Goal: Task Accomplishment & Management: Complete application form

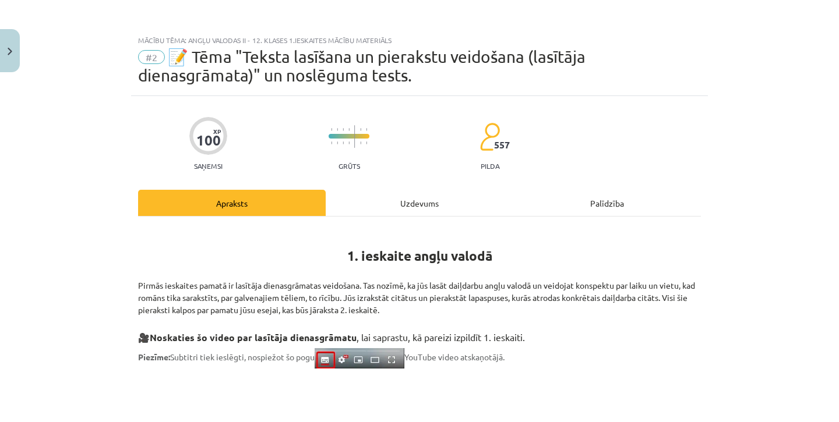
scroll to position [163, 0]
click at [17, 57] on button "Close" at bounding box center [10, 50] width 20 height 43
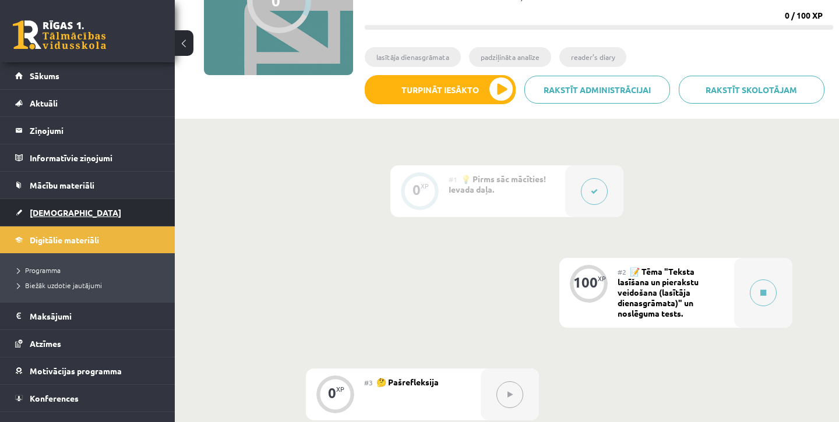
click at [50, 215] on span "[DEMOGRAPHIC_DATA]" at bounding box center [75, 212] width 91 height 10
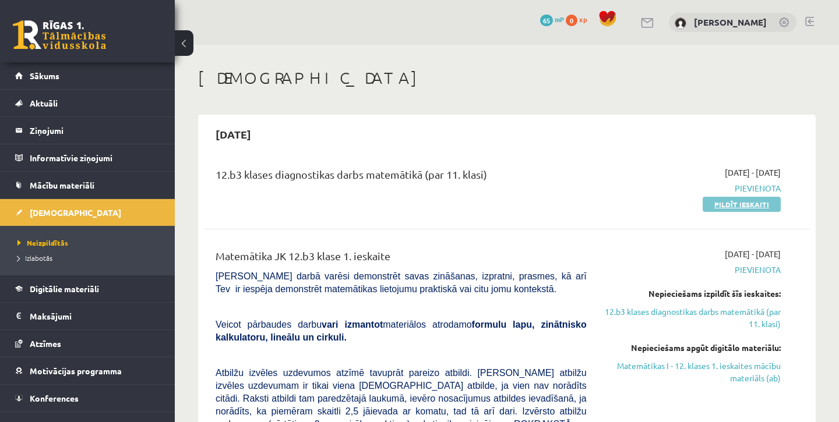
click at [727, 200] on link "Pildīt ieskaiti" at bounding box center [742, 204] width 78 height 15
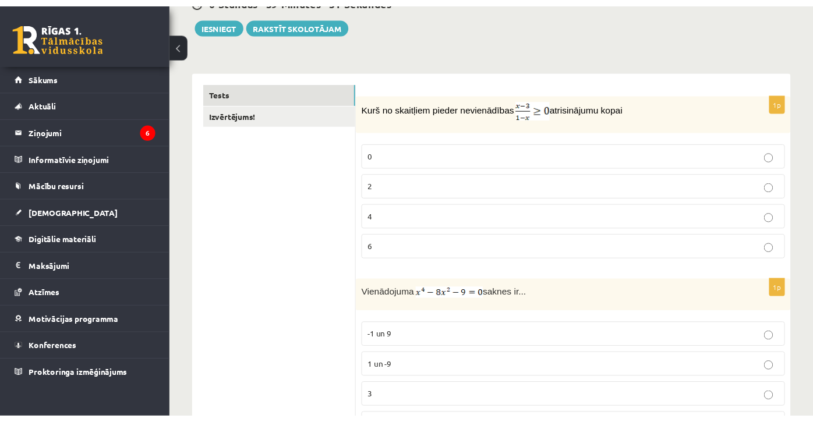
scroll to position [130, 0]
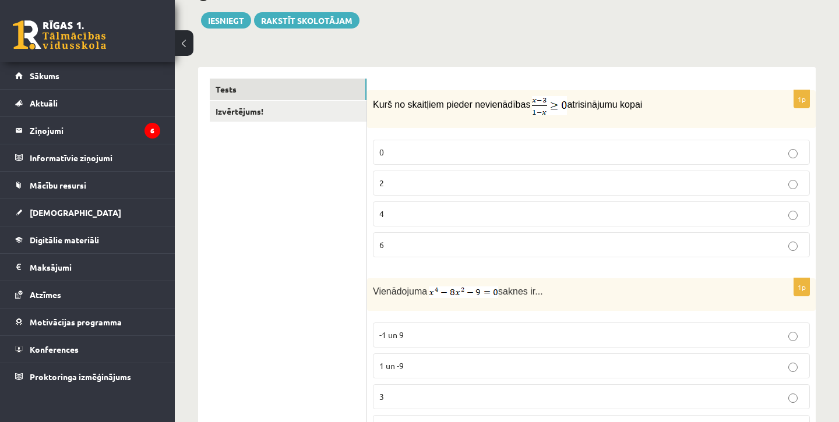
drag, startPoint x: 373, startPoint y: 103, endPoint x: 648, endPoint y: 105, distance: 274.9
click at [648, 105] on p "Kurš no skaitļiem pieder nevienādības atrisinājumu kopai" at bounding box center [562, 105] width 379 height 19
copy p "Kurš no skaitļiem pieder nevienādības atrisinājumu kopai"
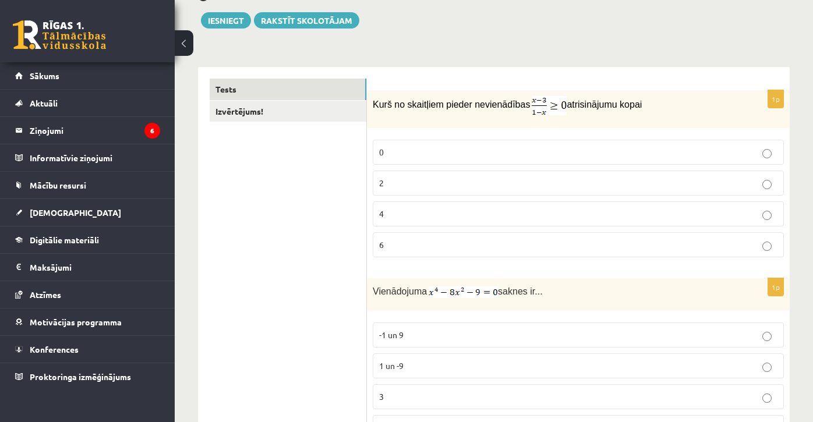
click at [606, 100] on span "atrisinājumu kopai" at bounding box center [604, 105] width 75 height 10
drag, startPoint x: 556, startPoint y: 105, endPoint x: 643, endPoint y: 8, distance: 130.0
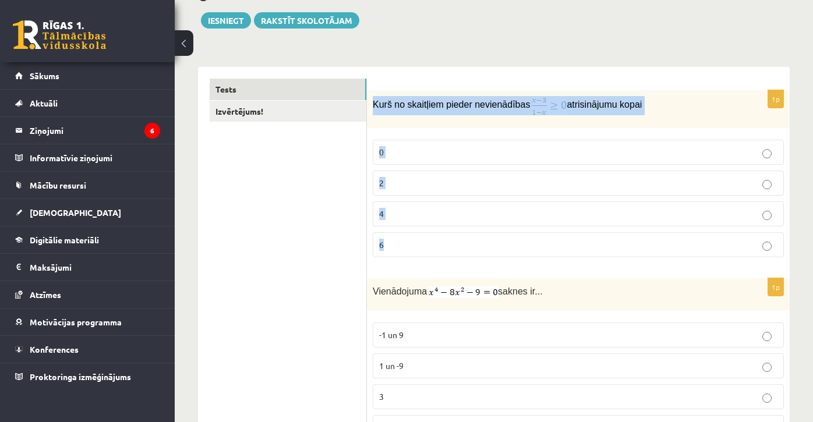
drag, startPoint x: 373, startPoint y: 103, endPoint x: 476, endPoint y: 244, distance: 174.8
click at [476, 244] on div "1p Kurš no skaitļiem pieder nevienādības atrisinājumu kopai 0 2 4 6" at bounding box center [578, 178] width 423 height 176
copy div "Kurš no skaitļiem pieder nevienādības atrisinājumu kopai 0 2 4 6"
click at [439, 181] on p "2" at bounding box center [578, 183] width 398 height 12
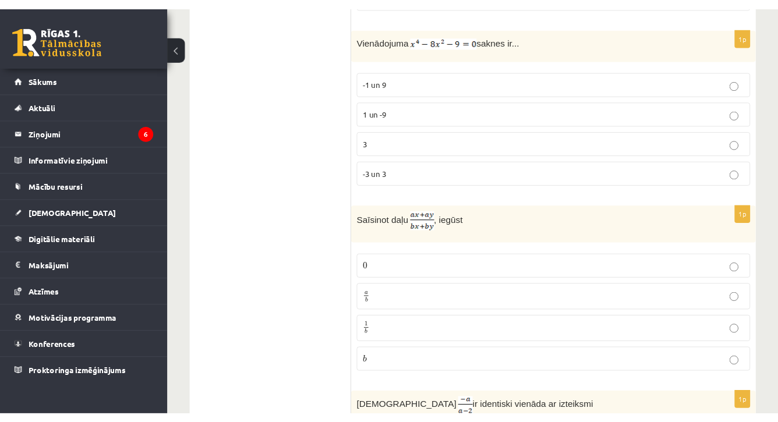
scroll to position [383, 0]
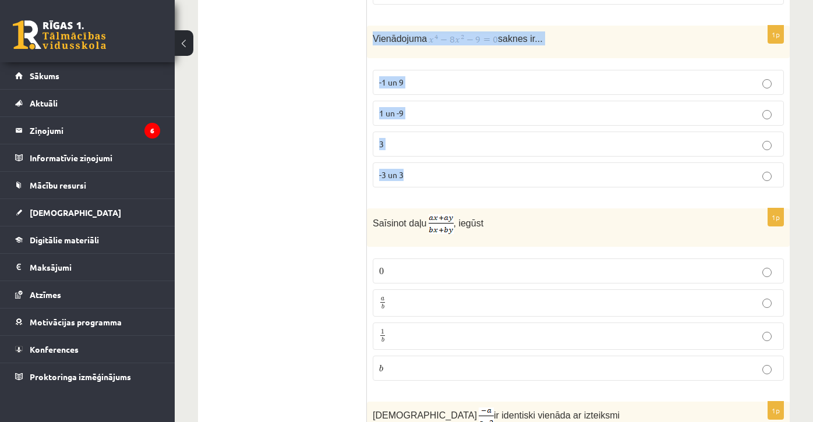
drag, startPoint x: 372, startPoint y: 37, endPoint x: 424, endPoint y: 182, distance: 153.5
click at [424, 182] on div "1p Vienādojuma saknes ir... -1 un 9 1 un -9 3 -3 un 3" at bounding box center [578, 111] width 423 height 171
copy div "Vienādojuma saknes ir... -1 un 9 1 un -9 3 -3 un 3"
click at [457, 36] on img at bounding box center [463, 40] width 69 height 12
click at [559, 32] on p "Vienādojuma saknes ir..." at bounding box center [549, 38] width 353 height 14
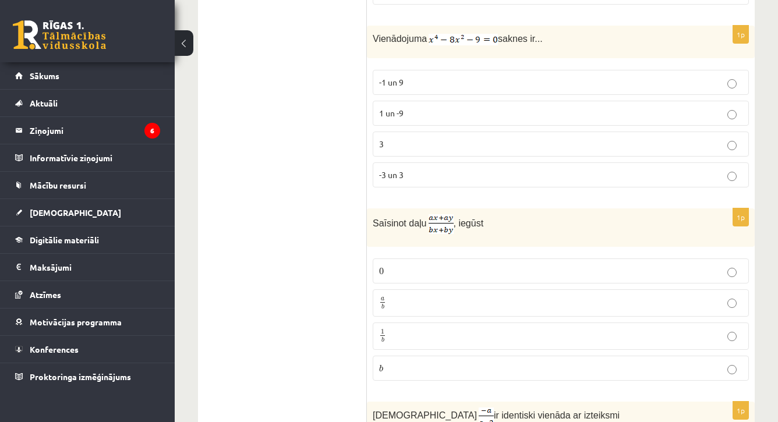
drag, startPoint x: 458, startPoint y: 41, endPoint x: 665, endPoint y: 0, distance: 211.5
click at [417, 171] on p "-3 un 3" at bounding box center [560, 175] width 363 height 12
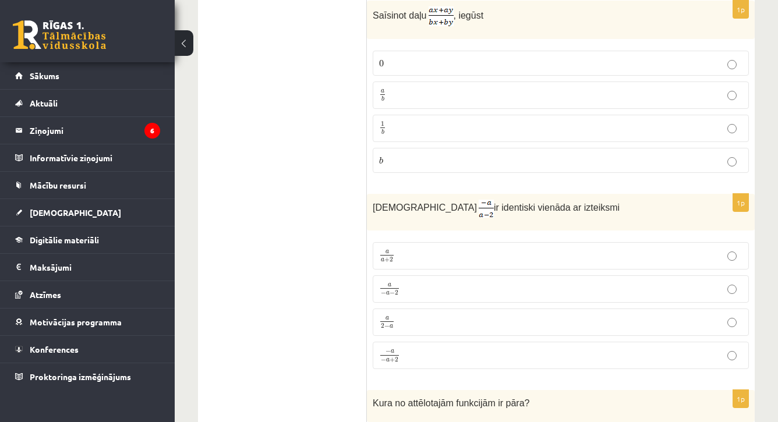
scroll to position [590, 0]
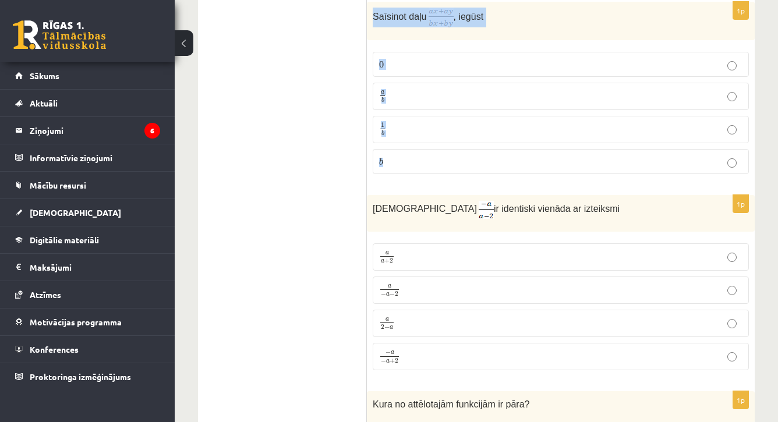
drag, startPoint x: 373, startPoint y: 14, endPoint x: 397, endPoint y: 161, distance: 149.3
click at [397, 161] on div "1p Saīsinot daļu , iegūst 0 0 a b a b 1 b 1 b b b" at bounding box center [561, 93] width 388 height 182
copy div "Saīsinot daļu , iegūst 0 0 a b a b 1 b 1 b b"
click at [401, 35] on div "Saīsinot daļu , iegūst" at bounding box center [561, 21] width 388 height 38
drag, startPoint x: 447, startPoint y: 19, endPoint x: 497, endPoint y: 14, distance: 50.4
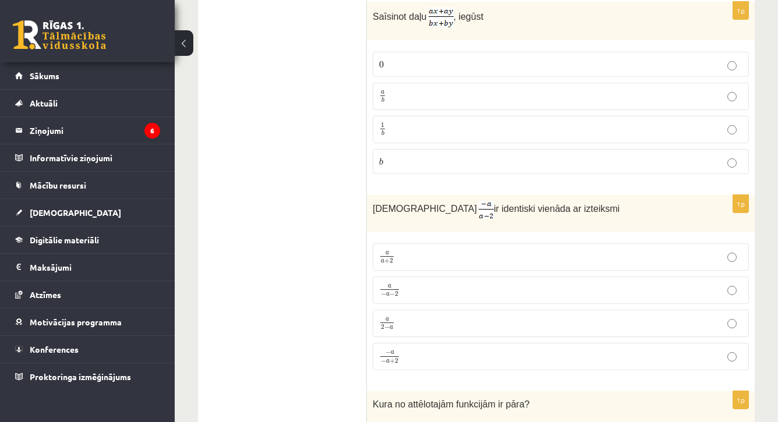
click at [416, 91] on p "a b a b" at bounding box center [560, 96] width 363 height 15
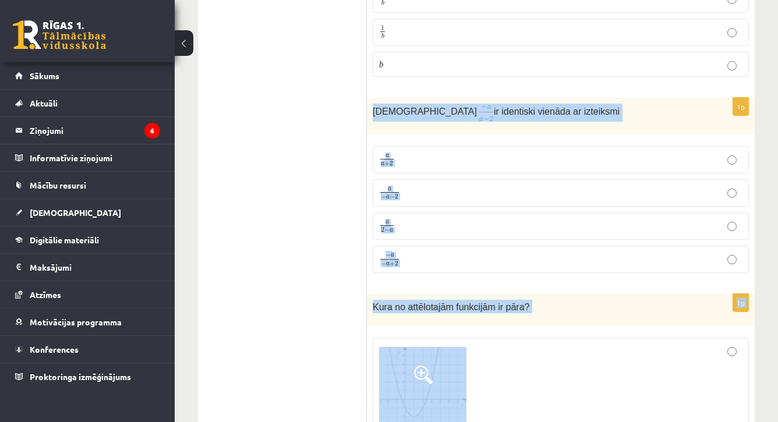
scroll to position [712, 0]
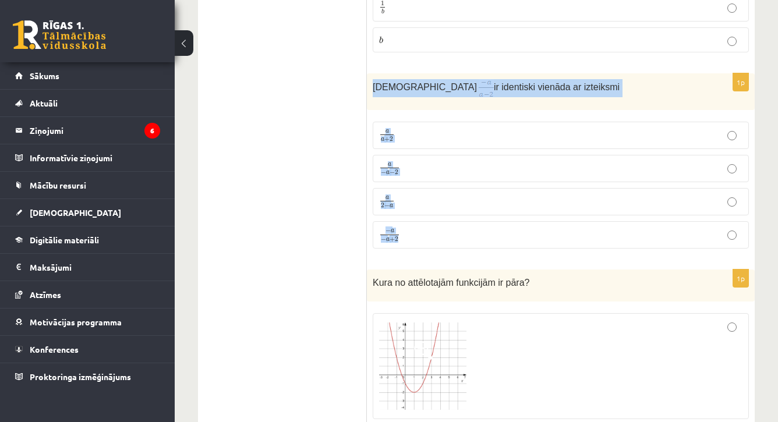
drag, startPoint x: 373, startPoint y: 35, endPoint x: 481, endPoint y: 228, distance: 221.4
click at [481, 228] on div "1p Izteiksme ir identiski vienāda ar izteiksmi a a + 2 a a + 2 a − a − 2 a − a …" at bounding box center [561, 165] width 388 height 185
copy div "Izteiksme ir identiski vienāda ar izteiksmi a a + 2 a a + 2 a − a − 2 a − a − 2…"
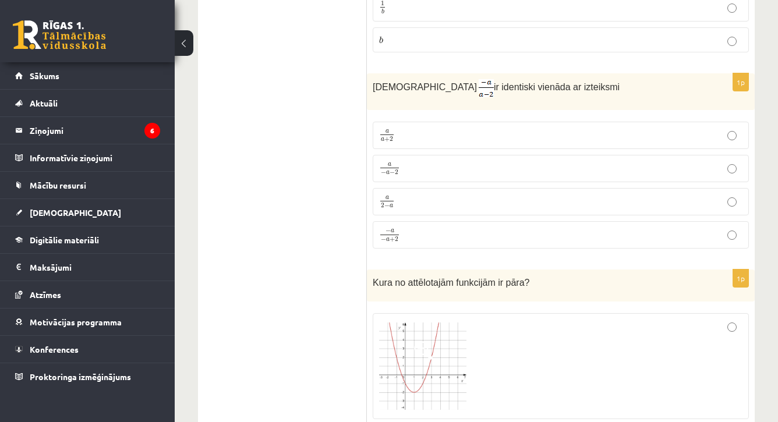
click at [494, 91] on span "ir identiski vienāda ar izteiksmi" at bounding box center [557, 87] width 126 height 10
drag, startPoint x: 423, startPoint y: 90, endPoint x: 620, endPoint y: 40, distance: 203.0
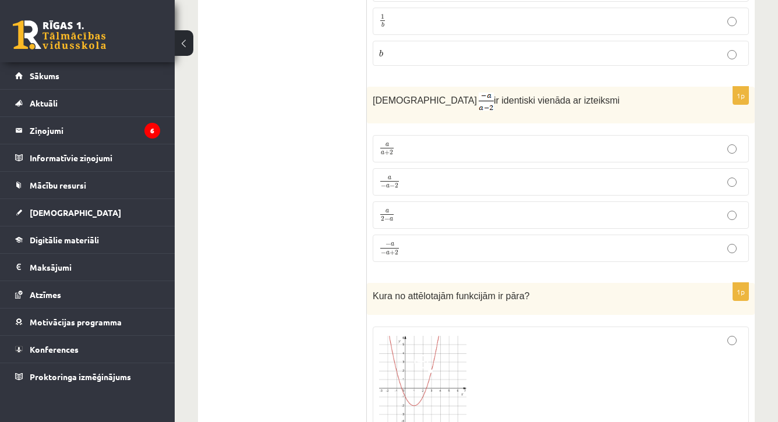
scroll to position [701, 0]
click at [188, 42] on button at bounding box center [184, 43] width 19 height 26
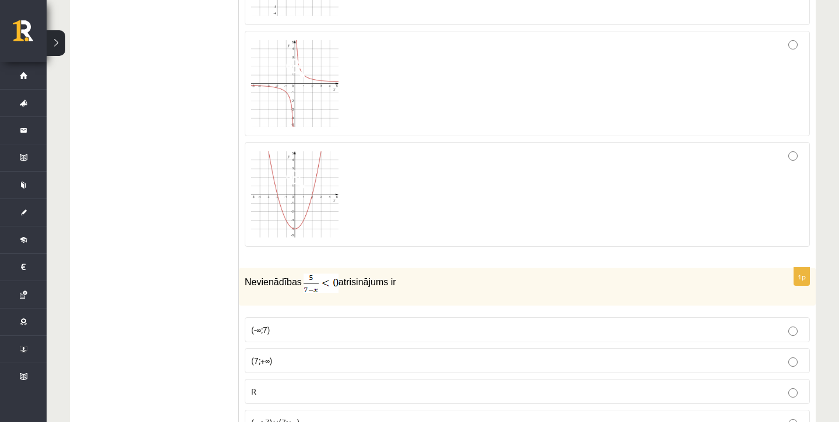
scroll to position [1109, 0]
click at [794, 179] on div at bounding box center [527, 192] width 552 height 92
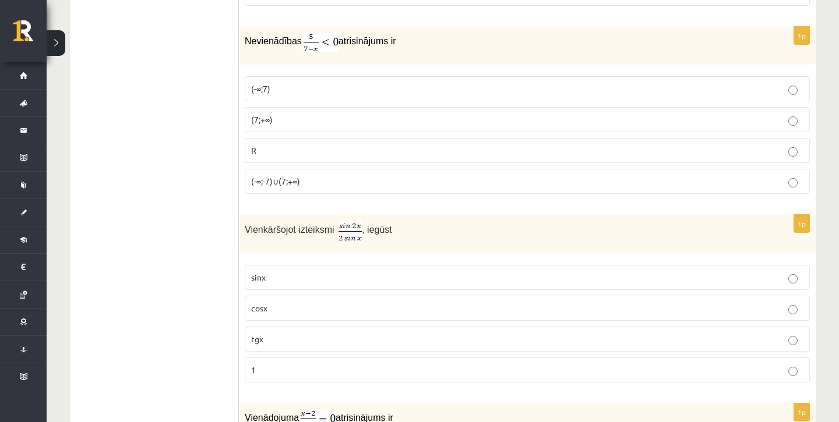
scroll to position [1346, 0]
click at [336, 117] on p "(7;+∞)" at bounding box center [527, 121] width 552 height 12
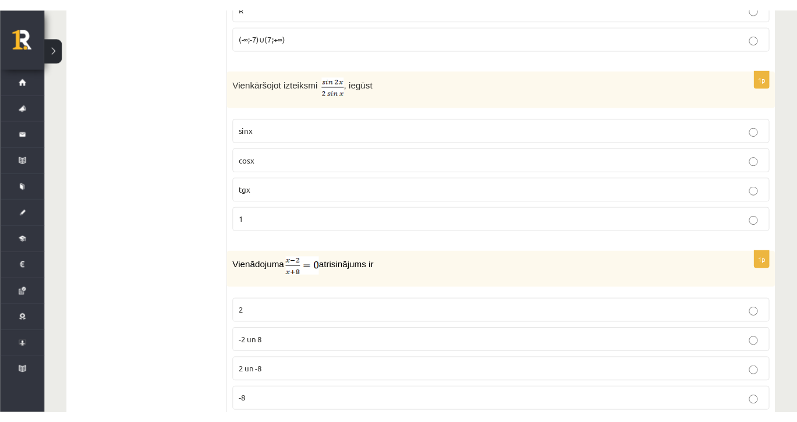
scroll to position [1496, 0]
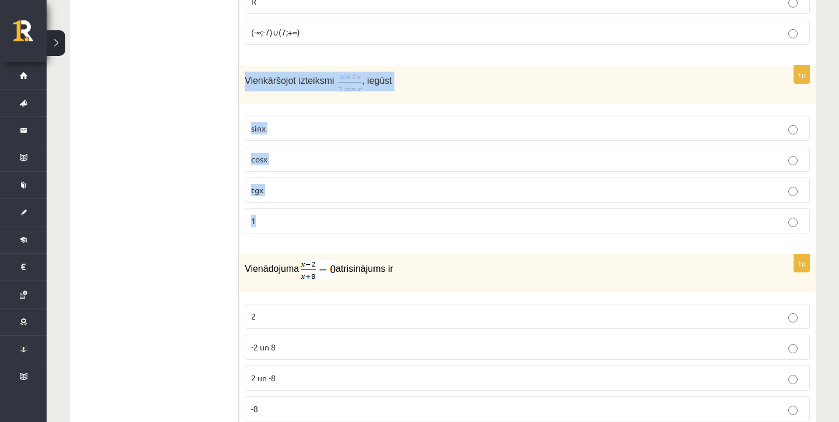
drag, startPoint x: 246, startPoint y: 80, endPoint x: 278, endPoint y: 222, distance: 145.1
click at [279, 224] on div "1p Vienkāršojot izteiksmi , iegūst sinx cosx tgx 1" at bounding box center [527, 154] width 577 height 177
copy div "Vienkāršojot izteiksmi , iegūst sinx cosx tgx 1"
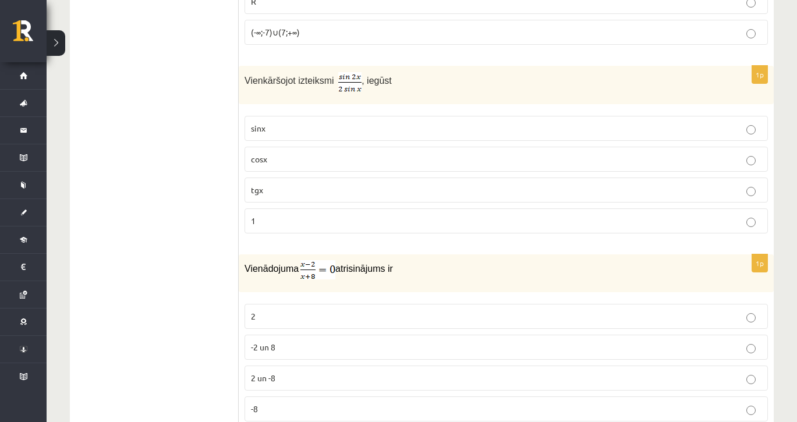
click at [366, 94] on div "Vienkāršojot izteiksmi , iegūst" at bounding box center [506, 85] width 535 height 38
drag, startPoint x: 352, startPoint y: 81, endPoint x: 345, endPoint y: 0, distance: 81.3
click at [320, 153] on p "cosx" at bounding box center [506, 159] width 511 height 12
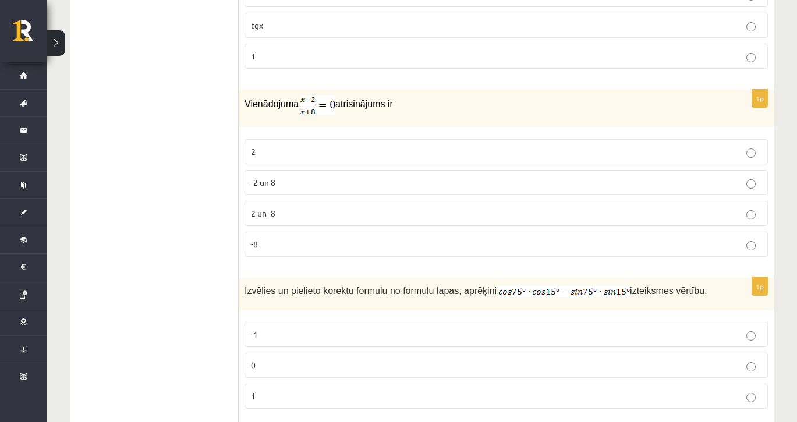
scroll to position [1666, 0]
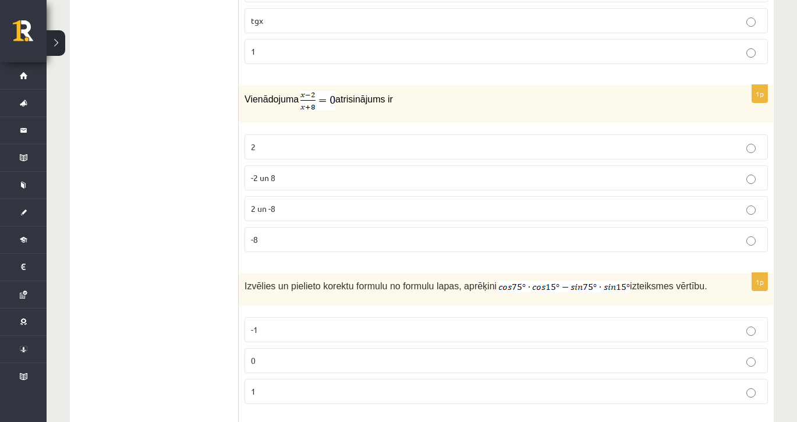
click at [314, 141] on p "2" at bounding box center [506, 147] width 511 height 12
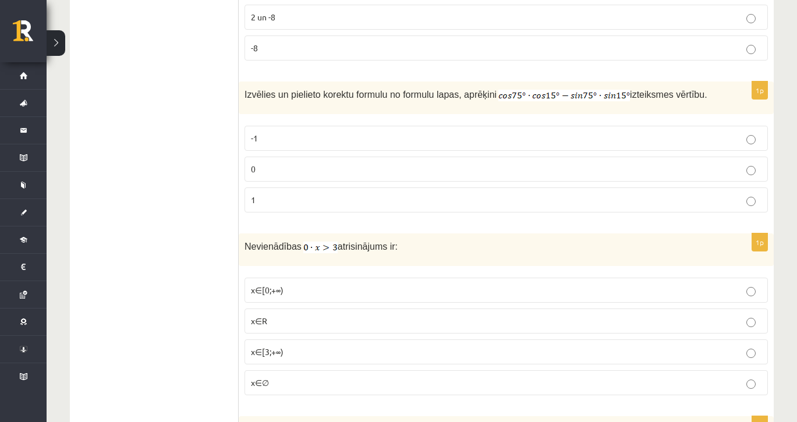
scroll to position [1865, 0]
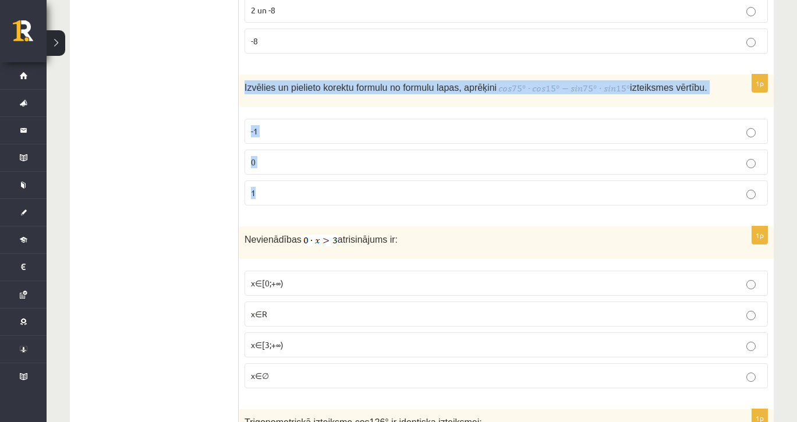
drag, startPoint x: 245, startPoint y: 82, endPoint x: 278, endPoint y: 207, distance: 129.7
click at [279, 208] on div "1p Izvēlies un pielieto korektu formulu no formulu lapas, aprēķini izteiksmes v…" at bounding box center [506, 145] width 535 height 140
copy div "Izvēlies un pielieto korektu formulu no formulu lapas, aprēķini izteiksmes vērt…"
click at [552, 94] on p "Izvēlies un pielieto korektu formulu no formulu lapas, aprēķini izteiksmes vērt…" at bounding box center [477, 87] width 465 height 14
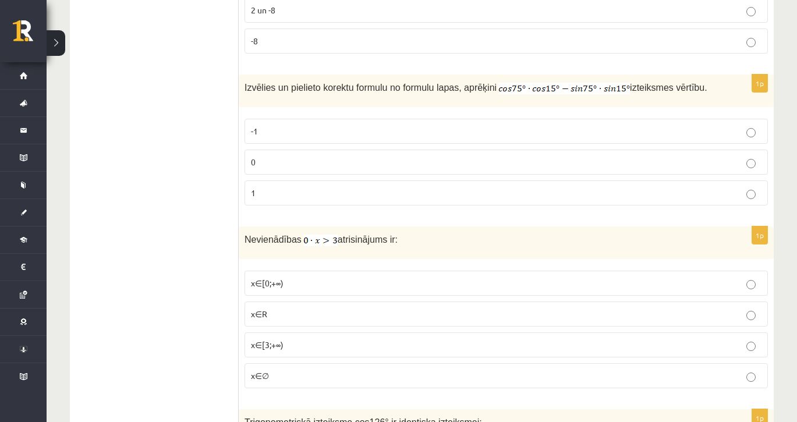
drag, startPoint x: 551, startPoint y: 87, endPoint x: 669, endPoint y: 1, distance: 146.3
click at [274, 175] on label "0" at bounding box center [507, 162] width 524 height 25
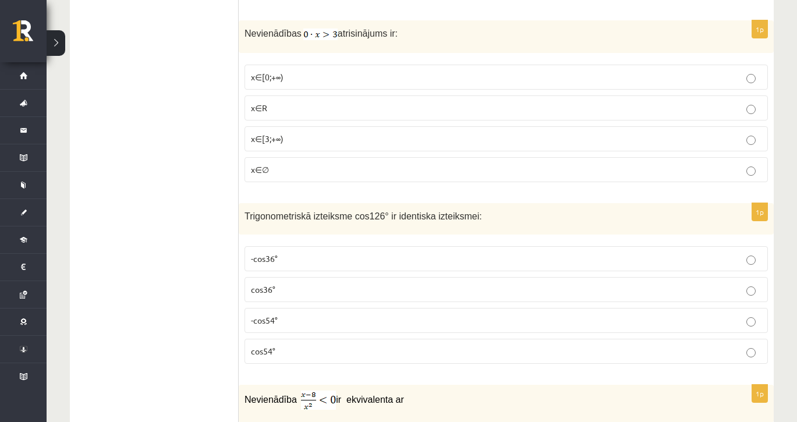
scroll to position [2071, 0]
click at [255, 83] on p "x∈[0;+∞)" at bounding box center [506, 76] width 511 height 12
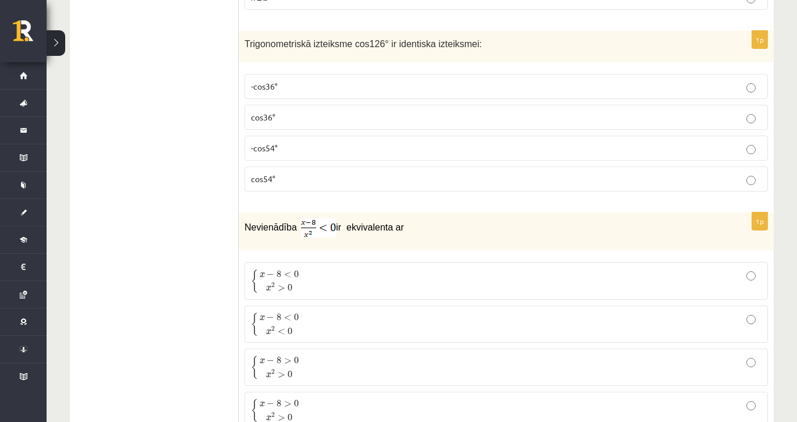
scroll to position [2254, 0]
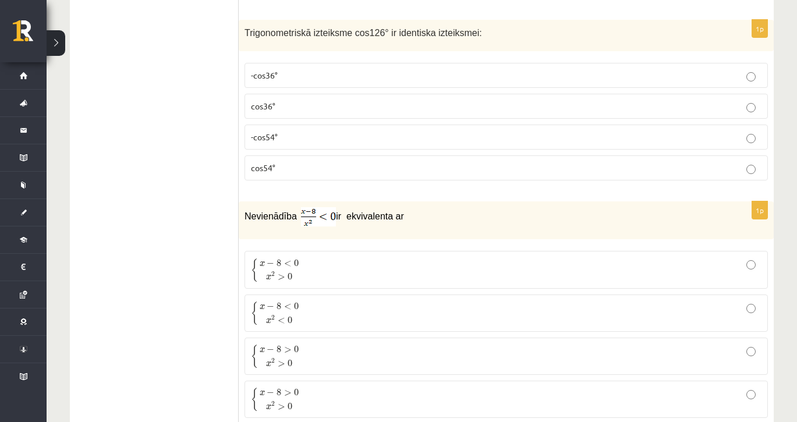
click at [256, 150] on label "-cos54°" at bounding box center [507, 137] width 524 height 25
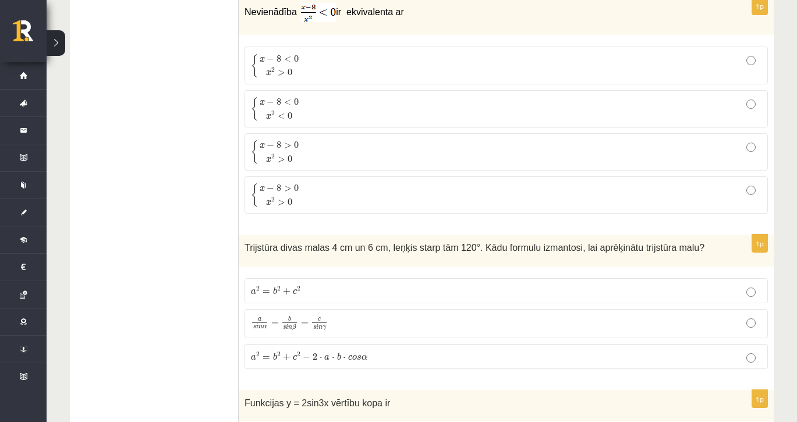
scroll to position [2458, 0]
click at [329, 77] on p "{ x − 8 < 0 x 2 > 0 { x − 8 < 0 x 2 > 0" at bounding box center [506, 66] width 511 height 24
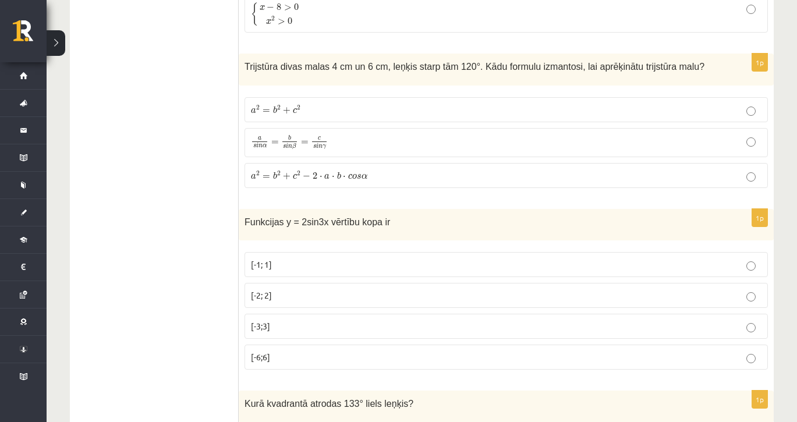
scroll to position [2645, 0]
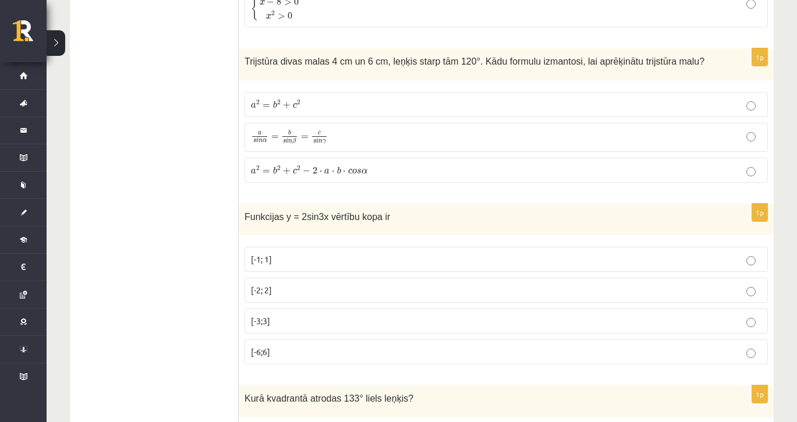
click at [320, 111] on p "a 2 = b 2 + c 2 a 2 = b 2 + c 2" at bounding box center [506, 104] width 511 height 12
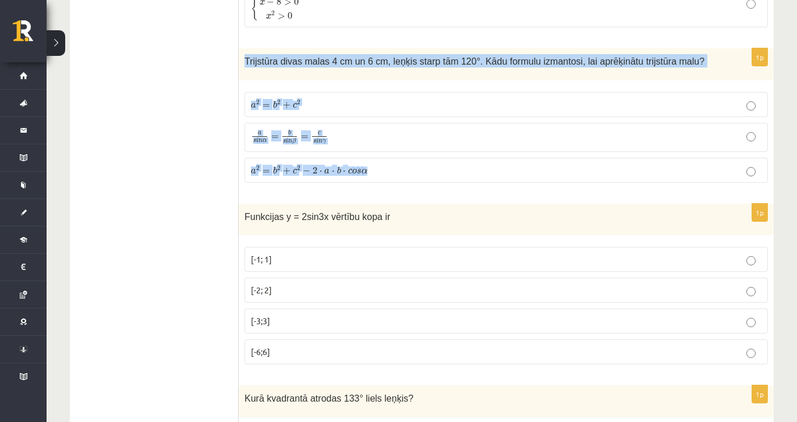
drag, startPoint x: 245, startPoint y: 68, endPoint x: 368, endPoint y: 173, distance: 161.6
click at [368, 173] on div "1p Trijstūra divas malas 4 cm un 6 cm, leņķis starp tām 120°. Kādu formulu izma…" at bounding box center [506, 119] width 535 height 143
copy div "Trijstūra divas malas 4 cm un 6 cm, leņķis starp tām 120°. Kādu formulu izmanto…"
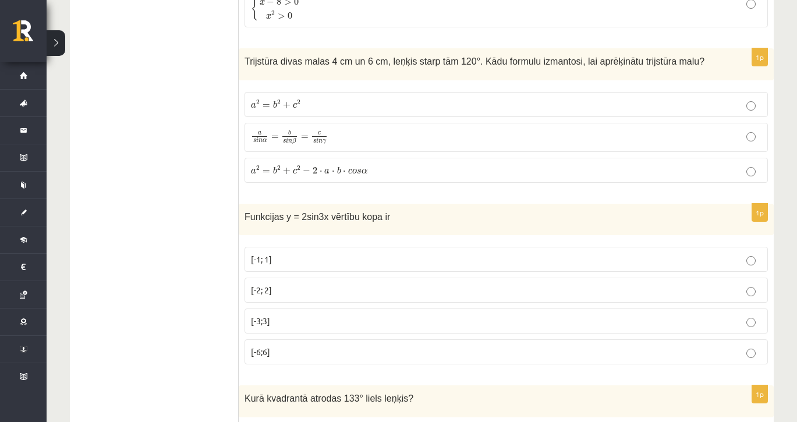
click at [349, 174] on span "c" at bounding box center [350, 171] width 4 height 5
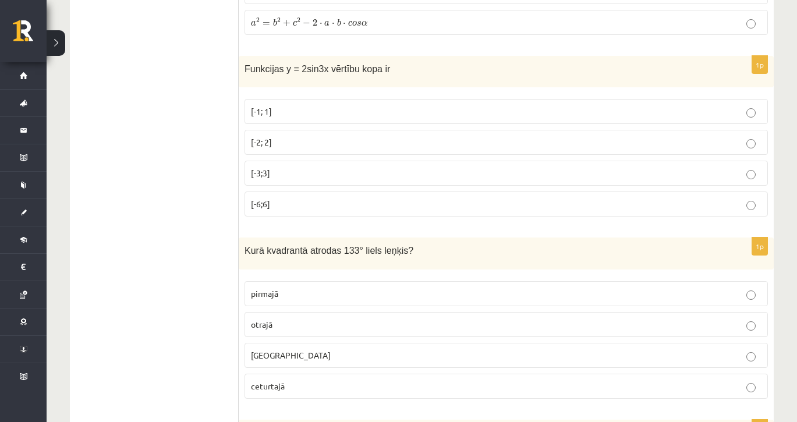
scroll to position [2791, 0]
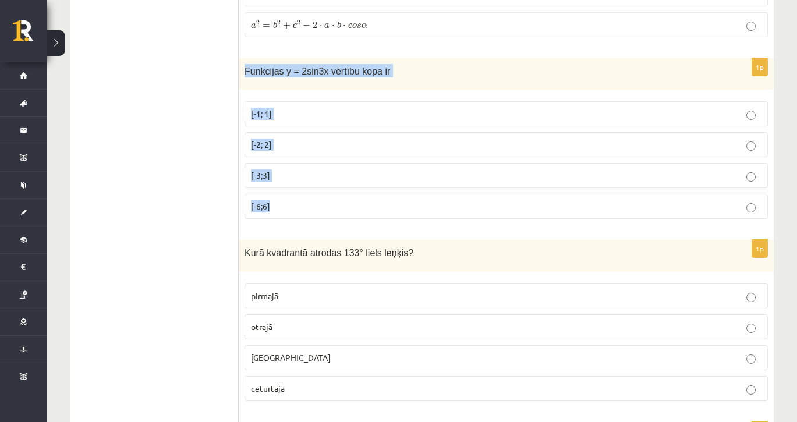
drag, startPoint x: 245, startPoint y: 80, endPoint x: 292, endPoint y: 219, distance: 146.8
click at [292, 219] on div "1p Funkcijas y = 2sin3x vērtību kopa ir [-1; 1] [-2; 2] [-3;3] [-6;6]" at bounding box center [506, 143] width 535 height 171
copy div "Funkcijas y = 2sin3x vērtību kopa ir [-1; 1] [-2; 2] [-3;3] [-6;6]"
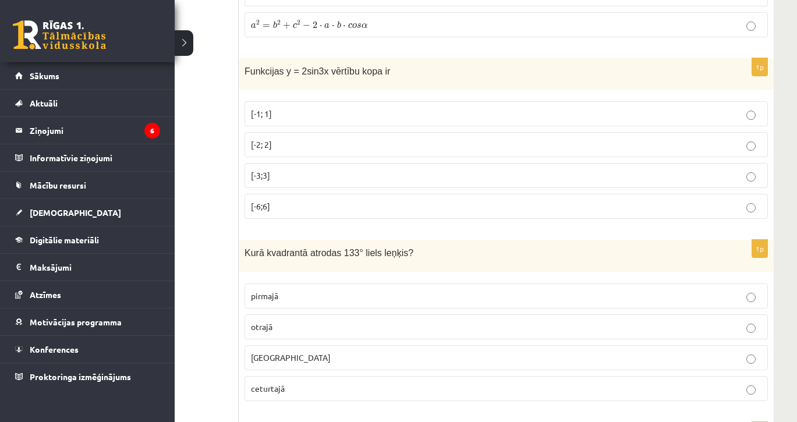
click at [75, 60] on div "0 Dāvanas 65 mP 0 xp" at bounding box center [87, 31] width 175 height 62
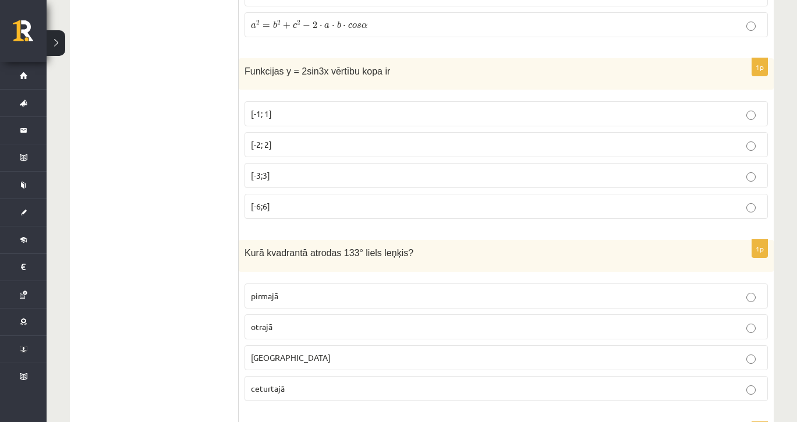
click at [285, 151] on p "[-2; 2]" at bounding box center [506, 145] width 511 height 12
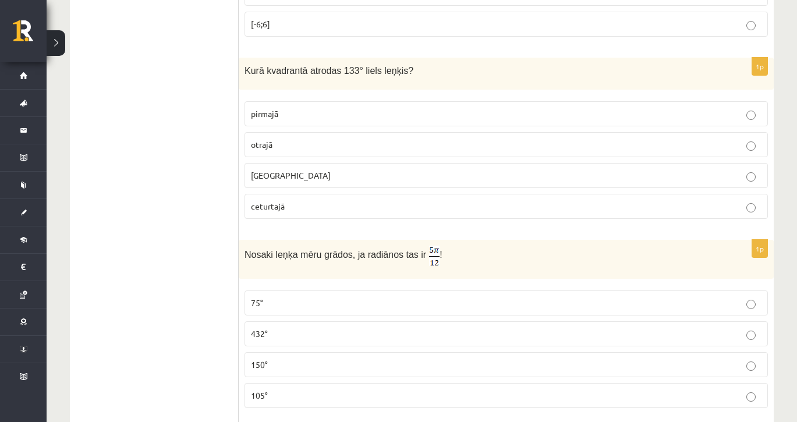
scroll to position [2996, 0]
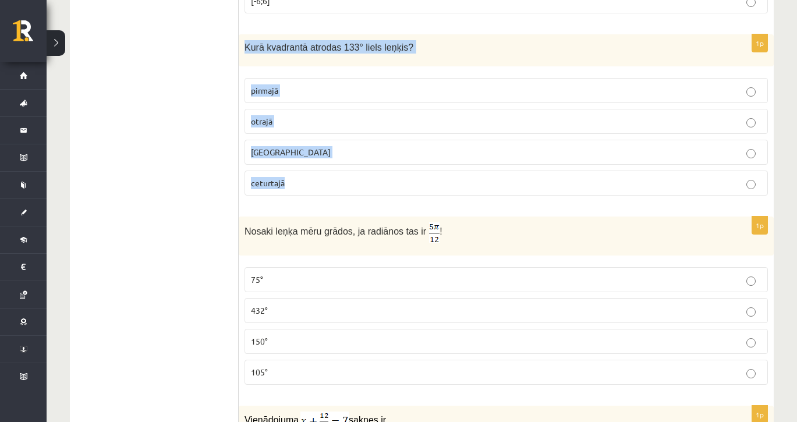
drag, startPoint x: 245, startPoint y: 55, endPoint x: 288, endPoint y: 188, distance: 139.1
click at [288, 188] on div "1p Kurā kvadrantā atrodas 133° liels leņķis? pirmajā otrajā trešajā ceturtajā" at bounding box center [506, 119] width 535 height 171
copy div "Kurā kvadrantā atrodas 133° liels leņķis? pirmajā otrajā trešajā ceturtajā"
click at [309, 123] on label "otrajā" at bounding box center [507, 121] width 524 height 25
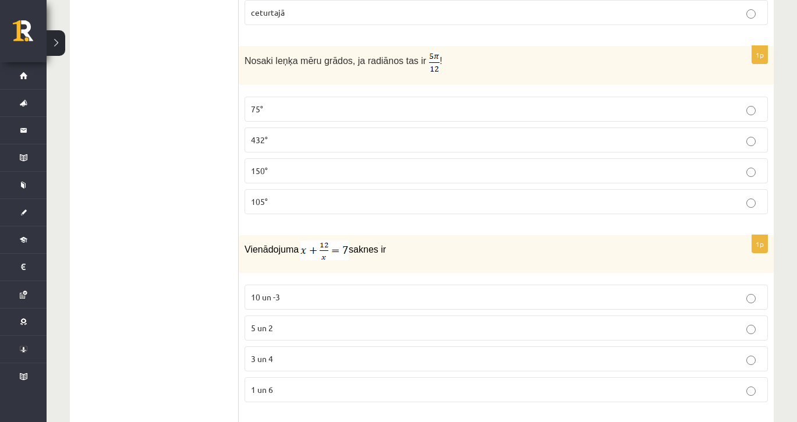
scroll to position [3180, 0]
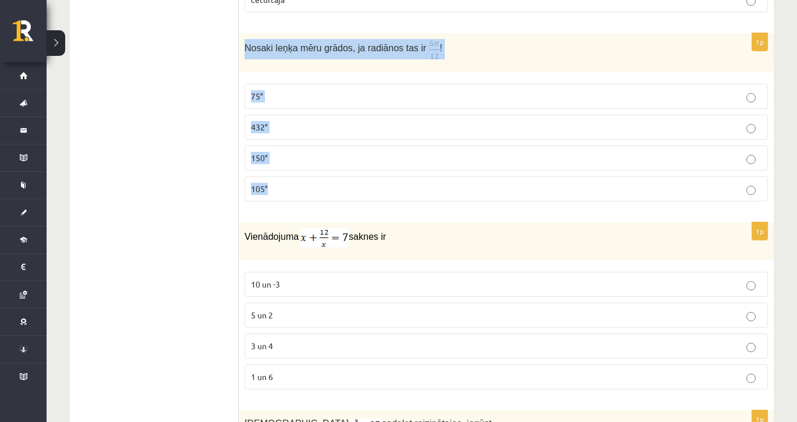
drag, startPoint x: 246, startPoint y: 57, endPoint x: 267, endPoint y: 191, distance: 135.6
click at [267, 193] on div "1p Nosaki leņķa mēru grādos, ja radiānos tas ir ! 75° 432° 150° 105°" at bounding box center [506, 122] width 535 height 178
click at [283, 202] on label "105°" at bounding box center [507, 188] width 524 height 25
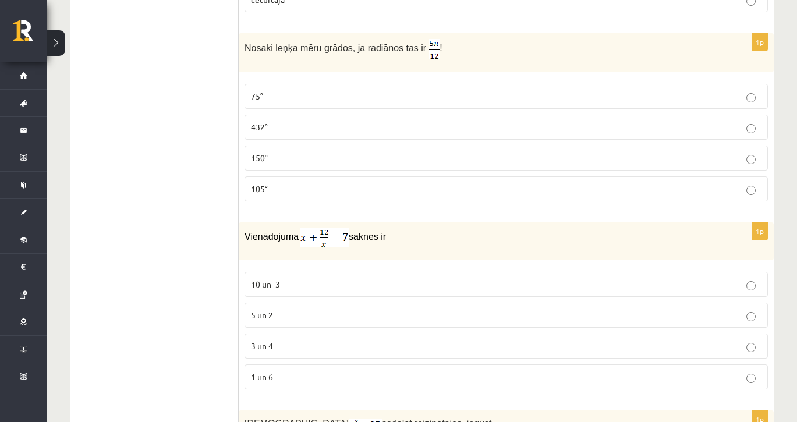
click at [300, 109] on label "75°" at bounding box center [507, 96] width 524 height 25
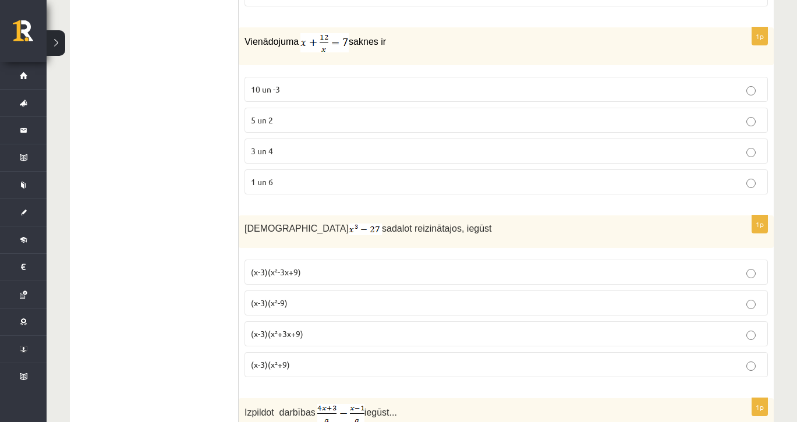
scroll to position [3377, 0]
click at [287, 156] on p "3 un 4" at bounding box center [506, 149] width 511 height 12
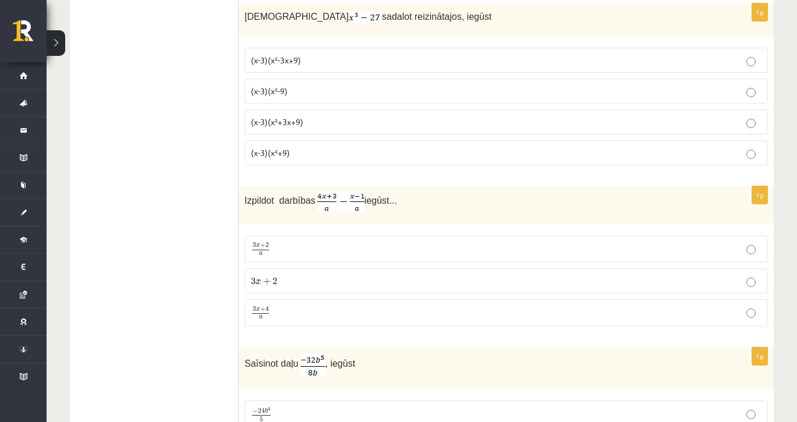
scroll to position [3588, 0]
click at [299, 126] on span "(x-3)(x²+3x+9)" at bounding box center [277, 120] width 52 height 10
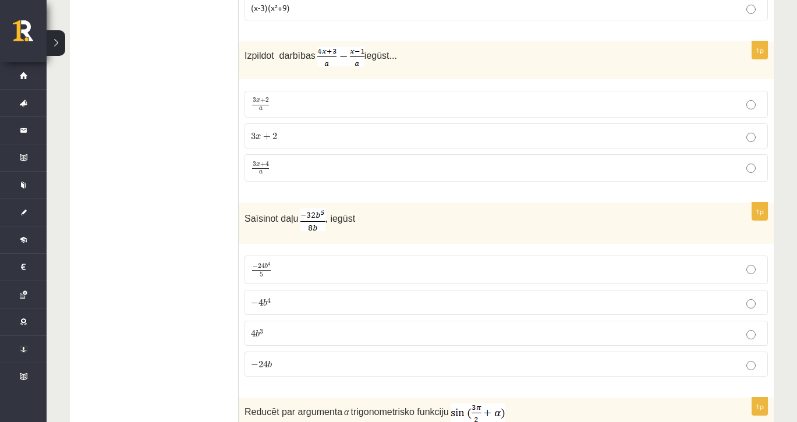
scroll to position [3733, 0]
click at [288, 174] on p "3 x + 4 a 3 x + 4 a" at bounding box center [506, 167] width 511 height 15
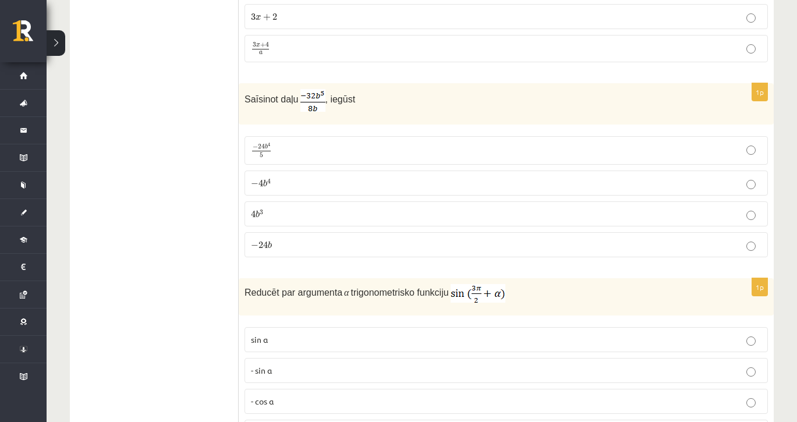
scroll to position [3852, 0]
click at [320, 189] on p "− 4 b 4 − 4 b 4" at bounding box center [506, 182] width 511 height 12
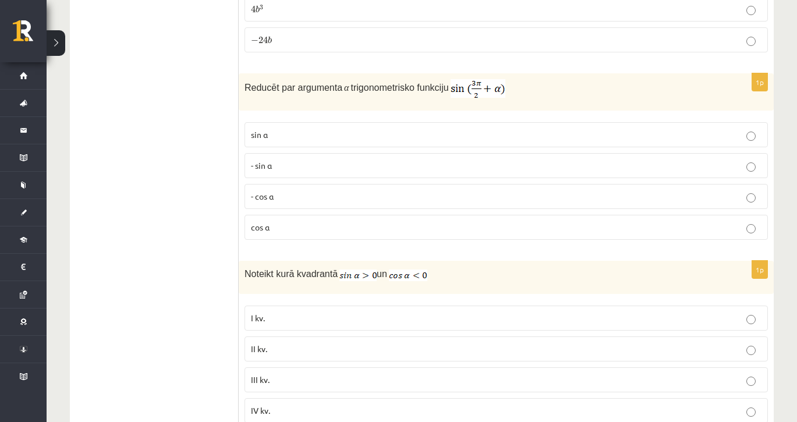
scroll to position [4057, 0]
click at [303, 202] on p "- cos ⁡α" at bounding box center [506, 196] width 511 height 12
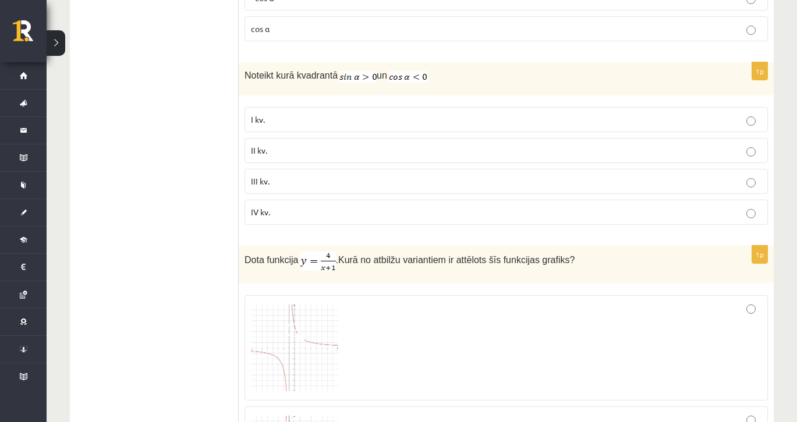
scroll to position [4252, 0]
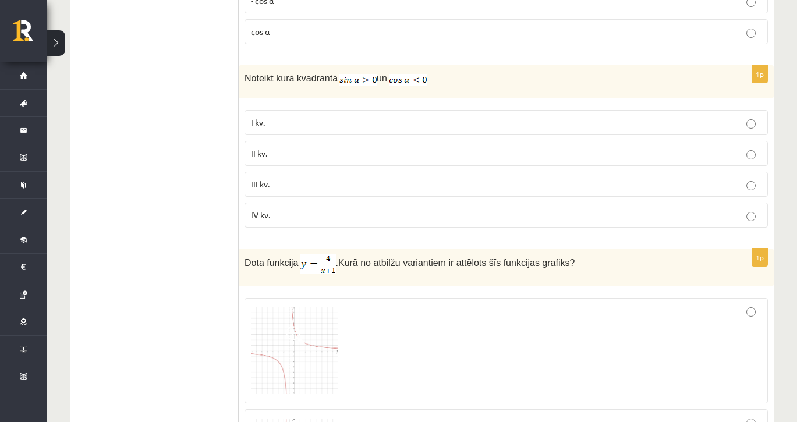
click at [274, 158] on p "II kv." at bounding box center [506, 153] width 511 height 12
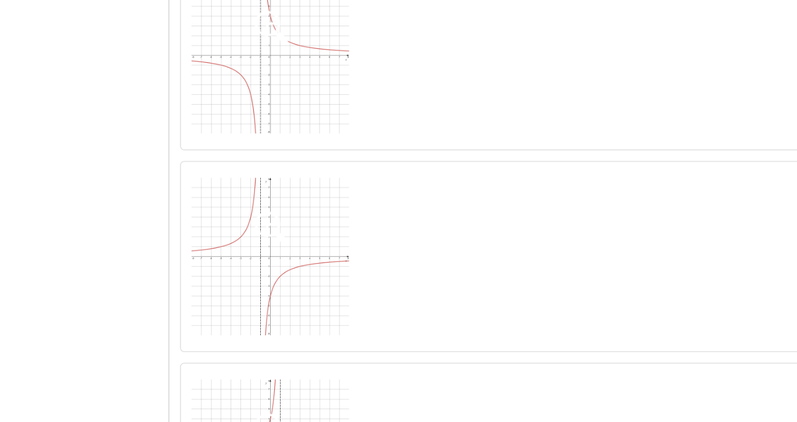
scroll to position [4444, 0]
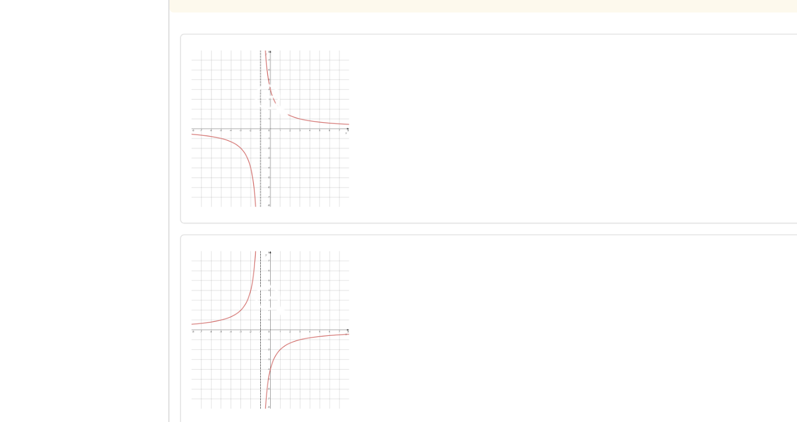
click at [326, 161] on img at bounding box center [294, 158] width 87 height 87
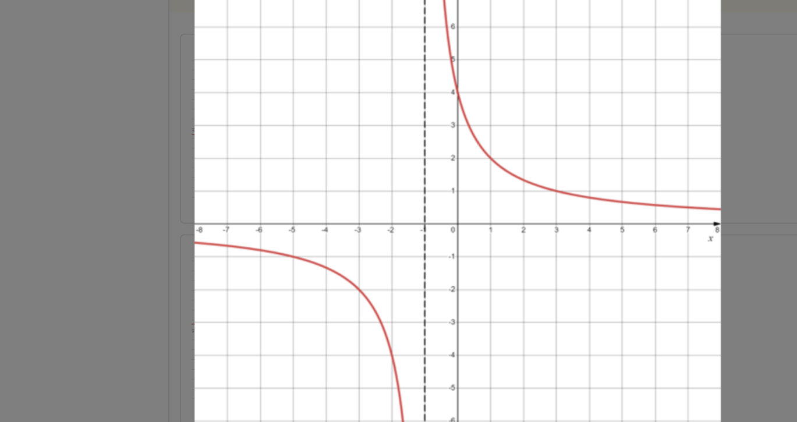
click at [245, 196] on div at bounding box center [398, 211] width 797 height 422
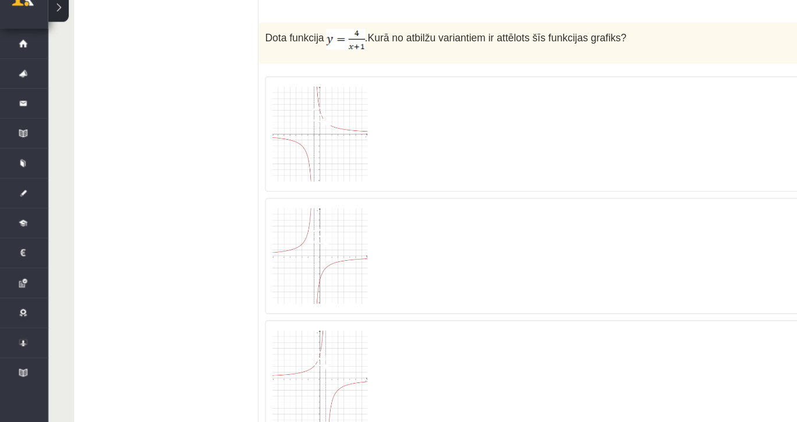
scroll to position [4445, 0]
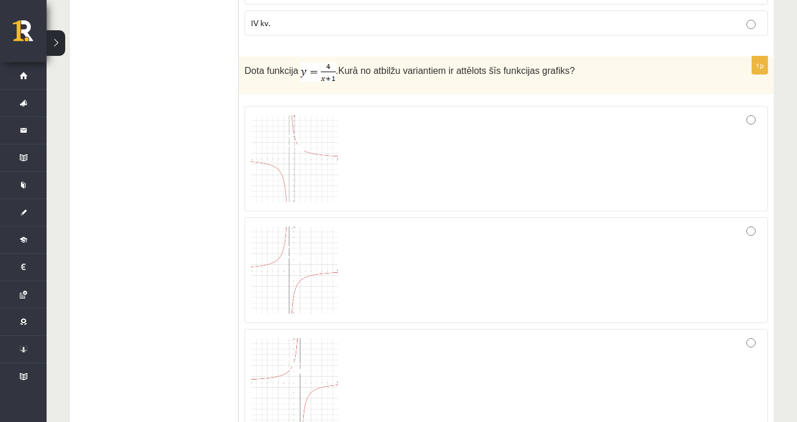
click at [294, 164] on img at bounding box center [294, 158] width 87 height 87
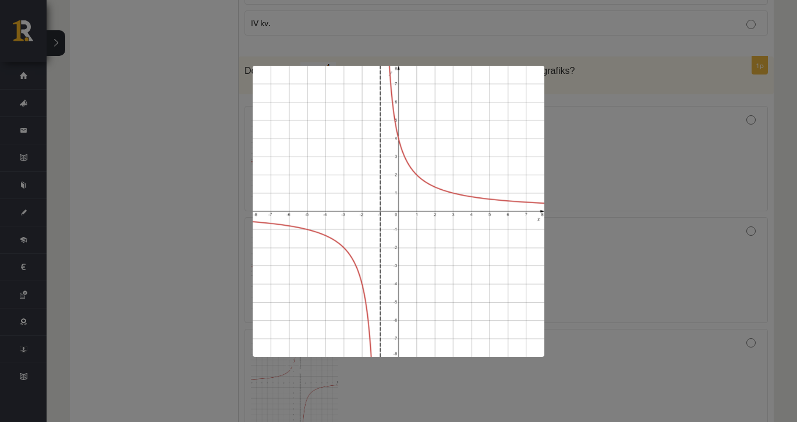
click at [225, 216] on div at bounding box center [398, 211] width 797 height 422
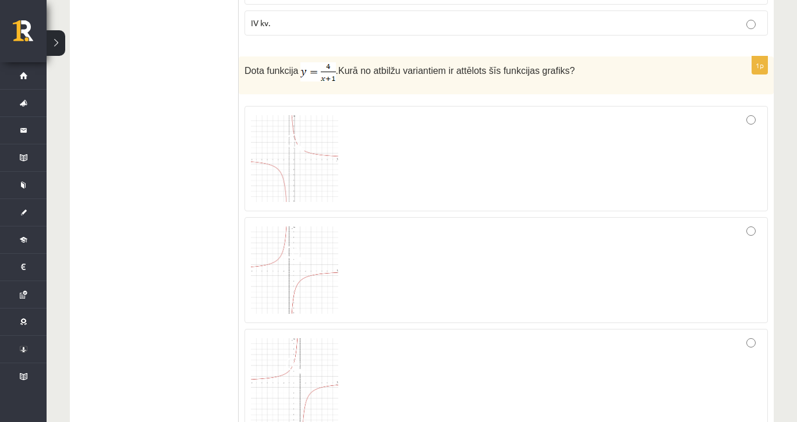
click at [499, 144] on div at bounding box center [506, 158] width 511 height 93
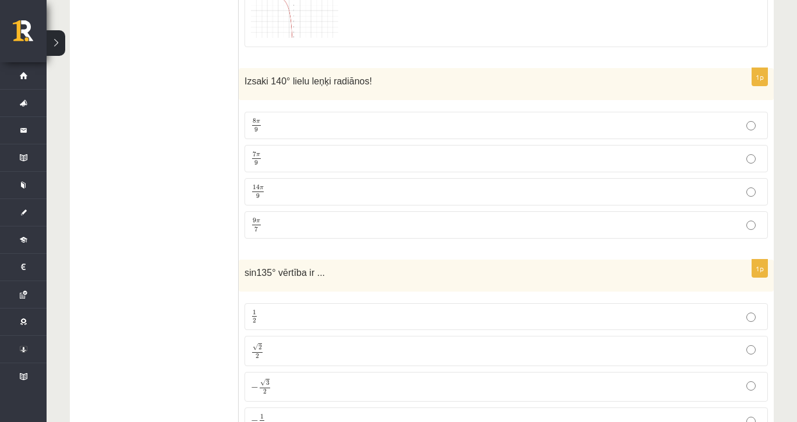
scroll to position [4939, 0]
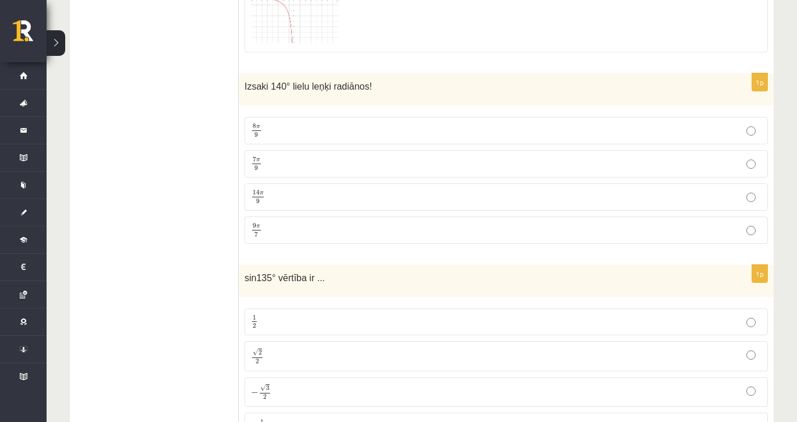
click at [502, 171] on p "7 π 9 7 π 9" at bounding box center [506, 164] width 511 height 15
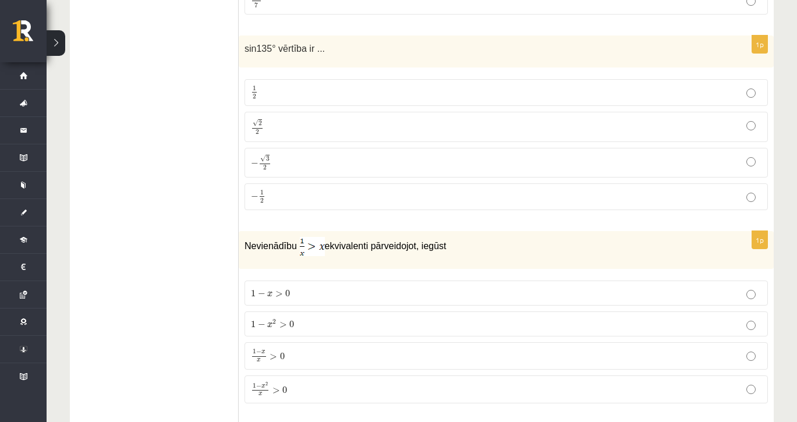
scroll to position [5169, 0]
click at [387, 133] on p "√ 2 2 2 2" at bounding box center [506, 126] width 511 height 17
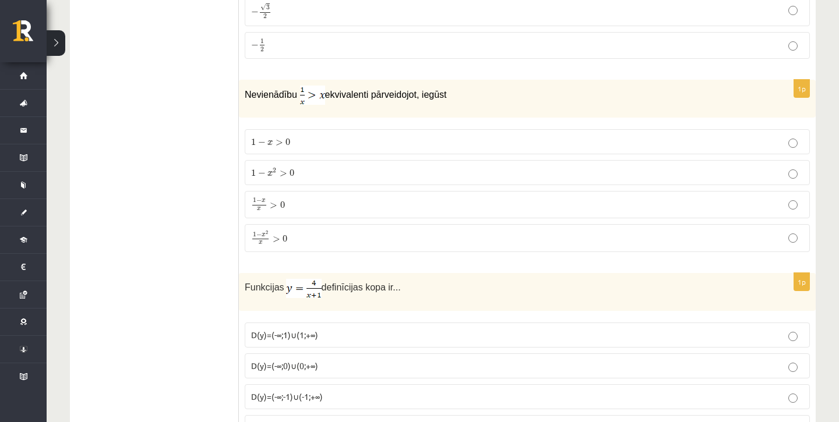
scroll to position [5321, 0]
click at [559, 179] on label "1 − x 2 > 0 1 − x 2 > 0" at bounding box center [527, 172] width 565 height 25
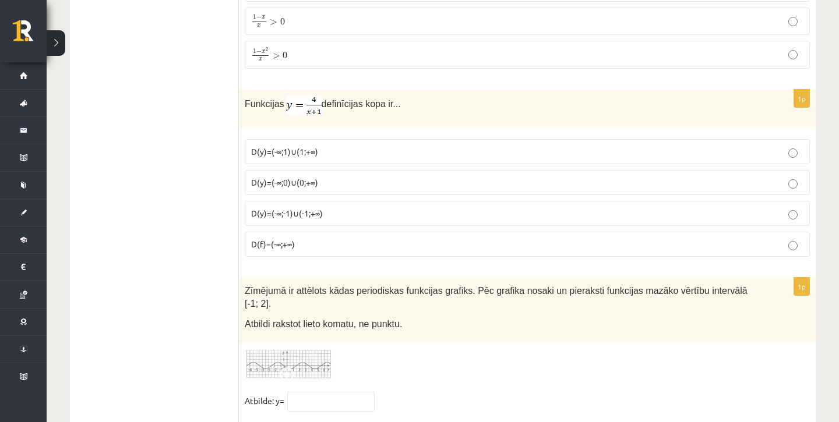
scroll to position [5276, 0]
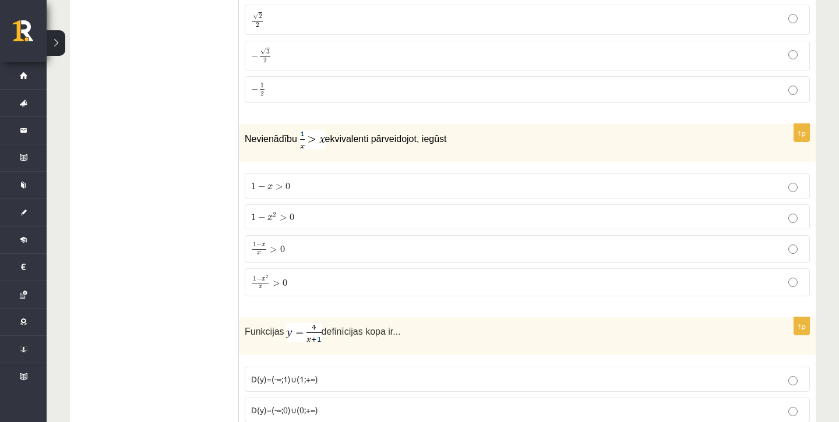
click at [570, 107] on div "1p sin135° vērtība ir ... 1 2 1 2 √ 2 2 2 2 − √ 3 2 − 3 2 − 1 2 − 1 2" at bounding box center [527, 20] width 577 height 184
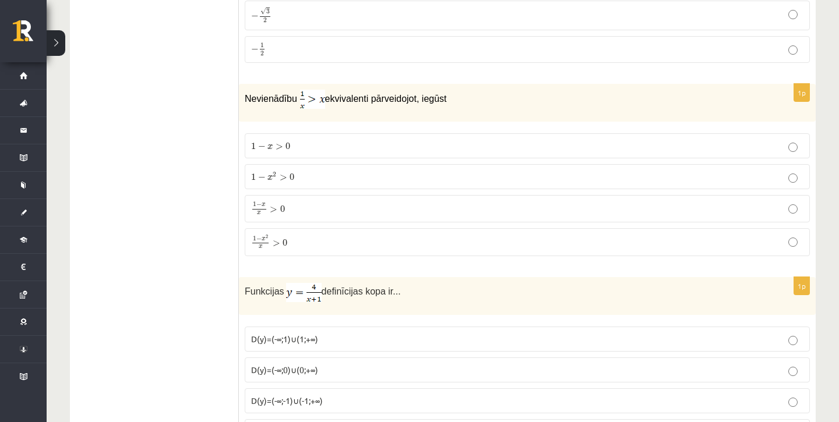
scroll to position [5300, 0]
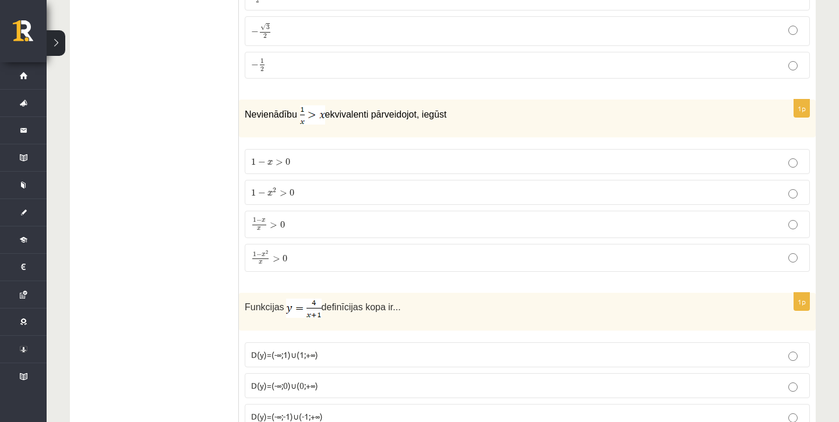
click at [597, 180] on label "1 − x 2 > 0 1 − x 2 > 0" at bounding box center [527, 192] width 565 height 25
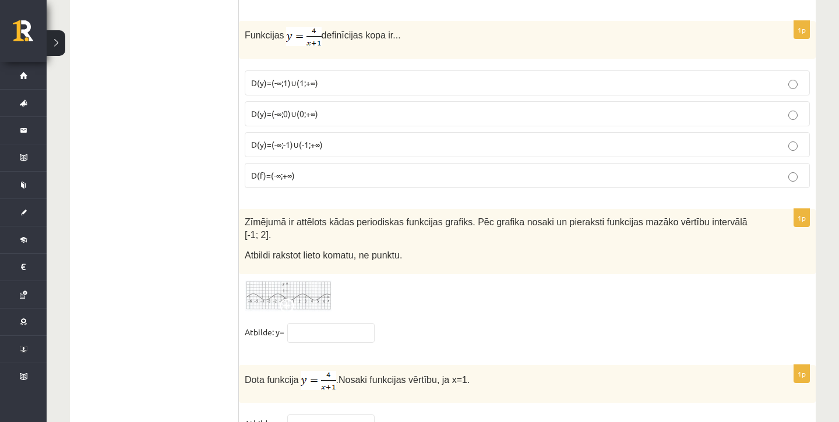
scroll to position [5574, 0]
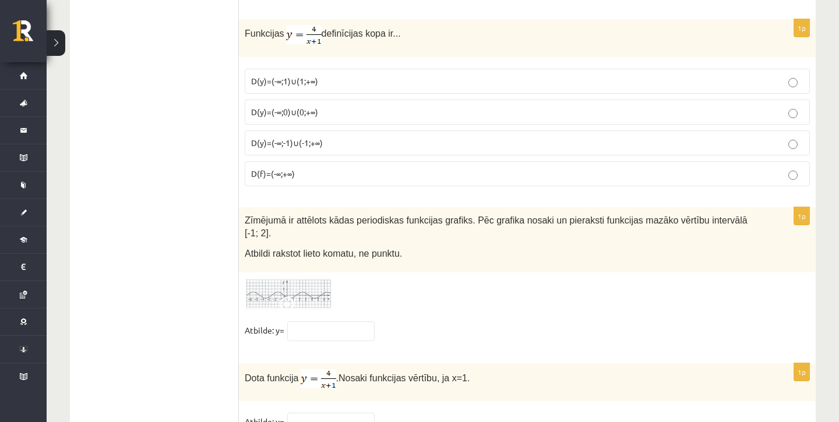
click at [336, 138] on p "D(y)=(-∞;-1)∪(-1;+∞)" at bounding box center [527, 143] width 552 height 12
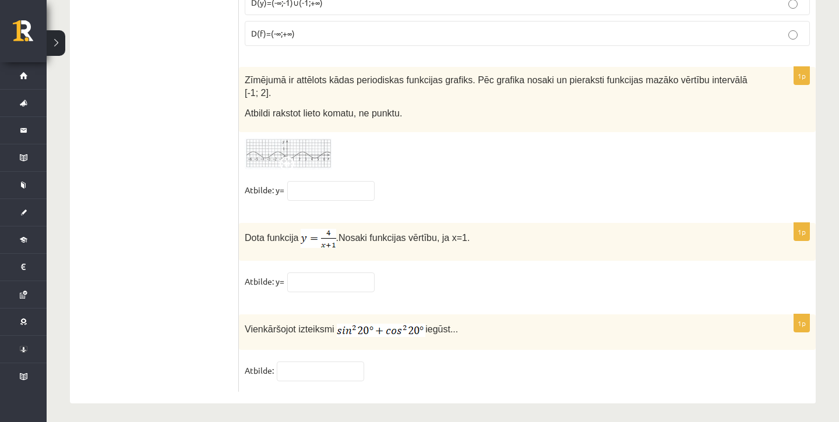
scroll to position [5716, 0]
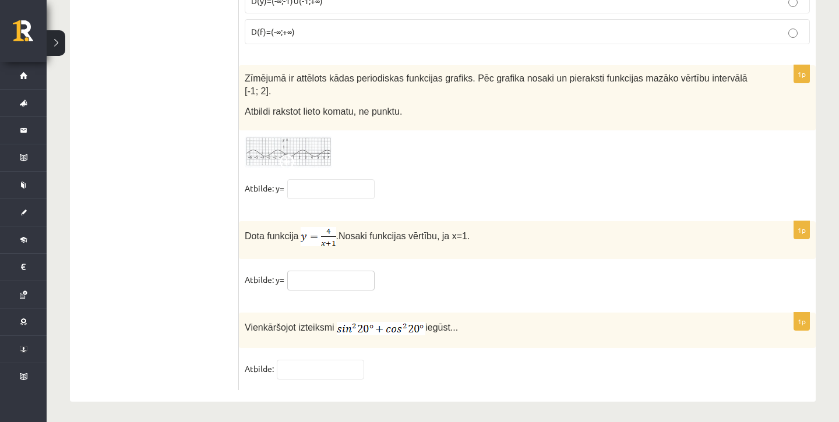
click at [330, 280] on input "text" at bounding box center [330, 281] width 87 height 20
click at [299, 271] on input "***" at bounding box center [330, 281] width 87 height 20
type input "*"
click at [612, 181] on fieldset "Atbilde: y=" at bounding box center [527, 191] width 565 height 24
click at [285, 155] on span at bounding box center [289, 164] width 19 height 19
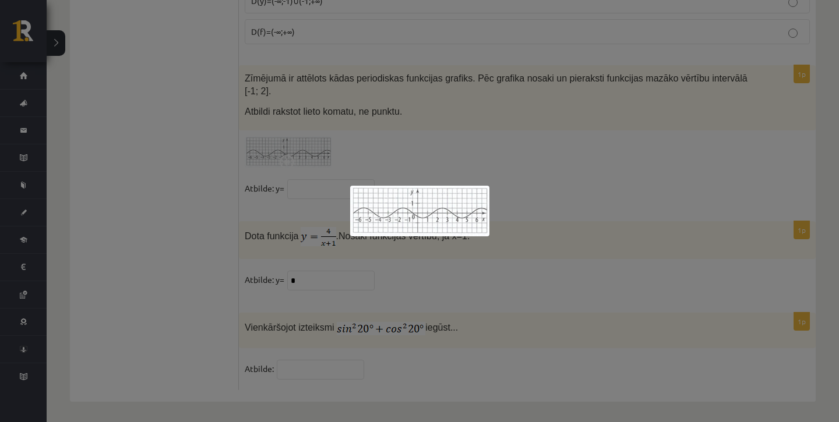
click at [599, 158] on div at bounding box center [419, 211] width 839 height 422
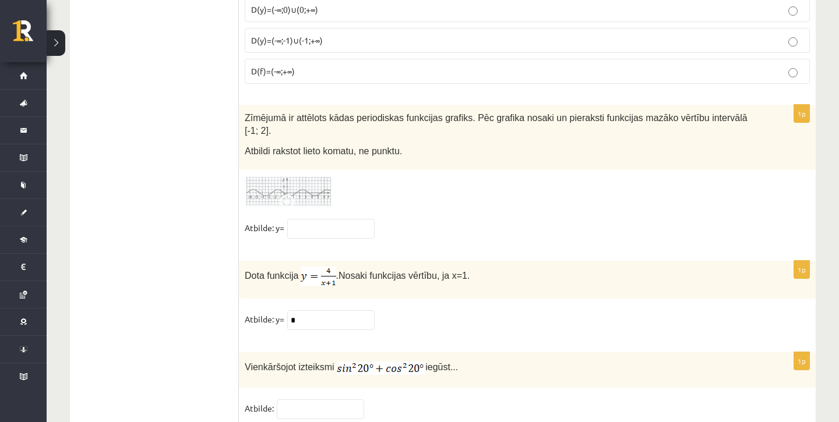
scroll to position [5677, 0]
click at [315, 184] on img at bounding box center [288, 191] width 87 height 32
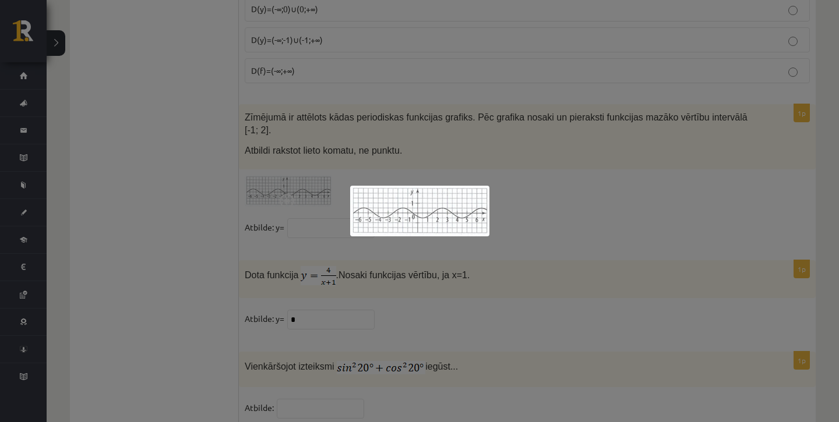
click at [312, 235] on div at bounding box center [419, 211] width 839 height 422
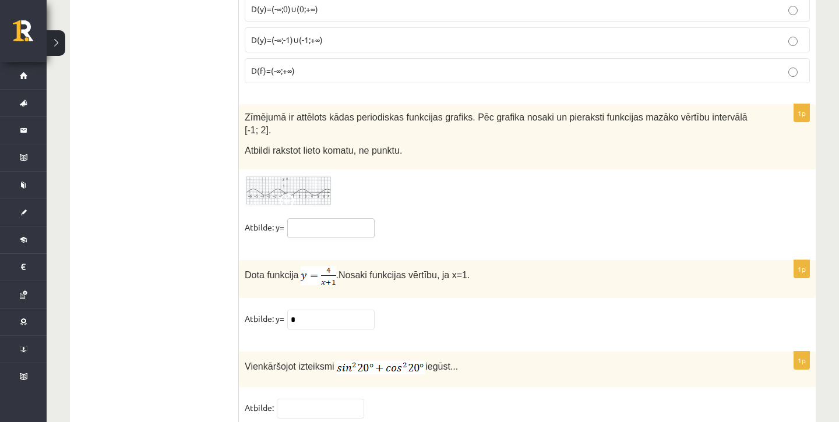
click at [312, 227] on input "text" at bounding box center [330, 228] width 87 height 20
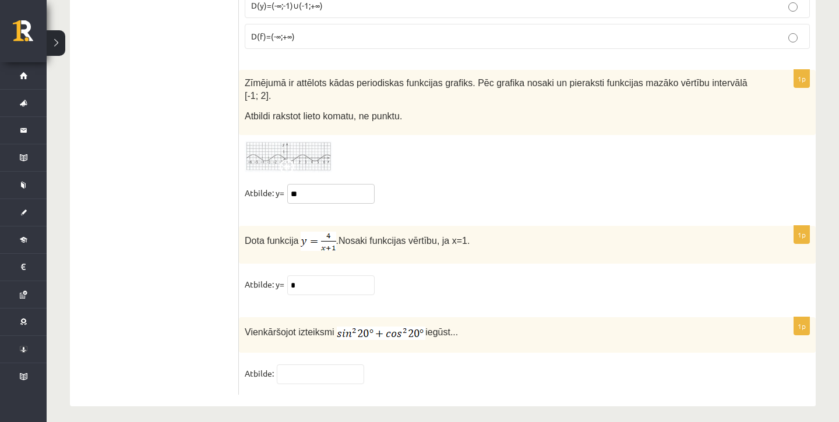
scroll to position [5716, 0]
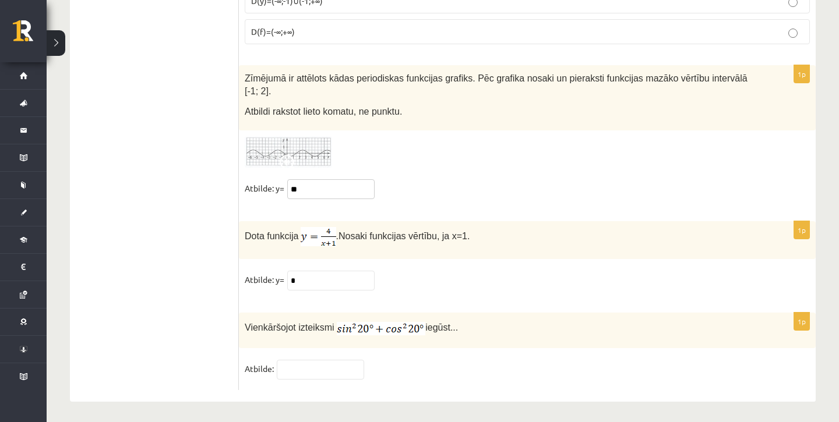
type input "**"
click at [342, 363] on input "text" at bounding box center [320, 370] width 87 height 20
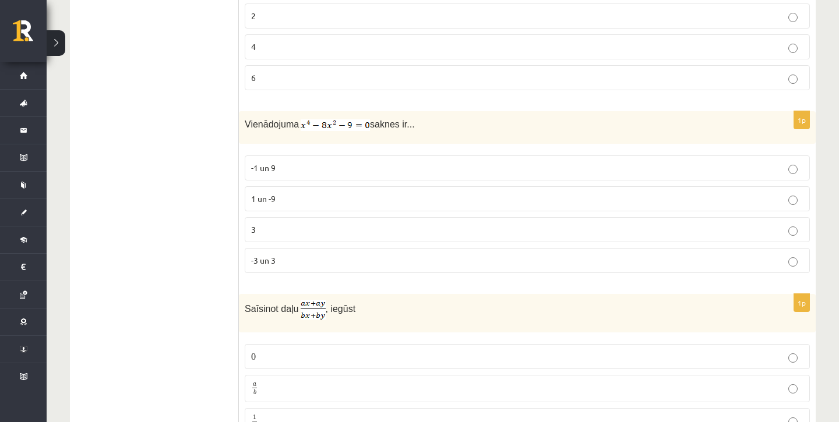
scroll to position [0, 0]
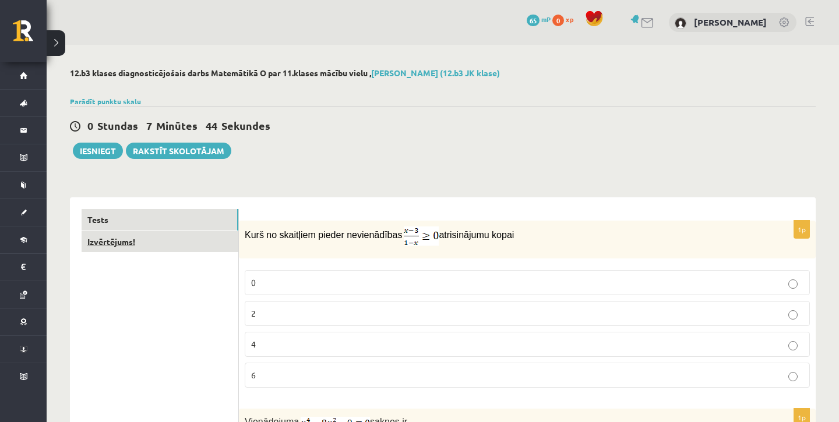
type input "*"
click at [162, 241] on link "Izvērtējums!" at bounding box center [160, 242] width 157 height 22
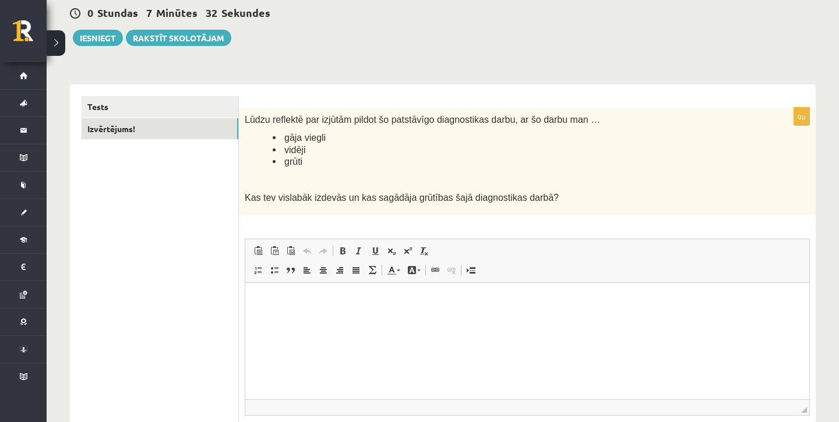
scroll to position [115, 0]
click at [324, 315] on html at bounding box center [527, 299] width 564 height 36
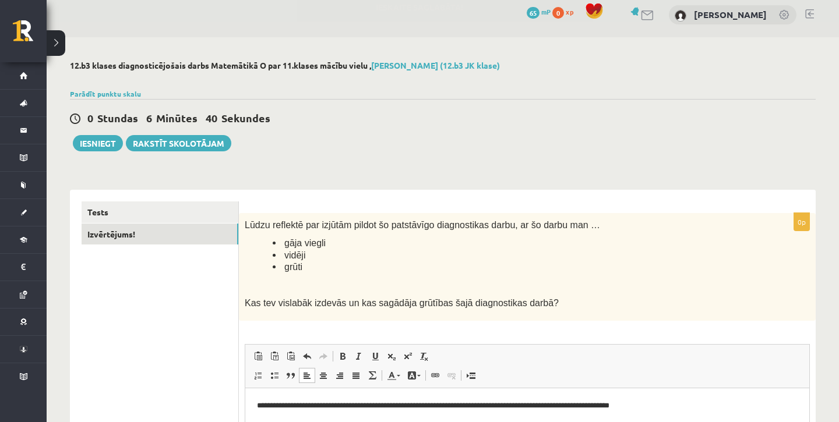
scroll to position [0, 0]
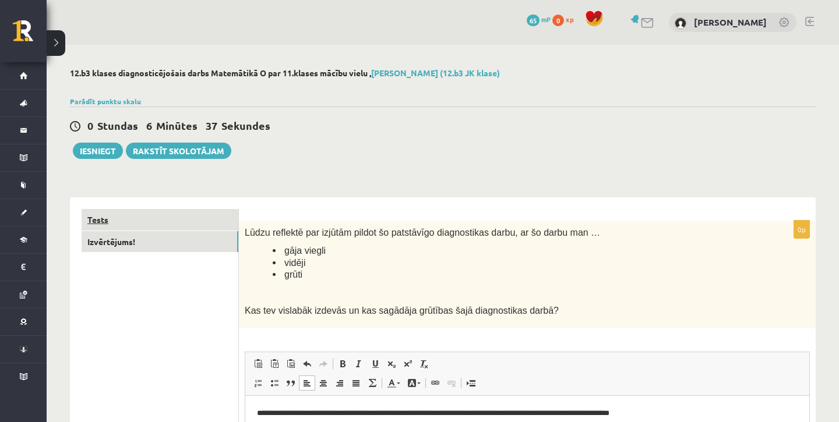
click at [175, 220] on link "Tests" at bounding box center [160, 220] width 157 height 22
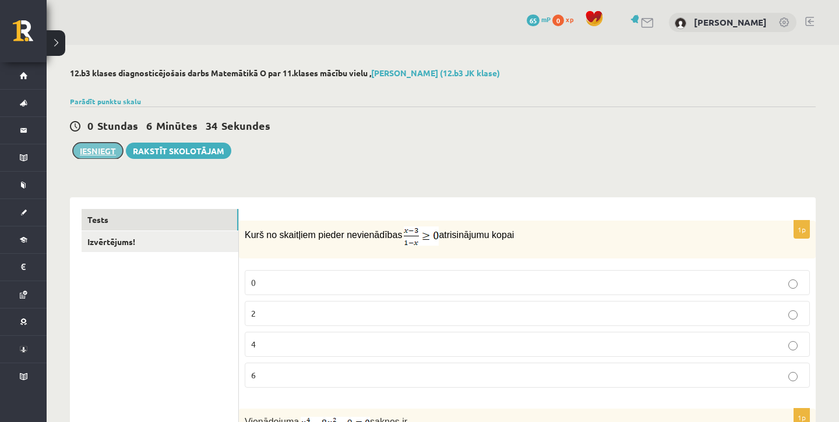
click at [101, 152] on button "Iesniegt" at bounding box center [98, 151] width 50 height 16
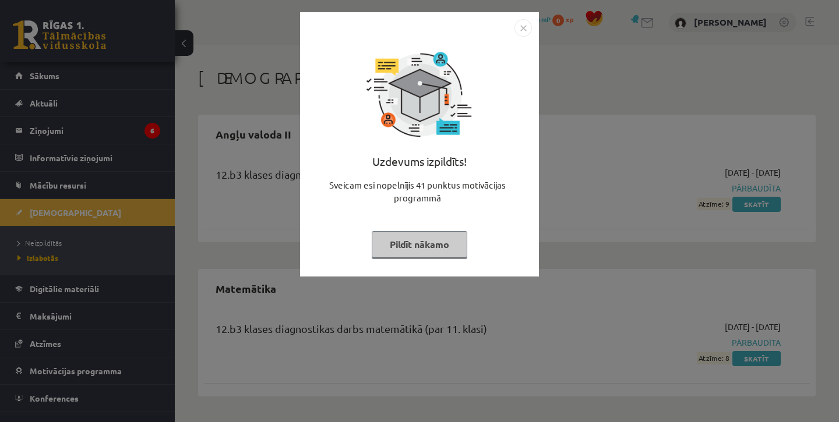
click at [526, 24] on img "Close" at bounding box center [522, 27] width 17 height 17
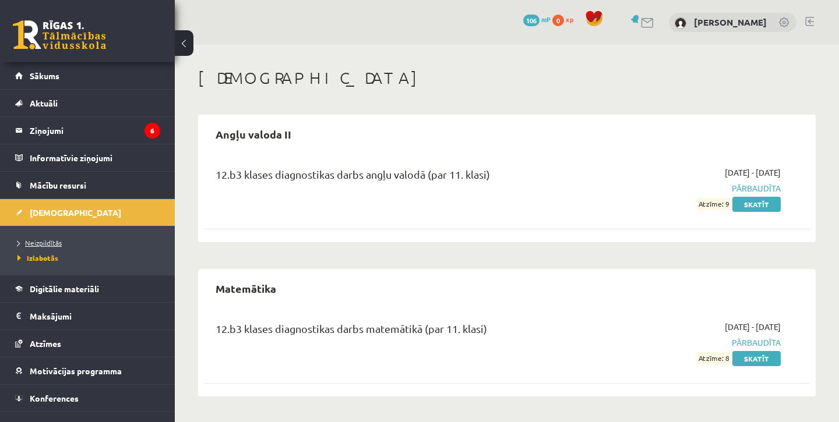
click at [48, 243] on span "Neizpildītās" at bounding box center [39, 242] width 44 height 9
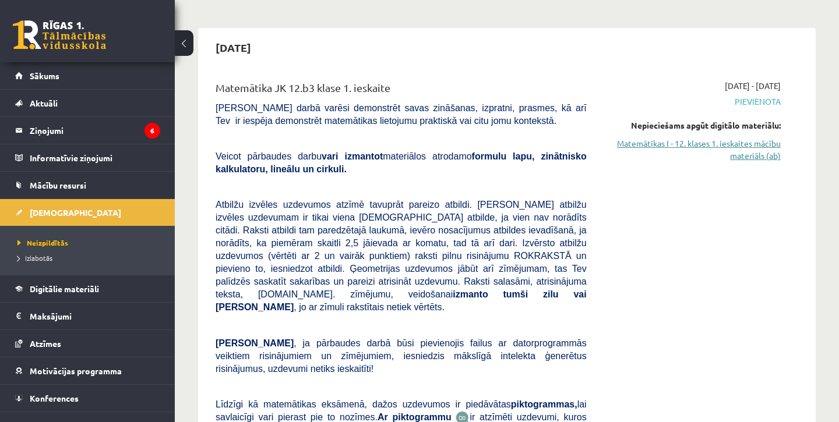
scroll to position [87, 0]
click at [753, 157] on link "Matemātikas I - 12. klases 1. ieskaites mācību materiāls (ab)" at bounding box center [692, 149] width 176 height 24
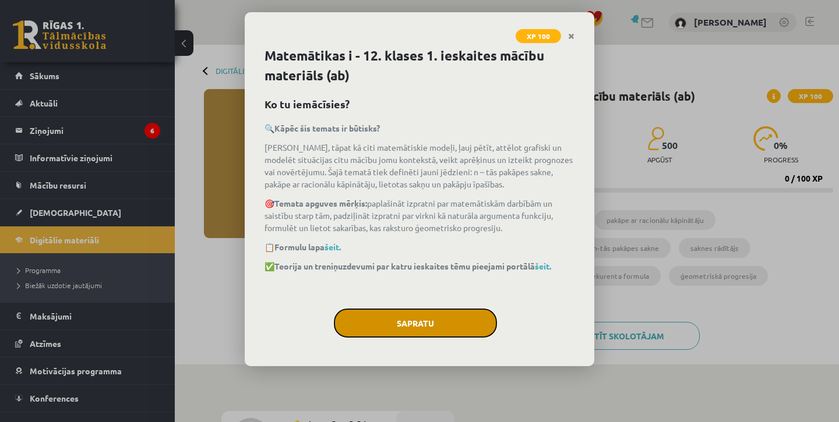
click at [443, 322] on button "Sapratu" at bounding box center [415, 323] width 163 height 29
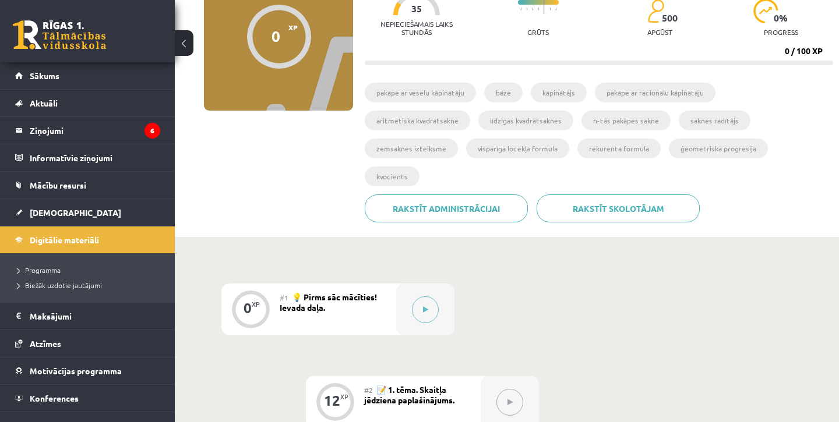
scroll to position [129, 0]
click at [427, 295] on button at bounding box center [425, 308] width 27 height 27
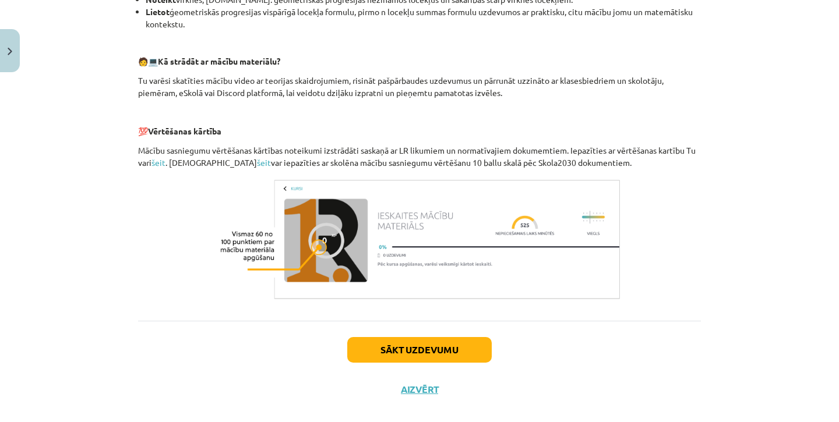
scroll to position [514, 0]
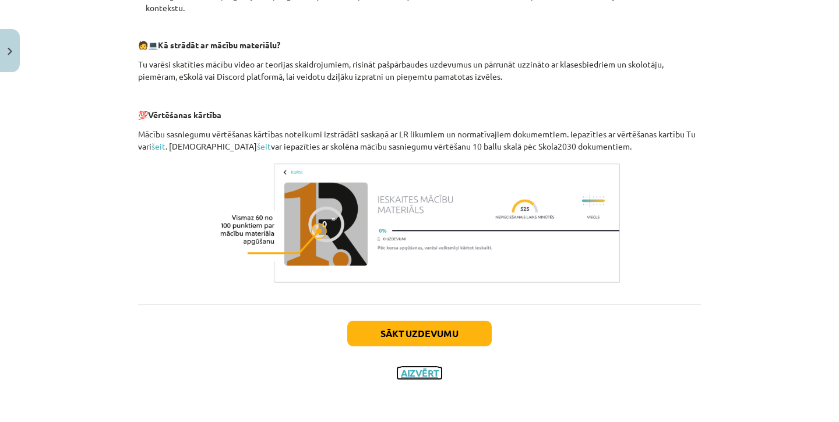
click at [416, 378] on button "Aizvērt" at bounding box center [419, 374] width 44 height 12
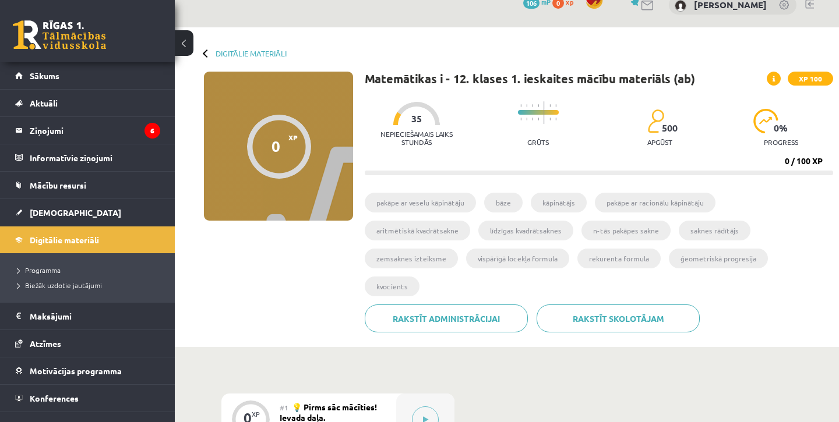
scroll to position [0, 0]
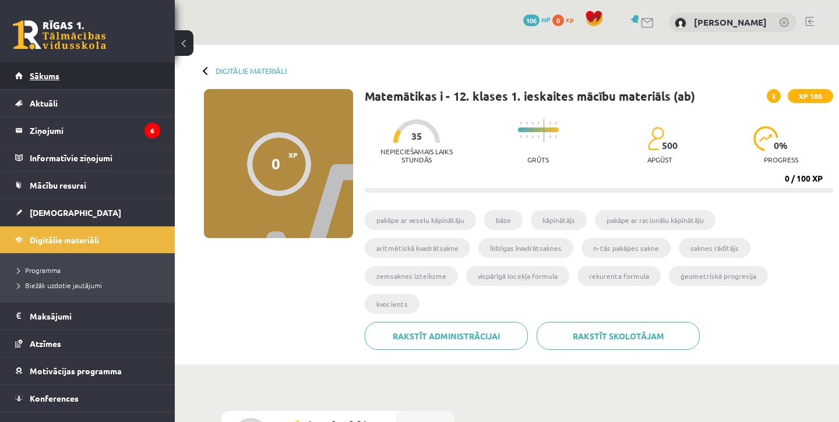
click at [47, 77] on span "Sākums" at bounding box center [45, 75] width 30 height 10
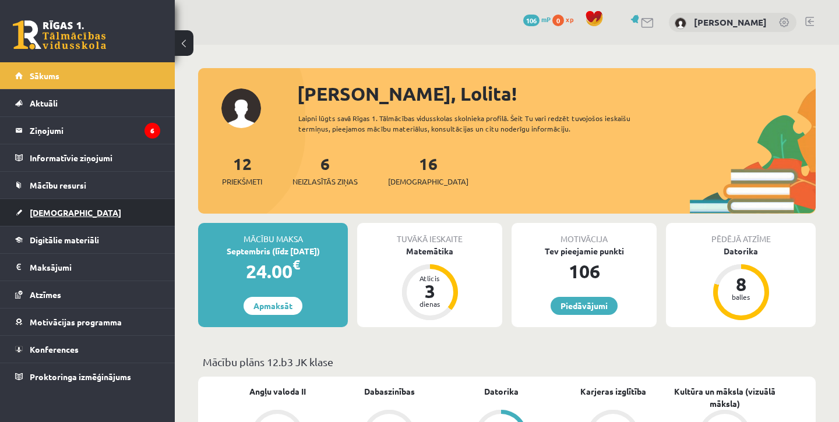
click at [52, 208] on span "[DEMOGRAPHIC_DATA]" at bounding box center [75, 212] width 91 height 10
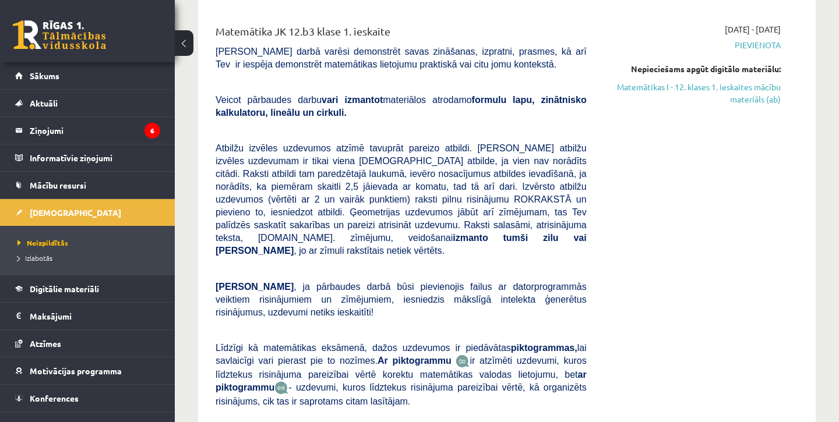
scroll to position [138, 0]
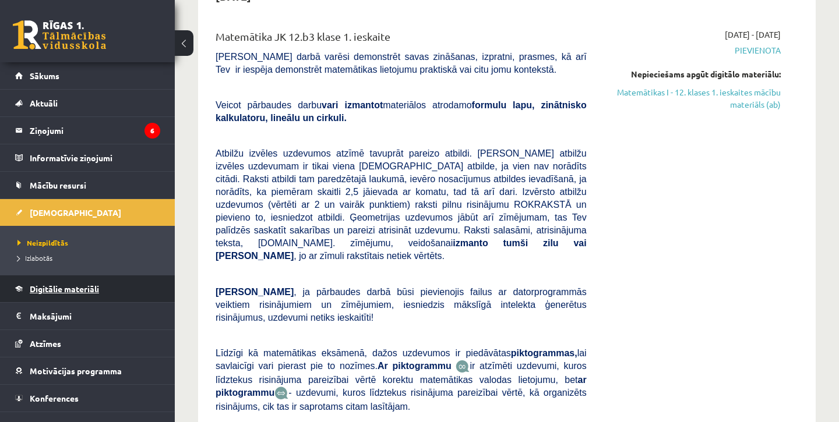
click at [44, 291] on span "Digitālie materiāli" at bounding box center [64, 289] width 69 height 10
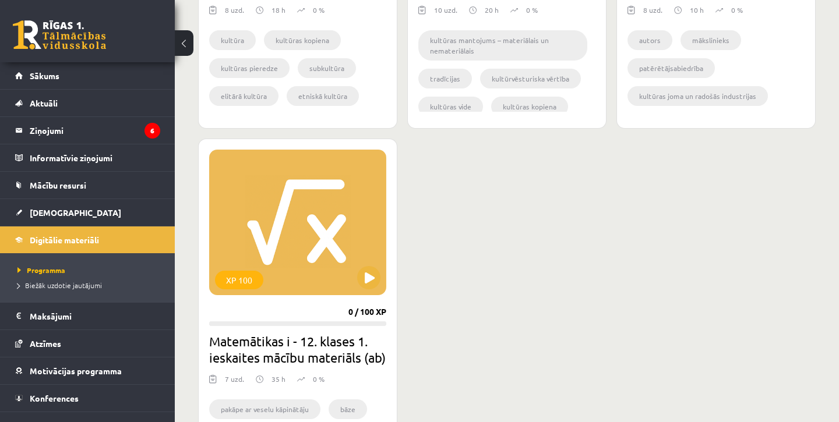
scroll to position [1739, 0]
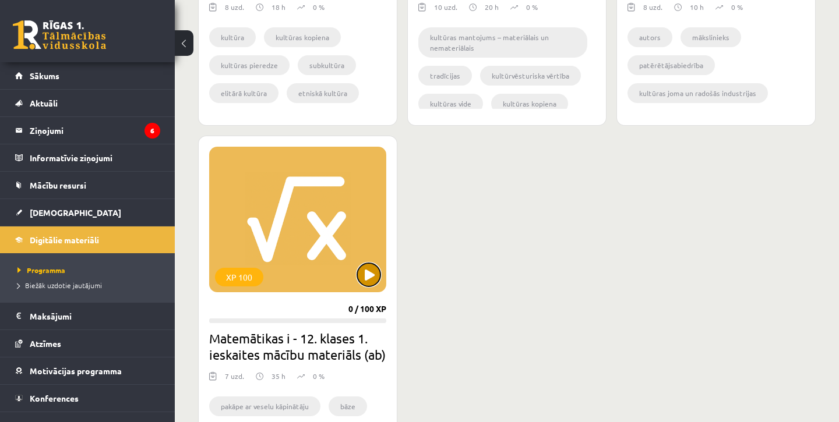
click at [372, 274] on button at bounding box center [368, 274] width 23 height 23
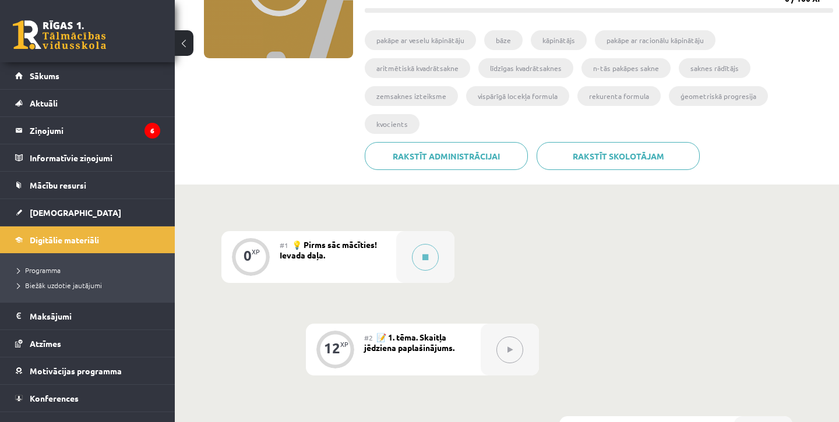
scroll to position [181, 0]
click at [423, 253] on icon at bounding box center [425, 256] width 6 height 7
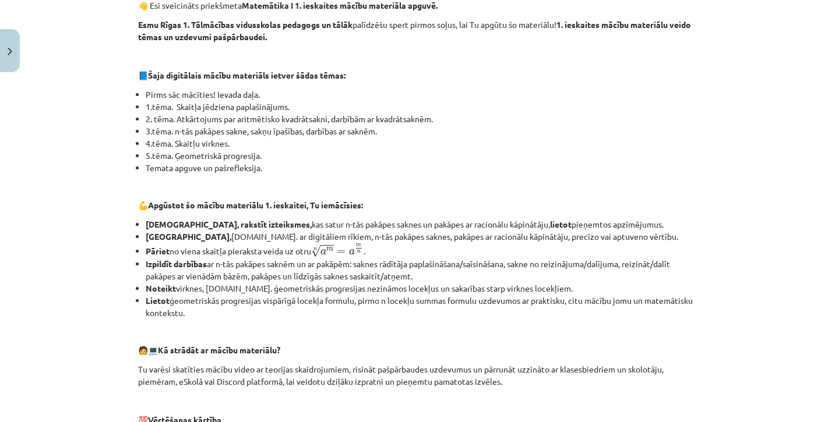
scroll to position [0, 0]
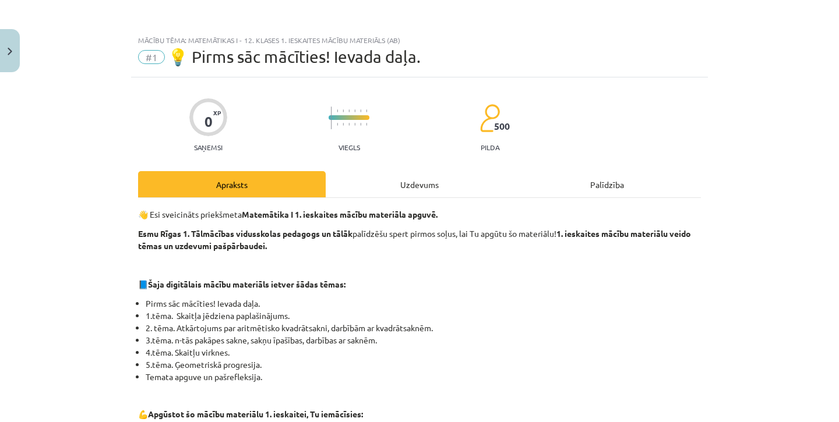
click at [414, 184] on div "Uzdevums" at bounding box center [420, 184] width 188 height 26
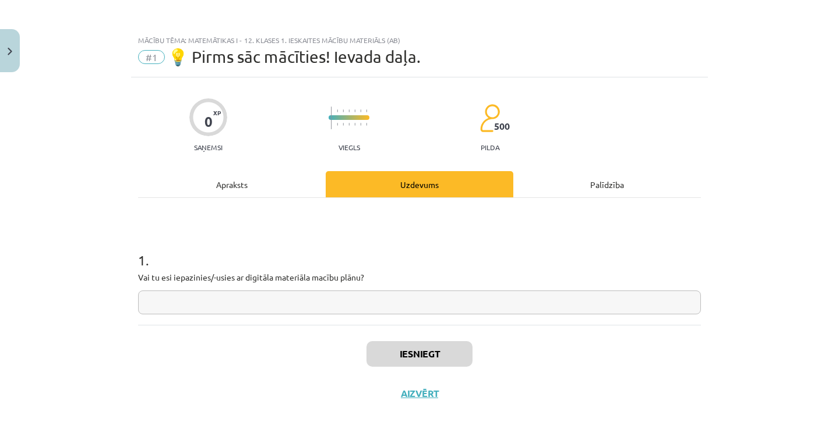
scroll to position [20, 0]
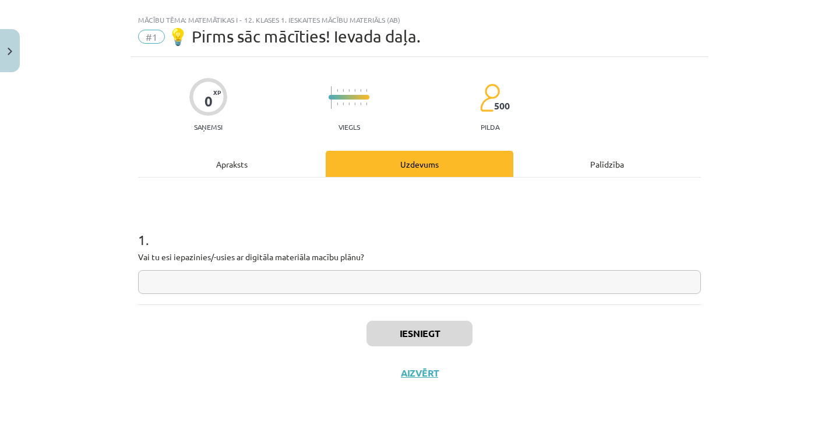
click at [362, 273] on input "text" at bounding box center [419, 282] width 563 height 24
type input "*"
type input "**"
click at [416, 331] on button "Iesniegt" at bounding box center [419, 334] width 106 height 26
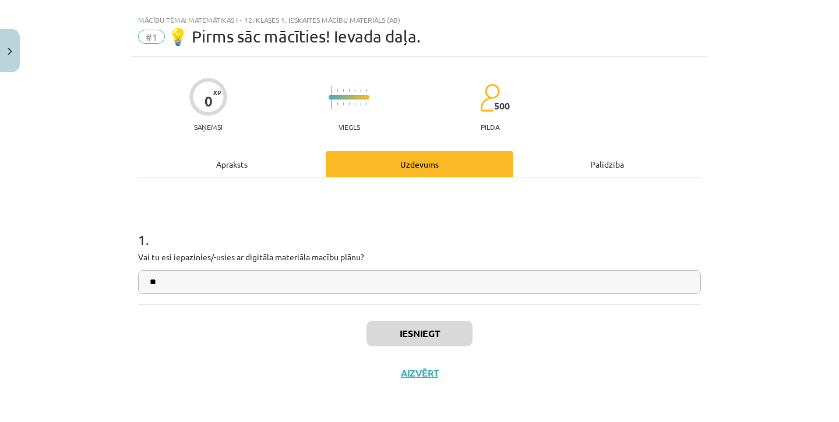
click at [603, 164] on div "Palīdzība" at bounding box center [607, 164] width 188 height 26
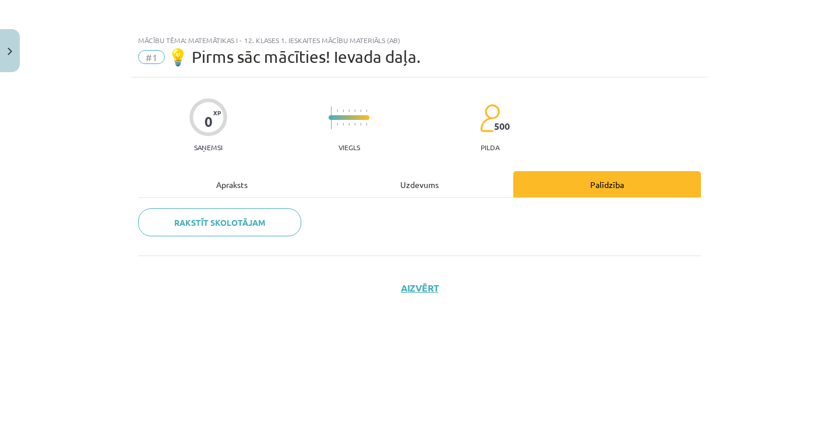
click at [422, 178] on div "Uzdevums" at bounding box center [420, 184] width 188 height 26
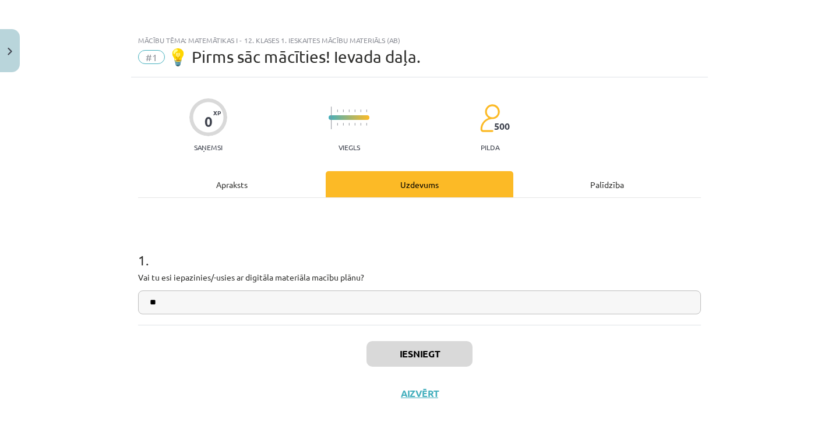
click at [250, 188] on div "Apraksts" at bounding box center [232, 184] width 188 height 26
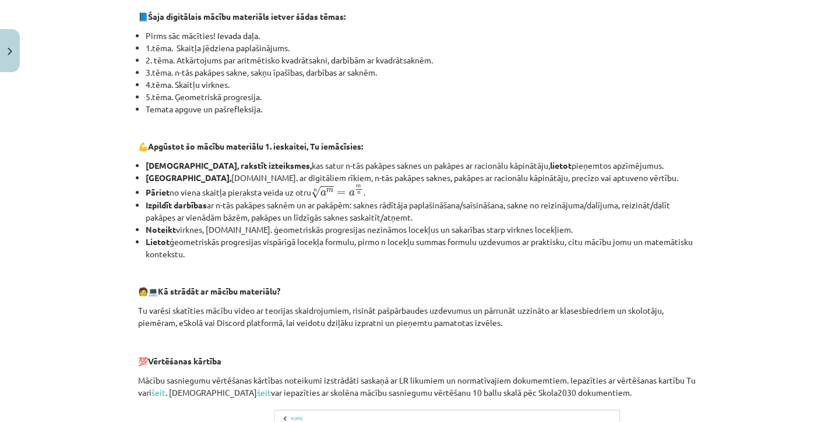
scroll to position [551, 0]
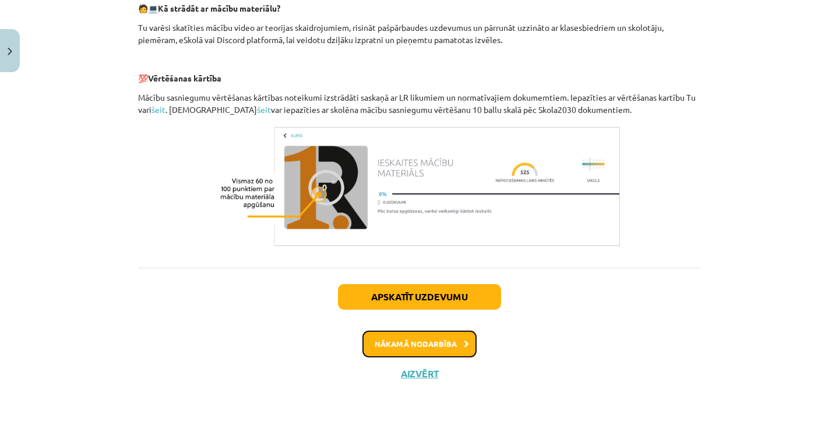
click at [410, 346] on button "Nākamā nodarbība" at bounding box center [419, 344] width 114 height 27
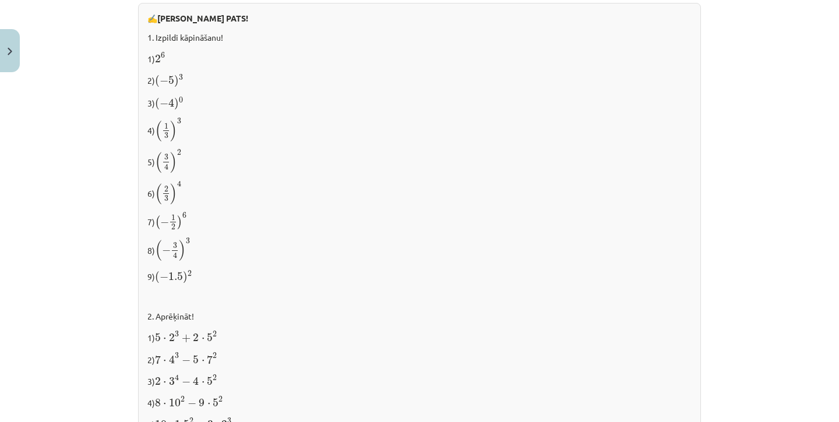
scroll to position [1233, 0]
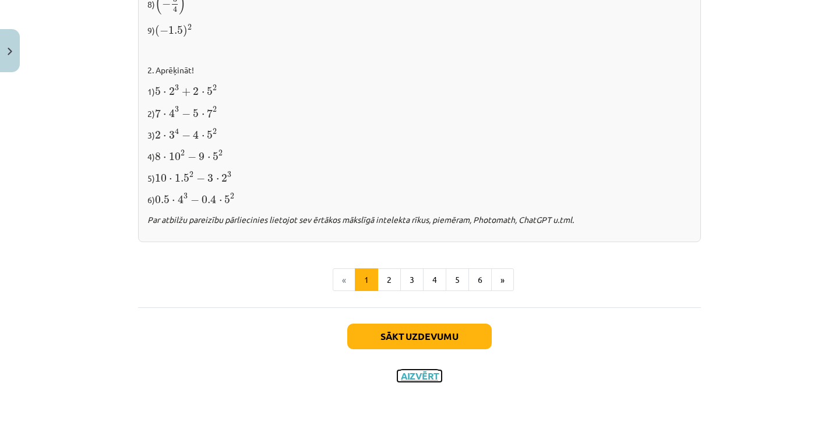
click at [410, 374] on button "Aizvērt" at bounding box center [419, 376] width 44 height 12
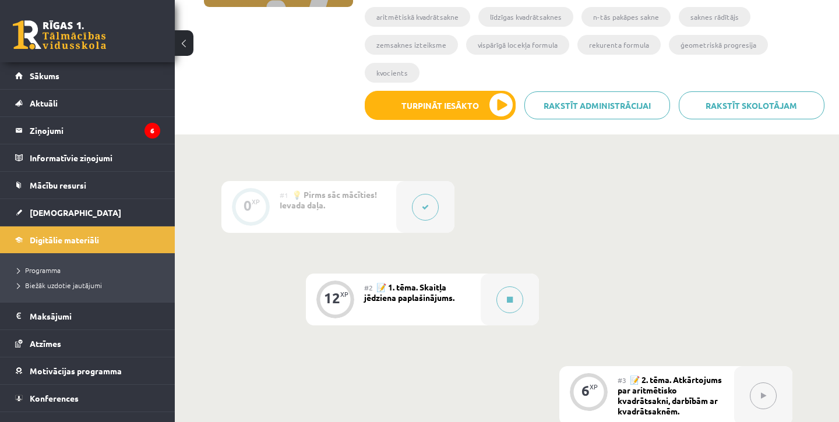
scroll to position [234, 0]
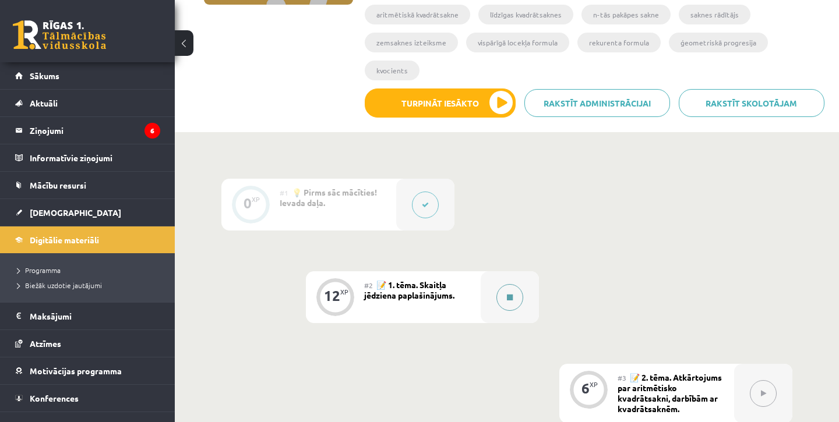
click at [503, 284] on button at bounding box center [509, 297] width 27 height 27
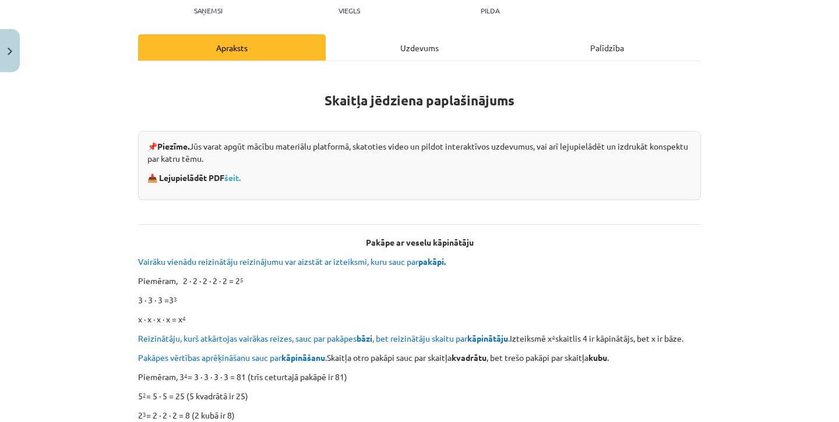
scroll to position [133, 0]
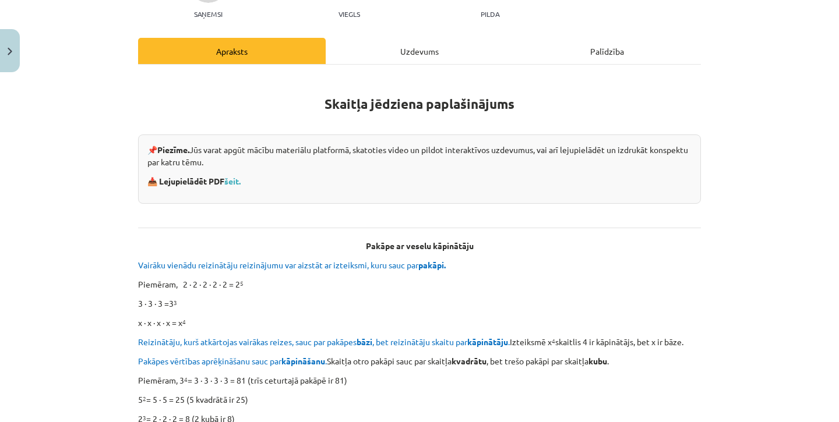
click at [419, 57] on div "Uzdevums" at bounding box center [420, 51] width 188 height 26
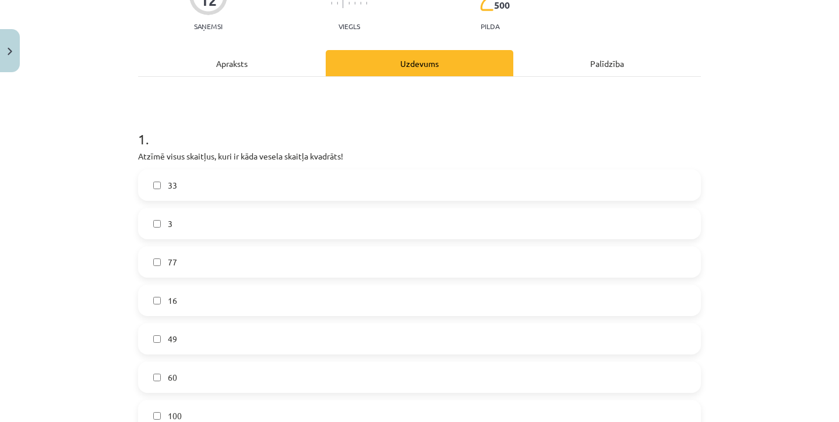
scroll to position [0, 0]
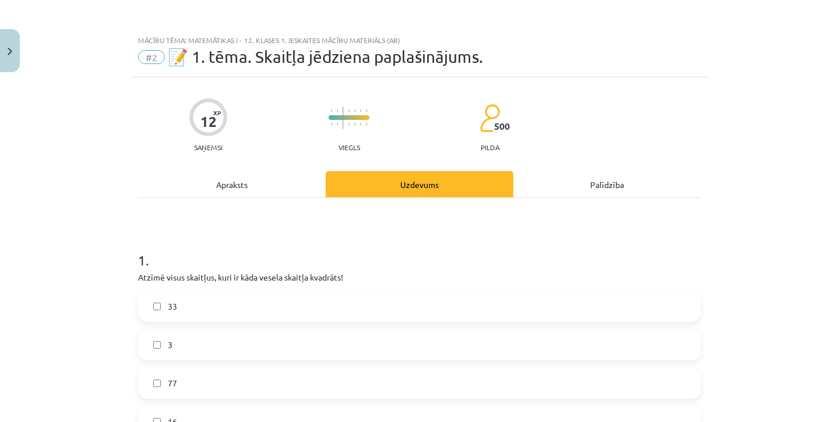
click at [250, 189] on div "Apraksts" at bounding box center [232, 184] width 188 height 26
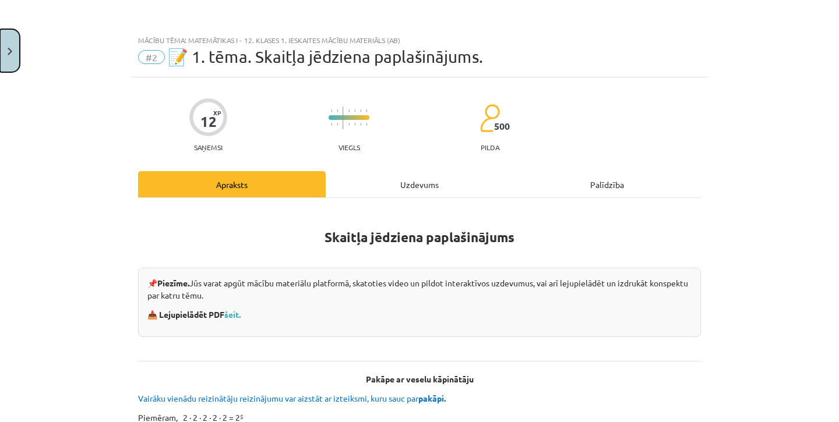
click at [8, 49] on img "Close" at bounding box center [10, 52] width 5 height 8
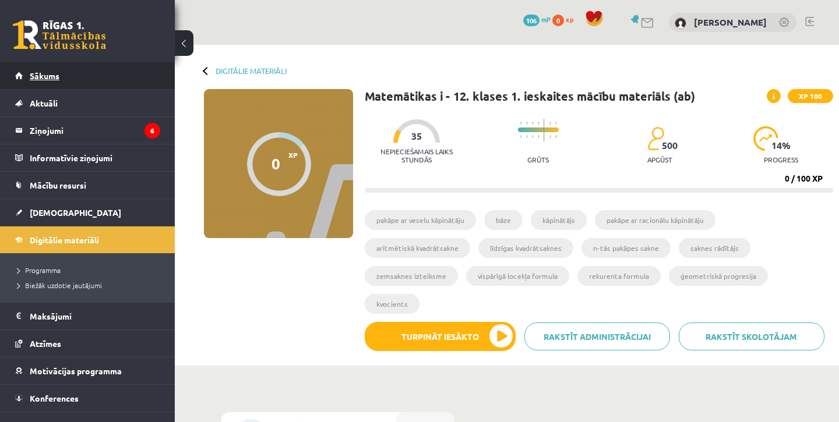
click at [63, 77] on link "Sākums" at bounding box center [87, 75] width 145 height 27
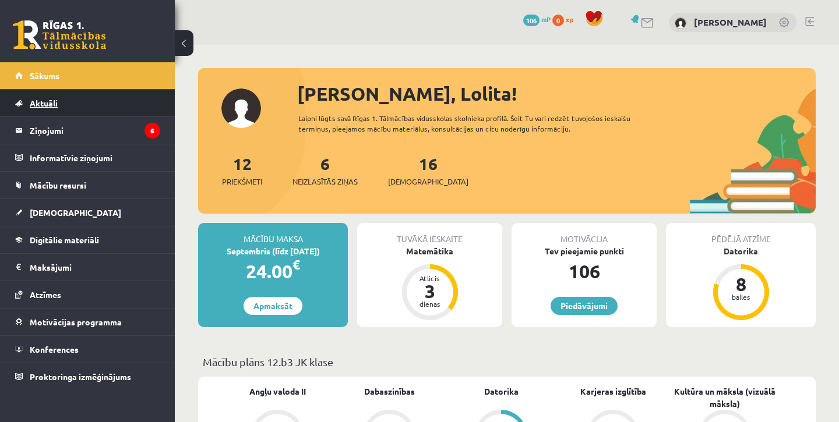
click at [52, 105] on span "Aktuāli" at bounding box center [44, 103] width 28 height 10
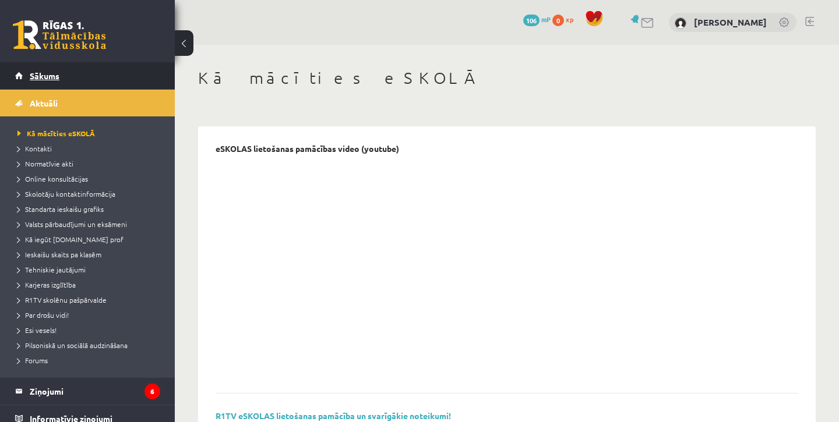
click at [48, 74] on span "Sākums" at bounding box center [45, 75] width 30 height 10
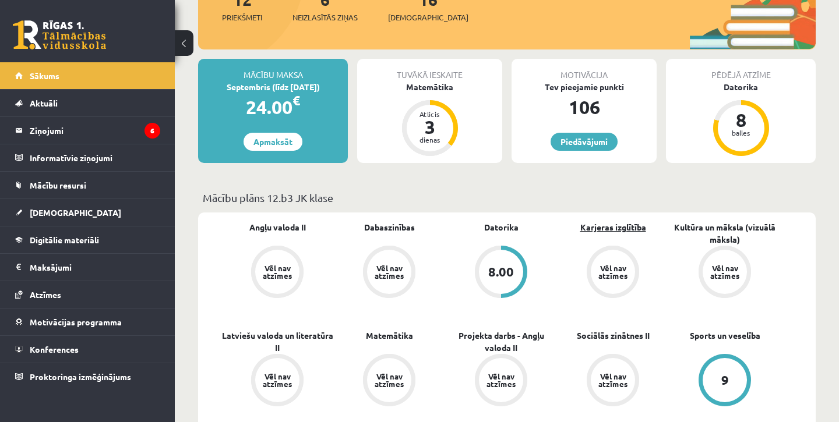
scroll to position [161, 0]
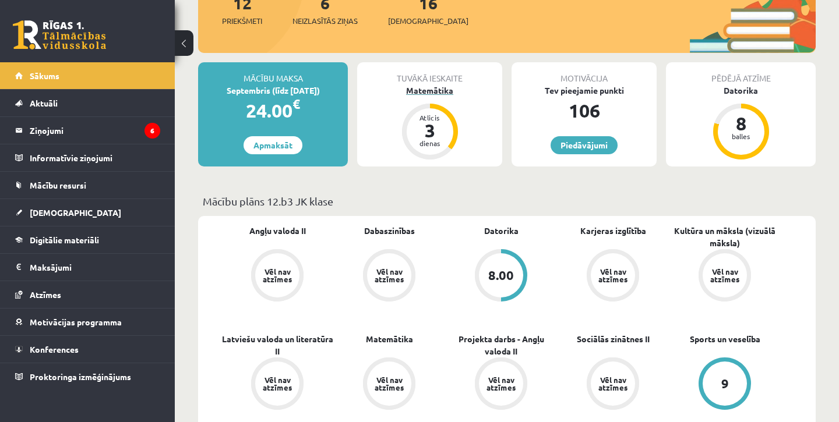
click at [433, 91] on div "Matemātika" at bounding box center [429, 90] width 145 height 12
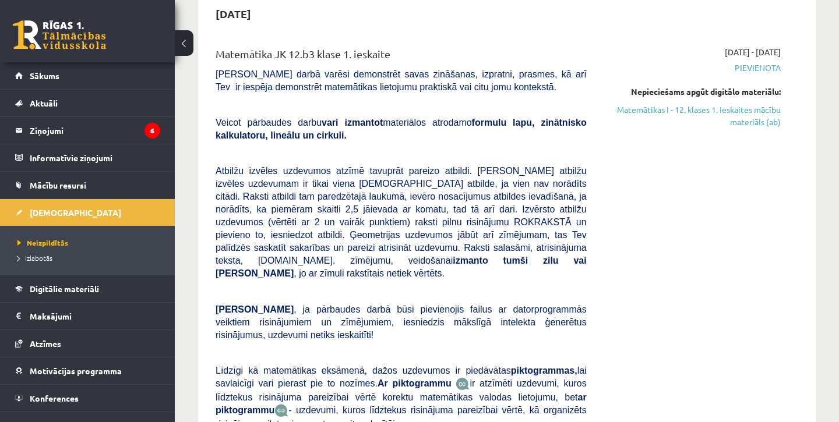
scroll to position [118, 0]
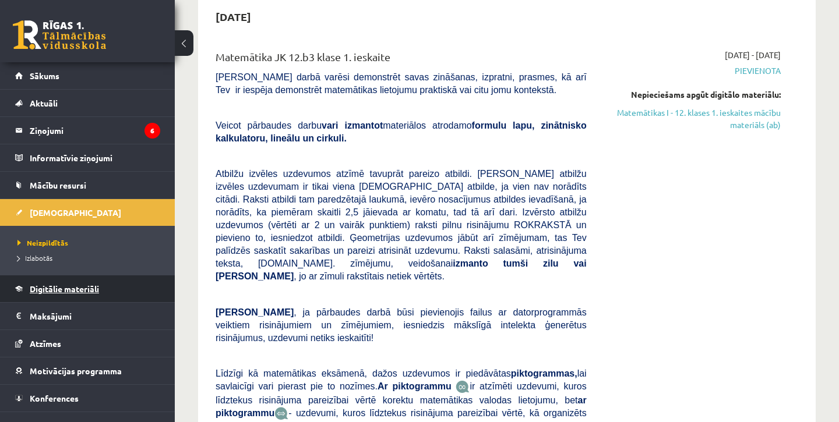
click at [66, 290] on span "Digitālie materiāli" at bounding box center [64, 289] width 69 height 10
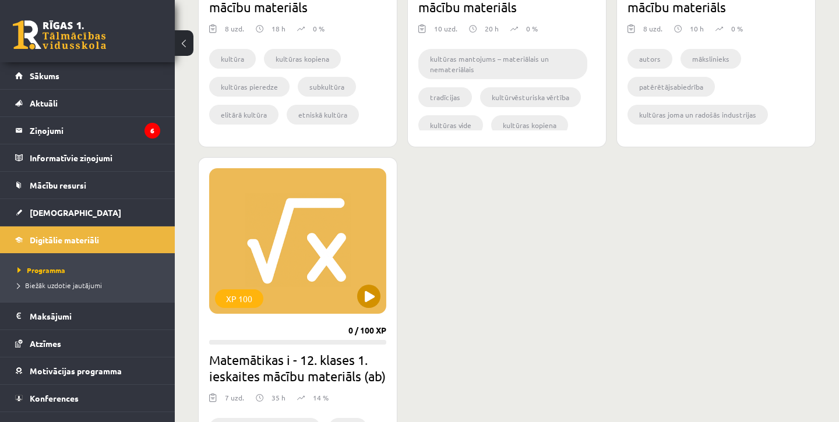
scroll to position [1721, 0]
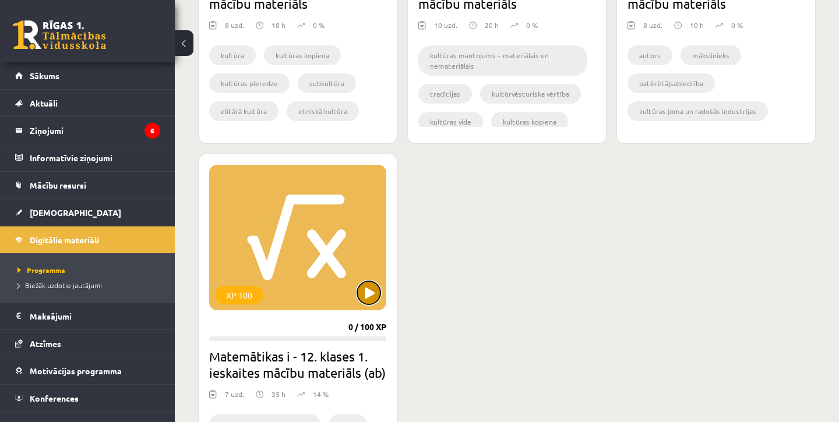
click at [375, 298] on button at bounding box center [368, 292] width 23 height 23
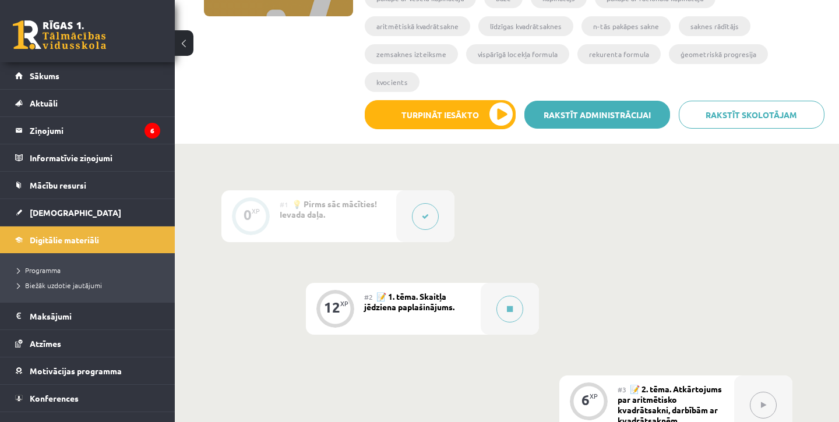
scroll to position [223, 0]
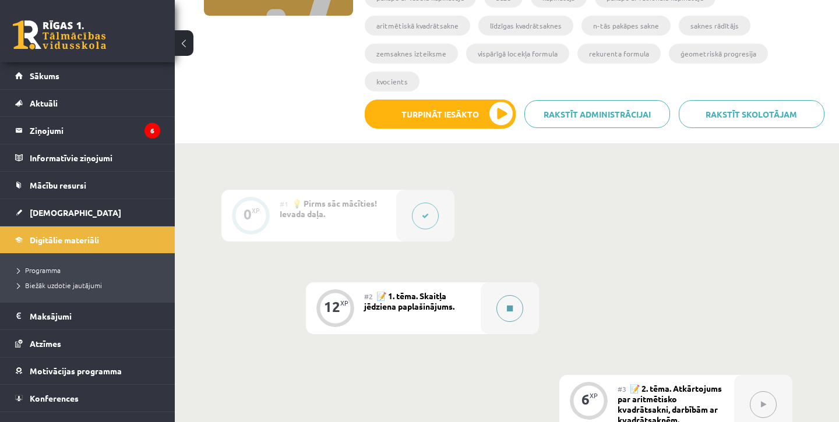
click at [497, 295] on button at bounding box center [509, 308] width 27 height 27
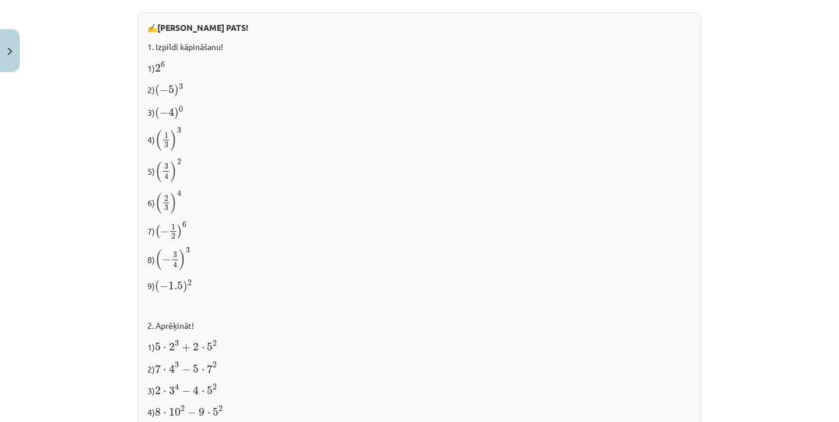
scroll to position [1233, 0]
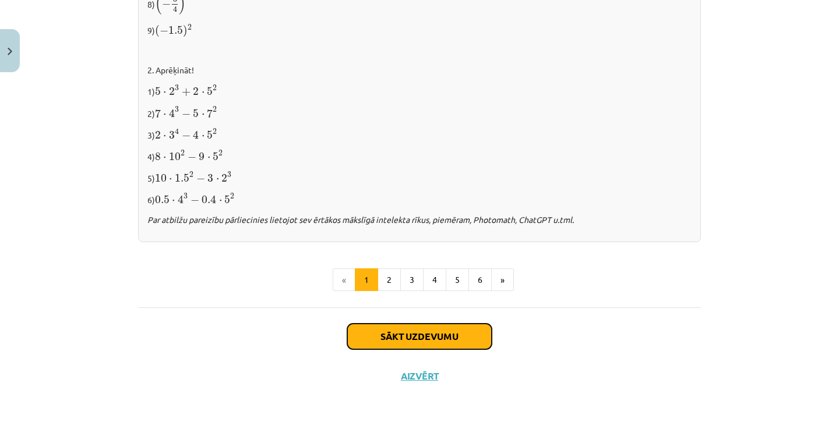
click at [410, 331] on button "Sākt uzdevumu" at bounding box center [419, 337] width 144 height 26
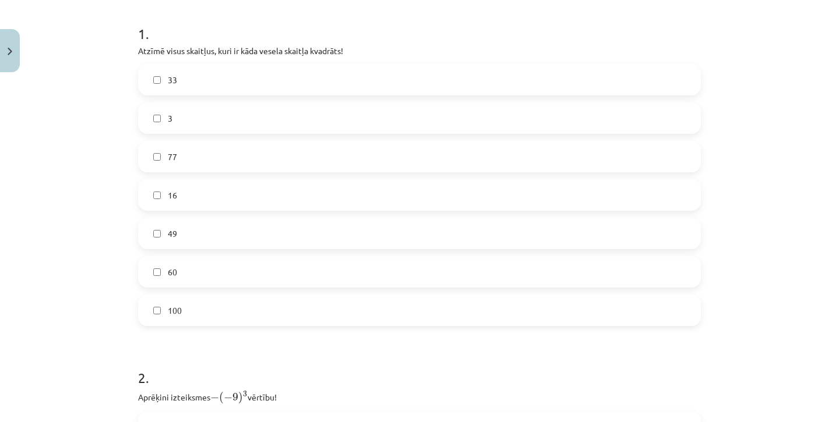
scroll to position [227, 0]
click at [264, 227] on label "49" at bounding box center [419, 232] width 560 height 29
click at [258, 192] on label "16" at bounding box center [419, 194] width 560 height 29
click at [213, 304] on label "100" at bounding box center [419, 309] width 560 height 29
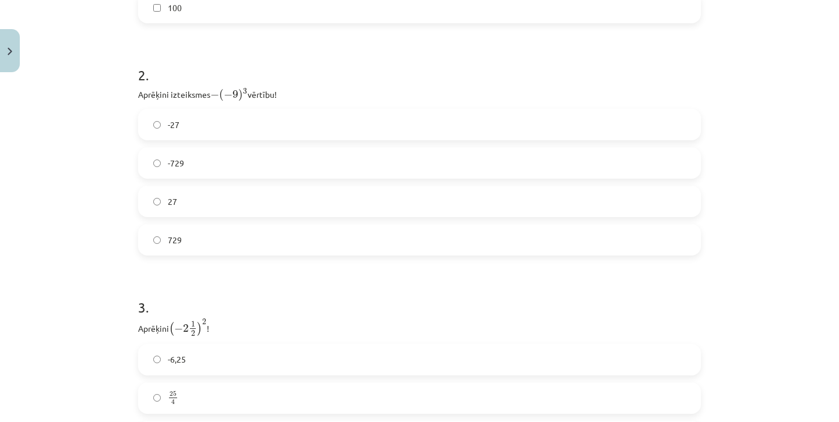
scroll to position [531, 0]
click at [235, 175] on div "-729" at bounding box center [419, 161] width 563 height 31
click at [227, 152] on label "-729" at bounding box center [419, 161] width 560 height 29
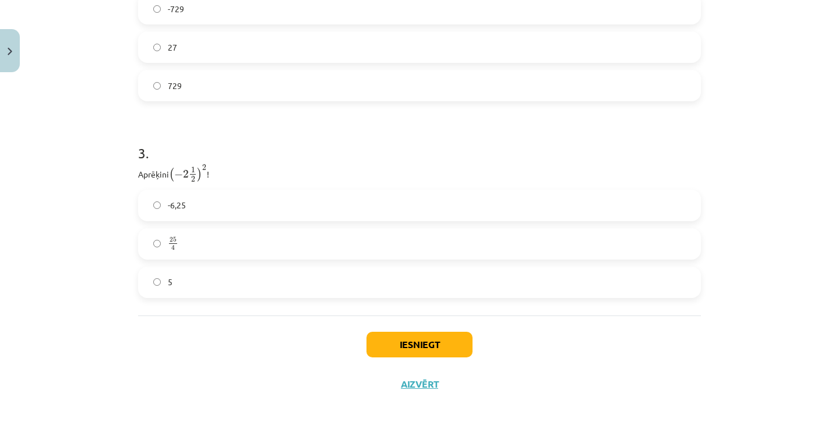
scroll to position [694, 0]
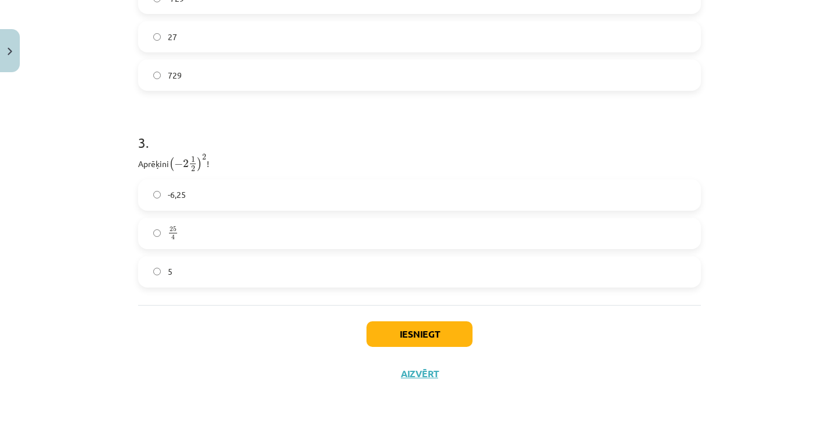
click at [305, 264] on label "5" at bounding box center [419, 271] width 560 height 29
click at [412, 341] on button "Iesniegt" at bounding box center [419, 335] width 106 height 26
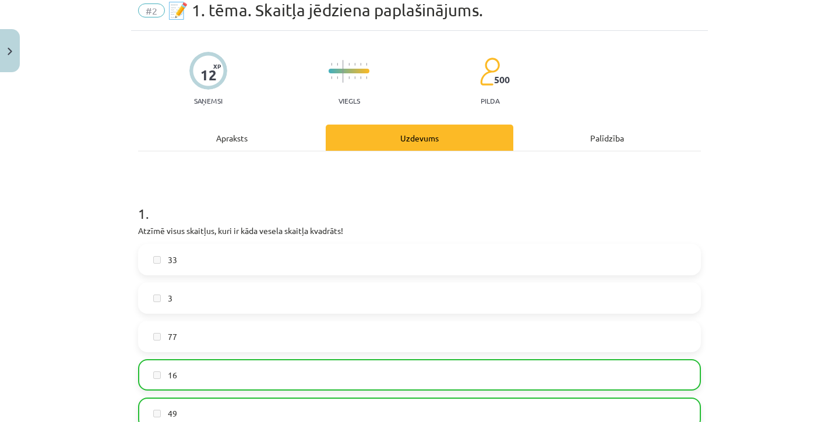
scroll to position [43, 0]
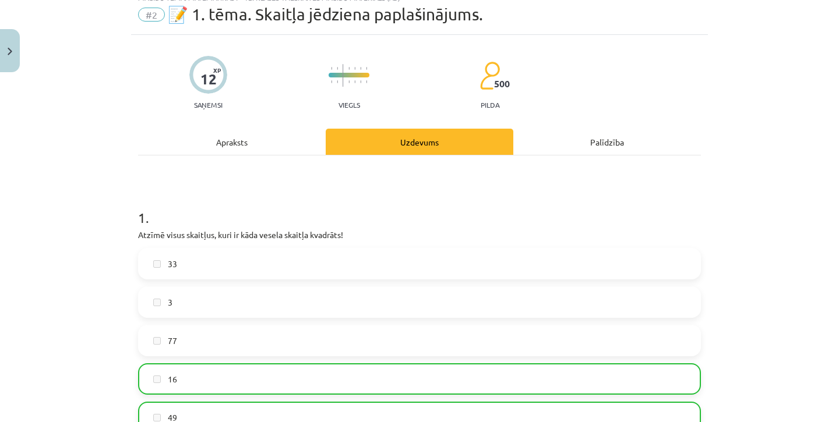
click at [270, 147] on div "Apraksts" at bounding box center [232, 142] width 188 height 26
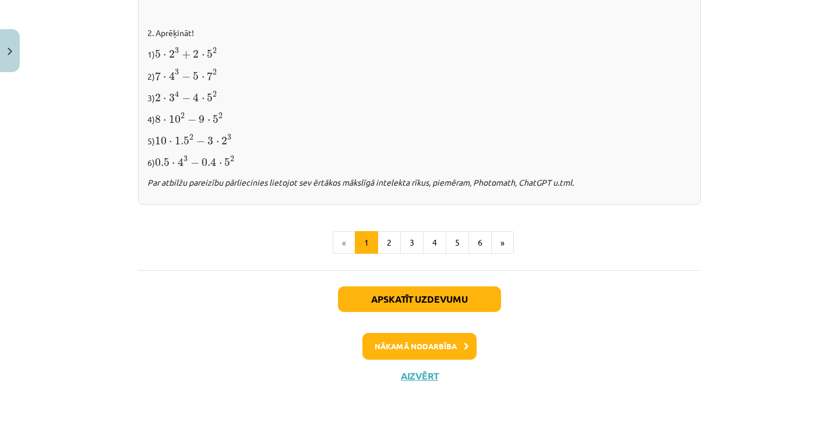
scroll to position [1256, 0]
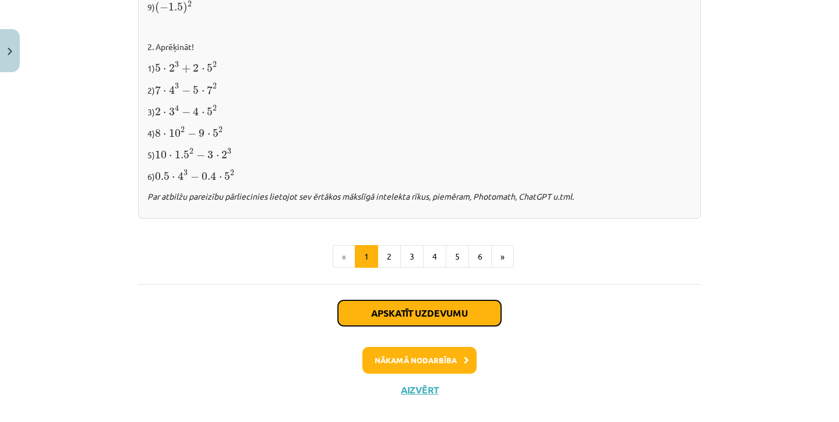
click at [393, 311] on button "Apskatīt uzdevumu" at bounding box center [419, 314] width 163 height 26
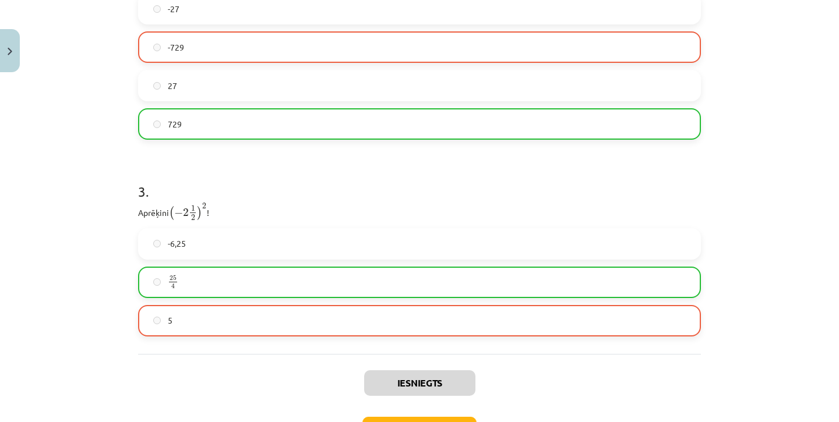
scroll to position [731, 0]
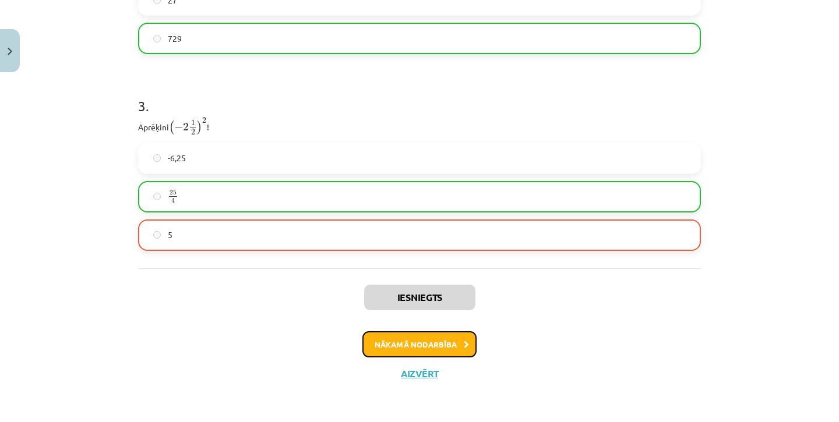
click at [454, 344] on button "Nākamā nodarbība" at bounding box center [419, 344] width 114 height 27
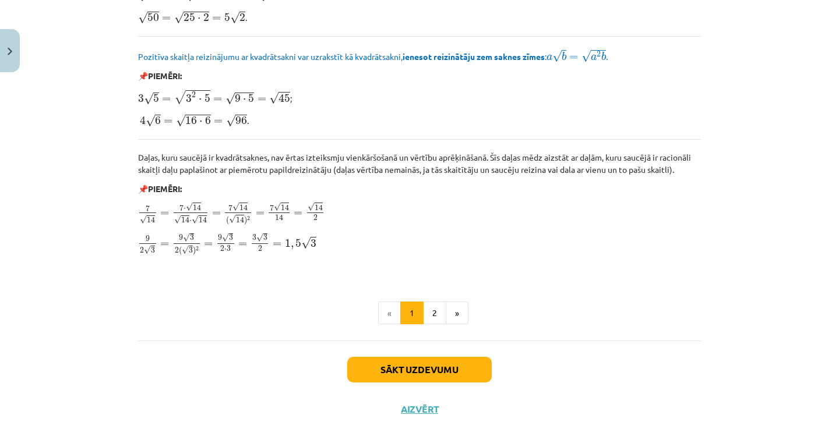
scroll to position [1402, 0]
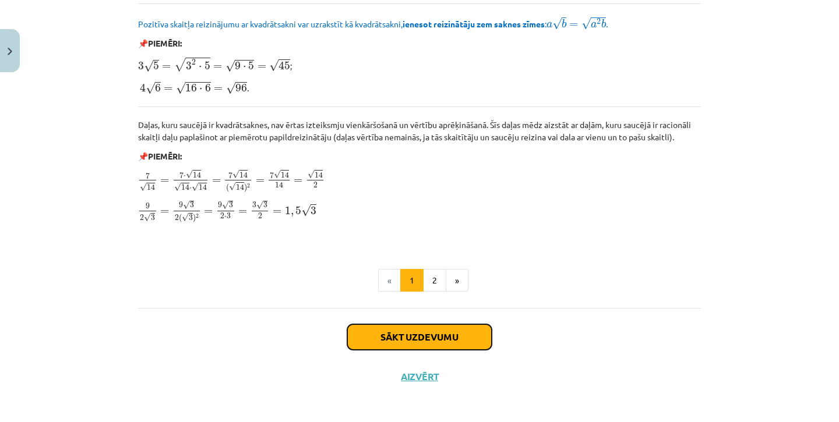
click at [405, 333] on button "Sākt uzdevumu" at bounding box center [419, 337] width 144 height 26
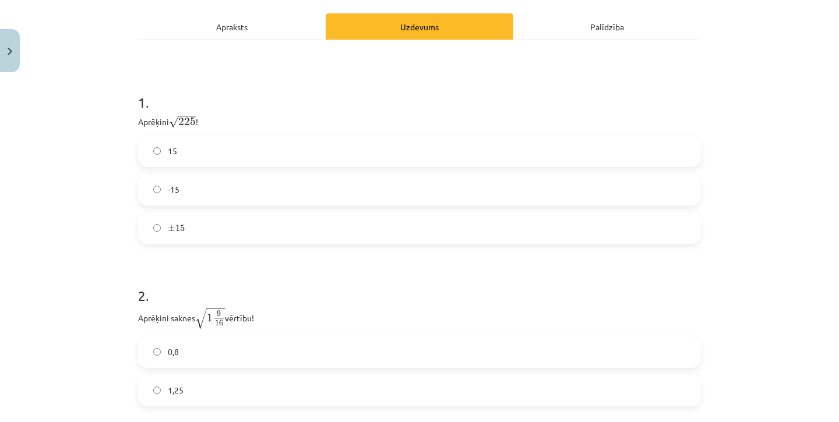
scroll to position [179, 0]
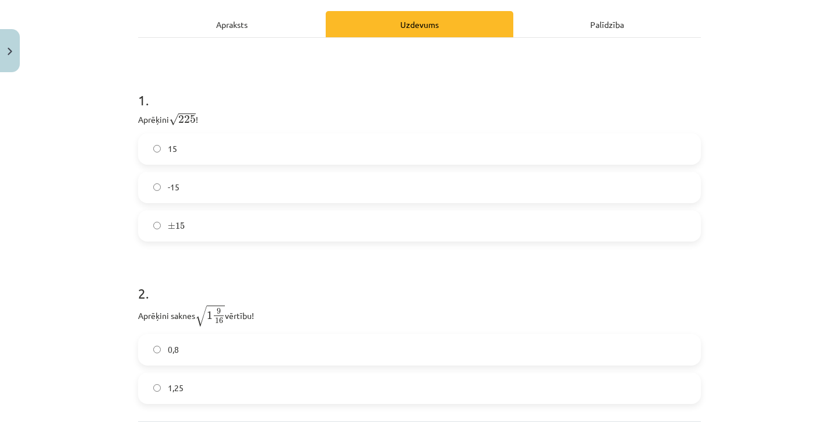
click at [251, 145] on label "15" at bounding box center [419, 149] width 560 height 29
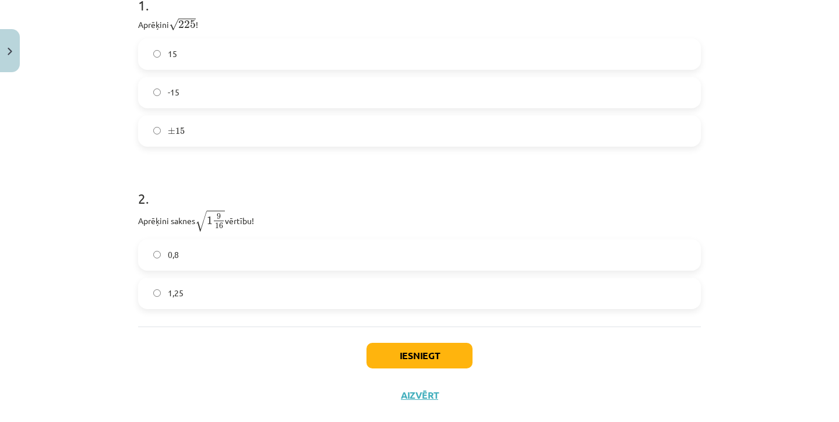
scroll to position [295, 0]
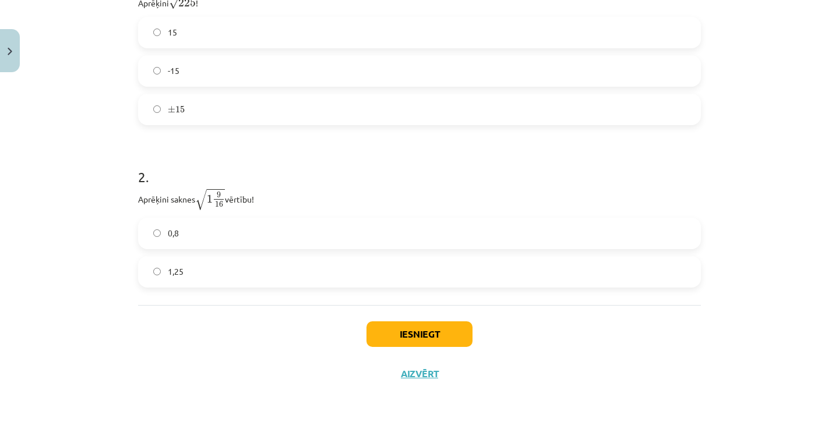
click at [173, 271] on span "1,25" at bounding box center [176, 272] width 16 height 12
click at [407, 330] on button "Iesniegt" at bounding box center [419, 335] width 106 height 26
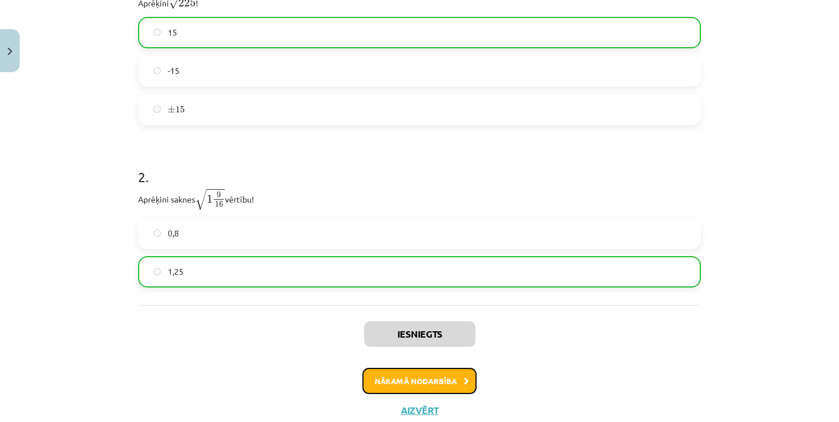
click at [414, 383] on button "Nākamā nodarbība" at bounding box center [419, 381] width 114 height 27
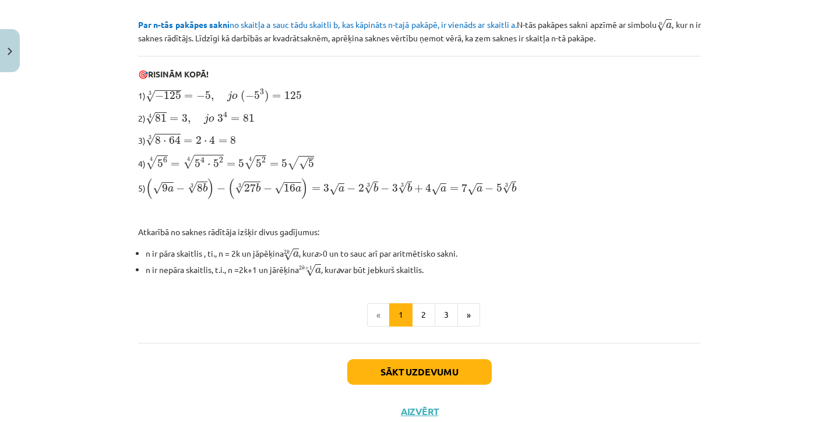
scroll to position [339, 0]
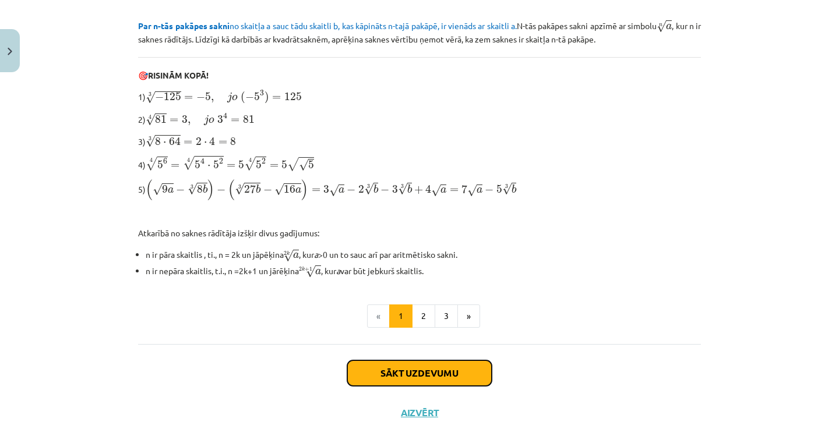
click at [421, 377] on button "Sākt uzdevumu" at bounding box center [419, 374] width 144 height 26
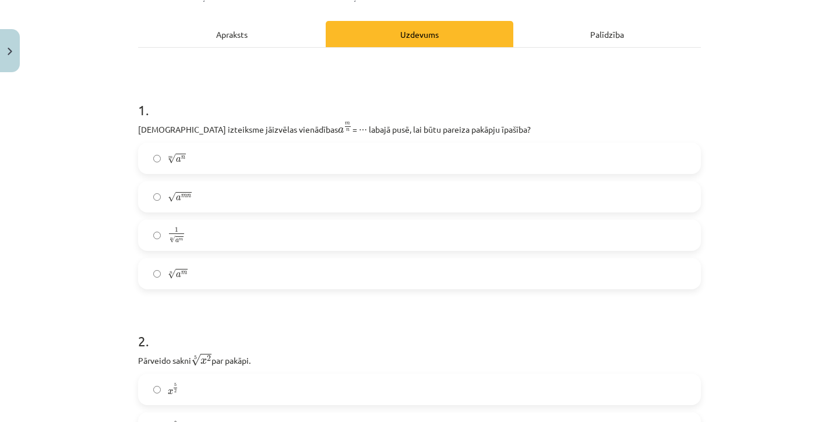
scroll to position [151, 0]
click at [243, 44] on div "Apraksts" at bounding box center [232, 33] width 188 height 26
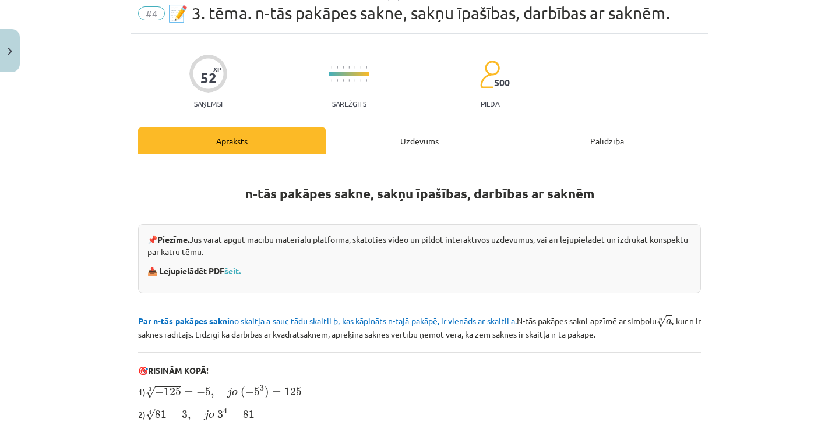
scroll to position [0, 0]
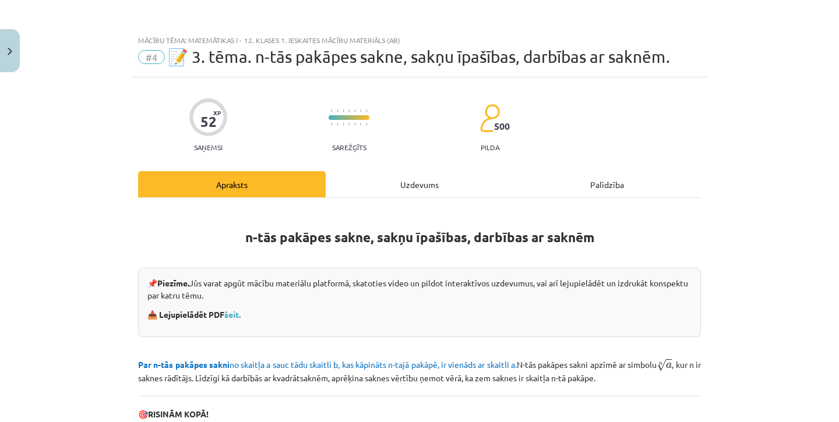
click at [423, 178] on div "Uzdevums" at bounding box center [420, 184] width 188 height 26
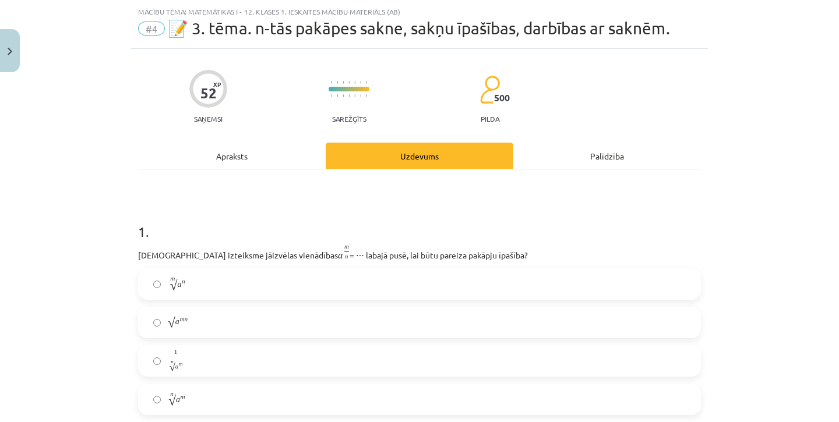
scroll to position [29, 0]
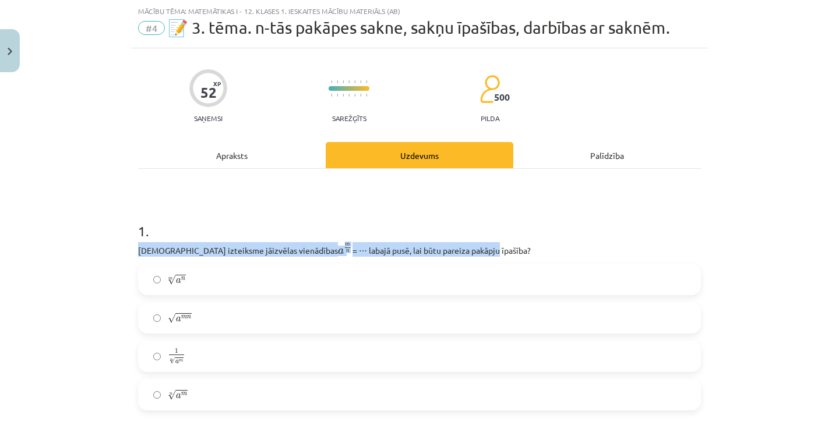
drag, startPoint x: 137, startPoint y: 247, endPoint x: 431, endPoint y: 252, distance: 294.2
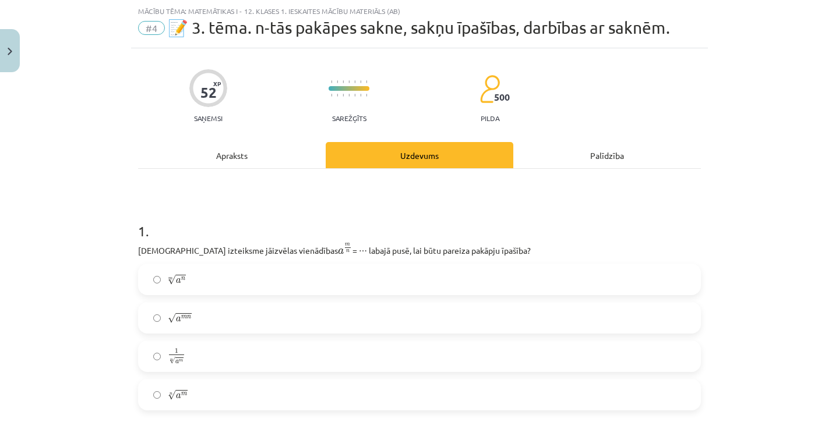
click at [439, 252] on p "[DEMOGRAPHIC_DATA] izteiksme jāizvēlas vienādības a m n a m n = ⋯ labajā pusē, …" at bounding box center [419, 249] width 563 height 15
drag, startPoint x: 466, startPoint y: 249, endPoint x: 251, endPoint y: 241, distance: 215.1
click at [251, 241] on div "1 . [DEMOGRAPHIC_DATA] izteiksme jāizvēlas vienādības a m n a m n = ⋯ labajā pu…" at bounding box center [419, 307] width 563 height 208
copy p "[DEMOGRAPHIC_DATA] izteiksme jāizvēlas vienādības a m n a m n = ⋯ labajā pusē, …"
click at [125, 158] on div "Mācību tēma: Matemātikas i - 12. klases 1. ieskaites mācību materiāls (ab) #4 📝…" at bounding box center [419, 211] width 839 height 422
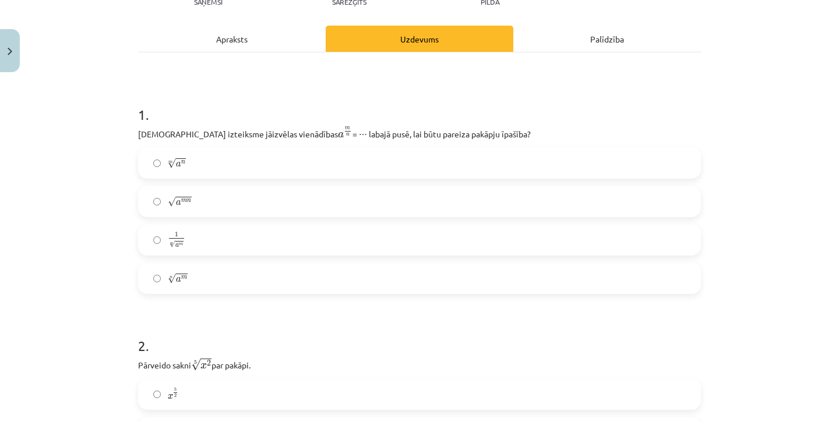
scroll to position [168, 0]
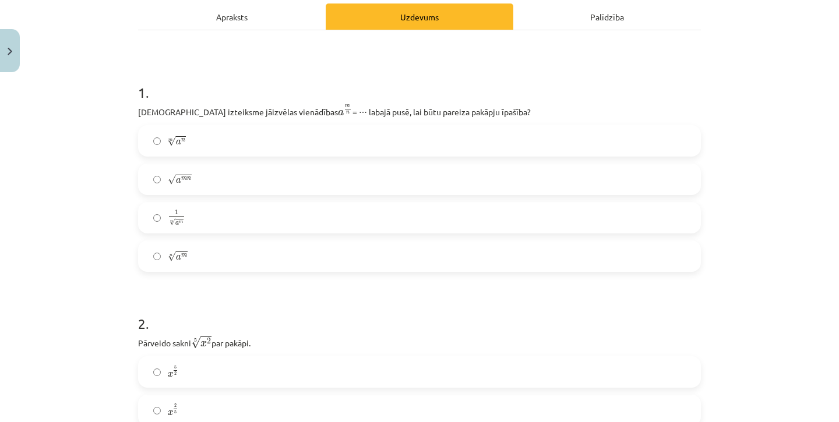
drag, startPoint x: 139, startPoint y: 110, endPoint x: 486, endPoint y: 112, distance: 347.2
click at [486, 112] on p "[DEMOGRAPHIC_DATA] izteiksme jāizvēlas vienādības a m n a m n = ⋯ labajā pusē, …" at bounding box center [419, 111] width 563 height 15
copy p "[DEMOGRAPHIC_DATA] izteiksme jāizvēlas vienādības a m n a m n = ⋯ labajā pusē, …"
click at [196, 246] on label "n √ a m a m n" at bounding box center [419, 256] width 560 height 29
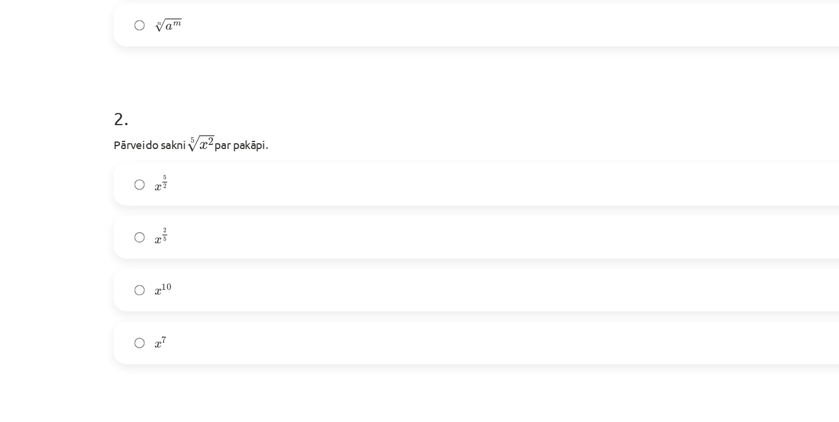
scroll to position [347, 0]
click at [196, 229] on label "x 2 5 x 2 5" at bounding box center [419, 231] width 560 height 29
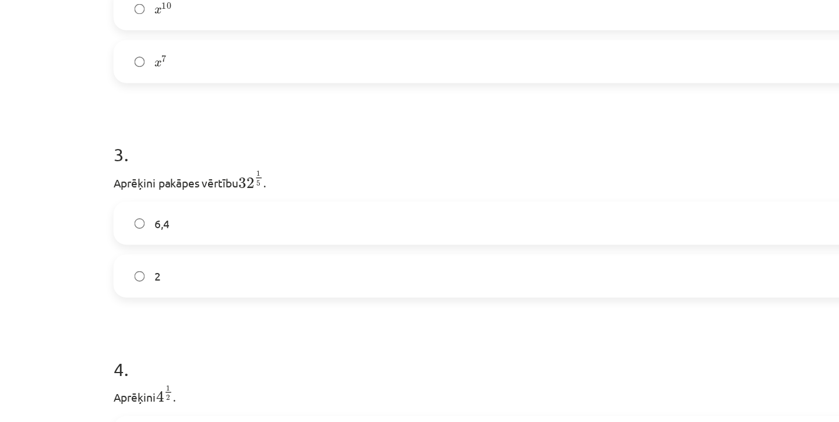
scroll to position [550, 0]
click at [229, 252] on label "2" at bounding box center [419, 261] width 560 height 29
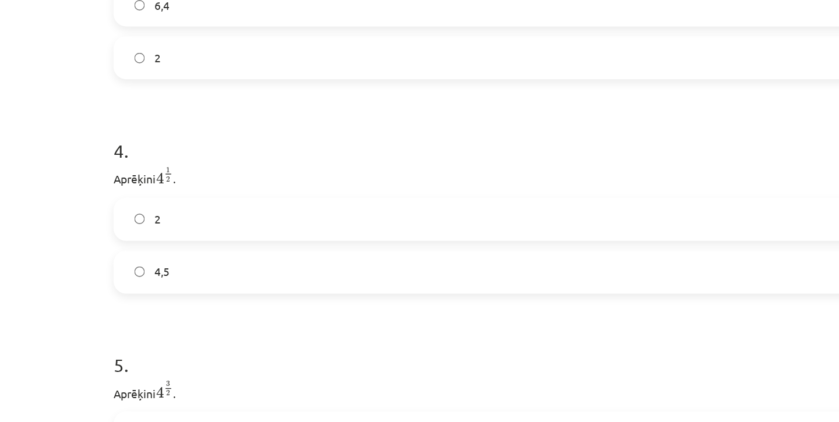
scroll to position [721, 0]
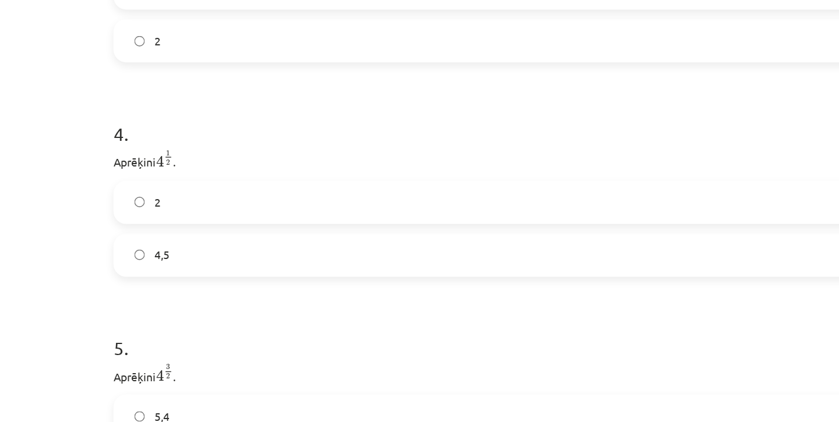
click at [210, 206] on label "2" at bounding box center [419, 208] width 560 height 29
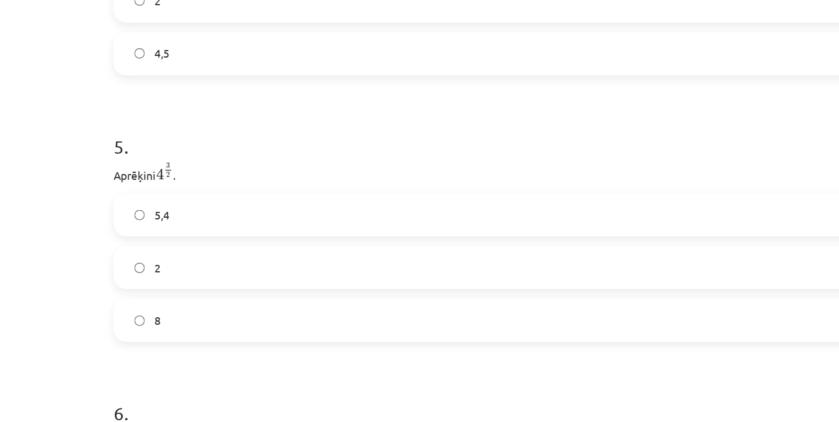
scroll to position [868, 0]
click at [183, 296] on label "8" at bounding box center [419, 293] width 560 height 29
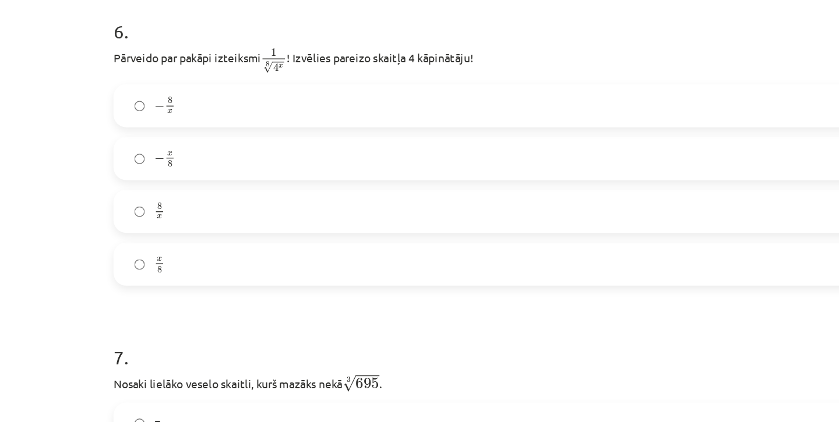
scroll to position [1147, 0]
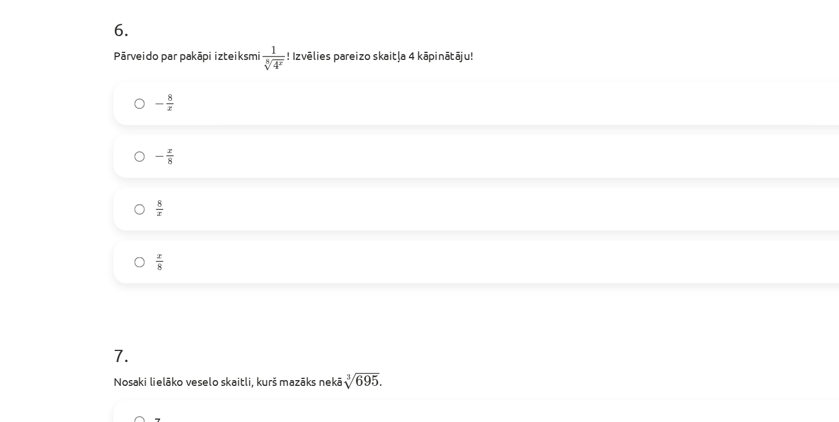
click at [196, 176] on label "− x 8 − x 8" at bounding box center [419, 174] width 560 height 29
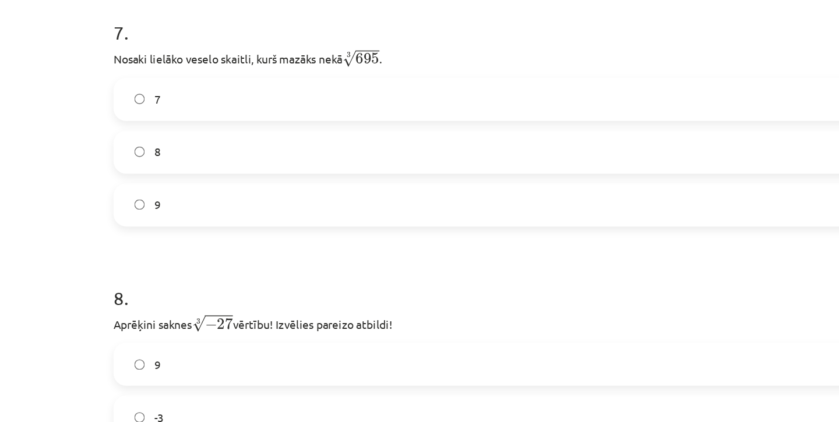
scroll to position [1384, 0]
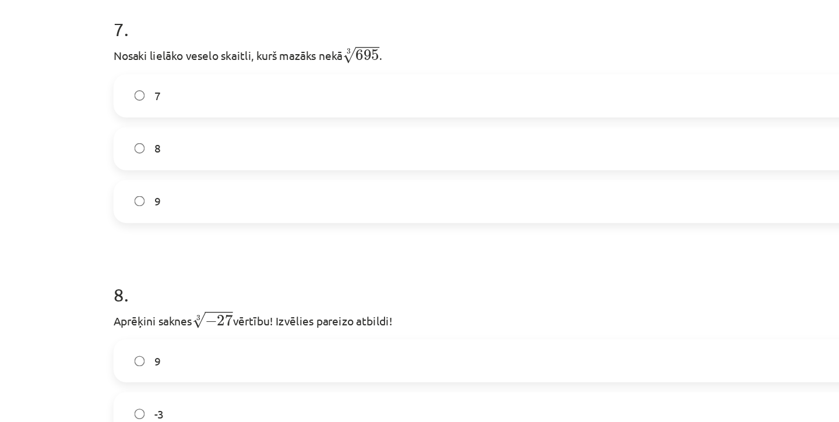
click at [199, 169] on label "8" at bounding box center [419, 169] width 560 height 29
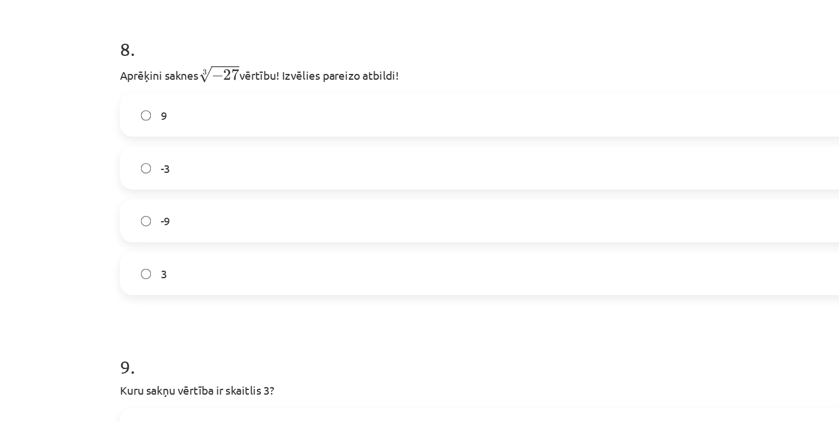
scroll to position [1512, 0]
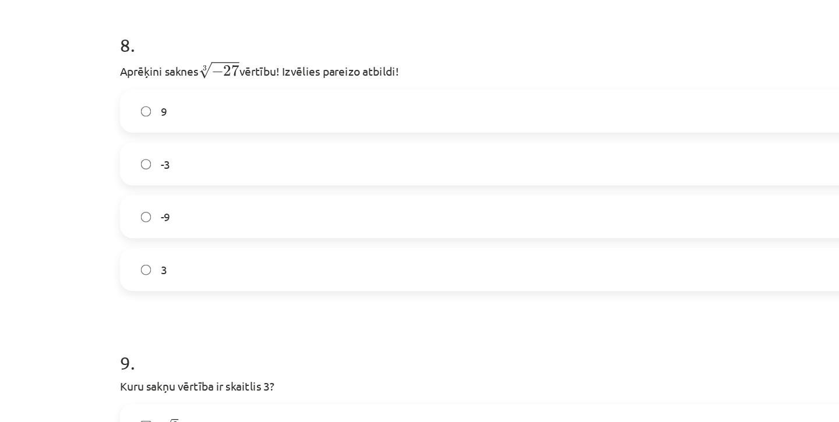
click at [186, 224] on label "-3" at bounding box center [419, 234] width 560 height 29
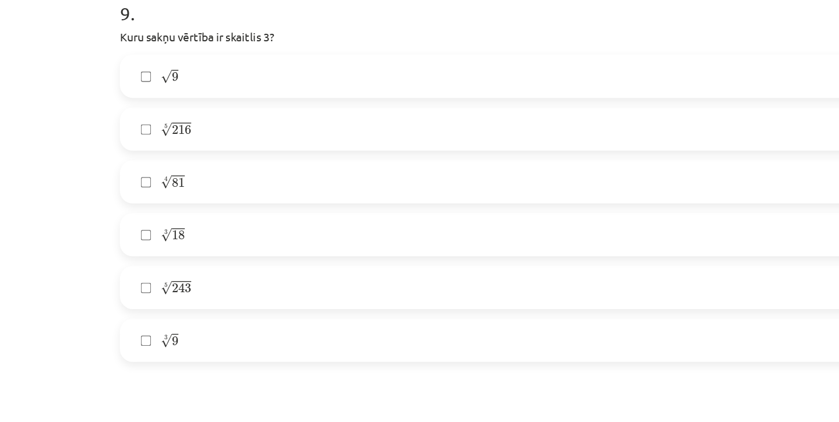
scroll to position [1766, 0]
click at [204, 169] on label "√ 9 9" at bounding box center [419, 171] width 560 height 29
click at [179, 246] on span "81" at bounding box center [180, 248] width 9 height 7
click at [181, 334] on label "5 √ 243 243 5" at bounding box center [419, 324] width 560 height 29
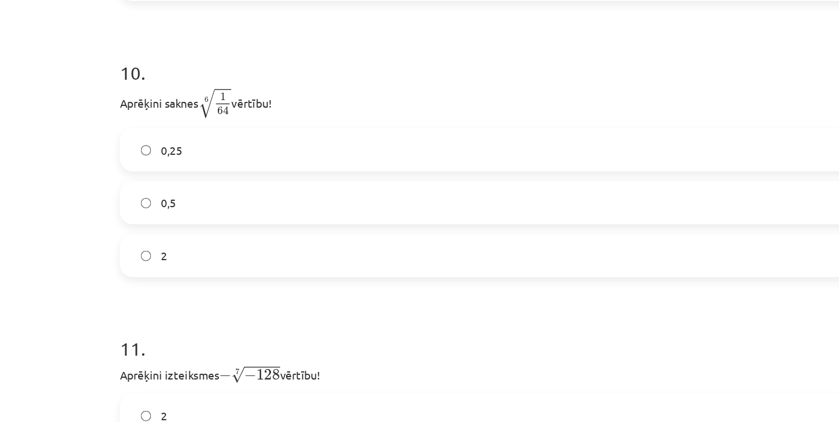
scroll to position [2036, 0]
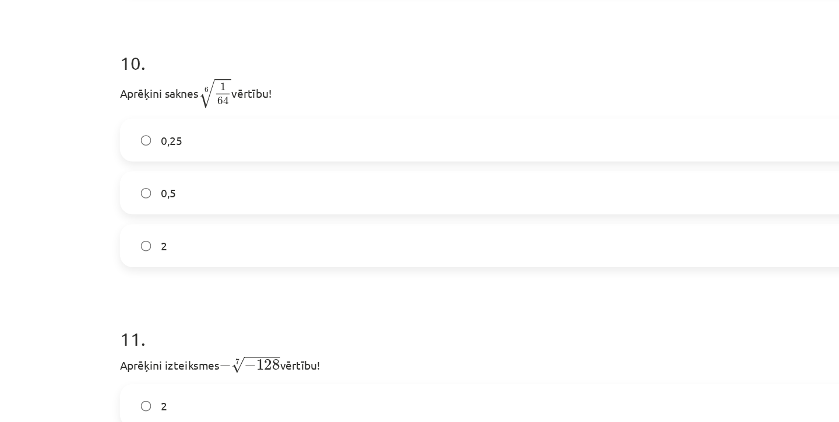
click at [188, 291] on label "2" at bounding box center [419, 293] width 560 height 29
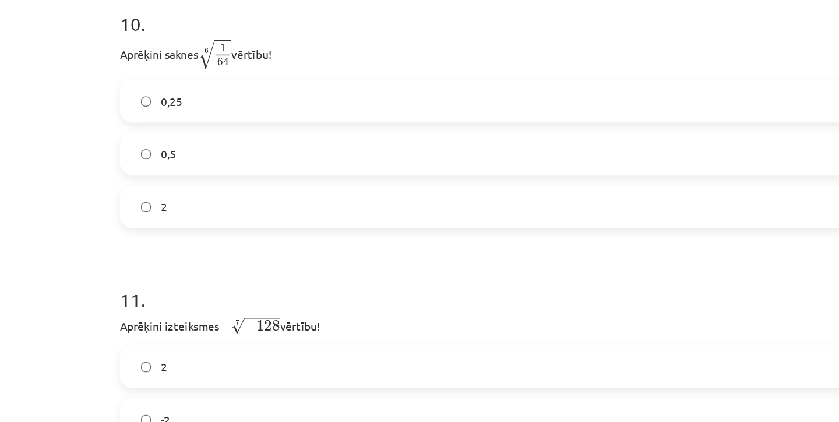
scroll to position [2067, 0]
click at [175, 225] on span "0,5" at bounding box center [173, 225] width 11 height 12
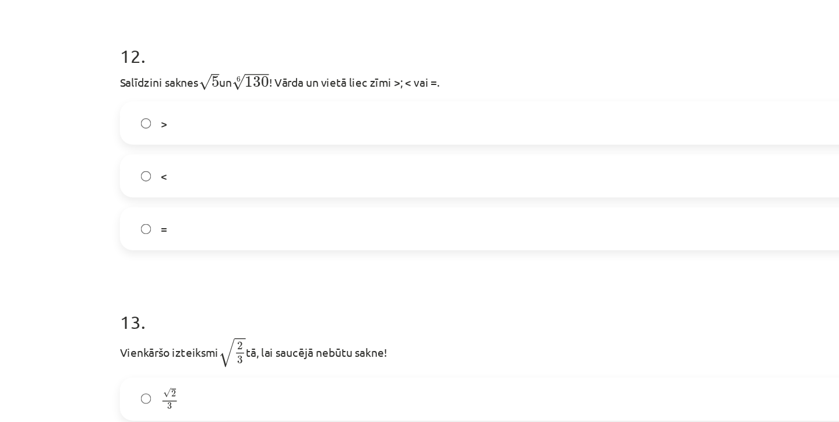
scroll to position [2435, 0]
click at [181, 211] on label ">" at bounding box center [419, 204] width 560 height 29
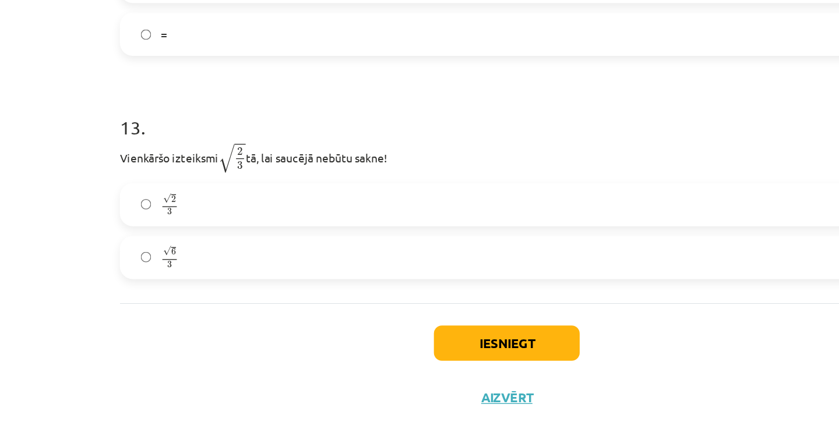
scroll to position [2573, 0]
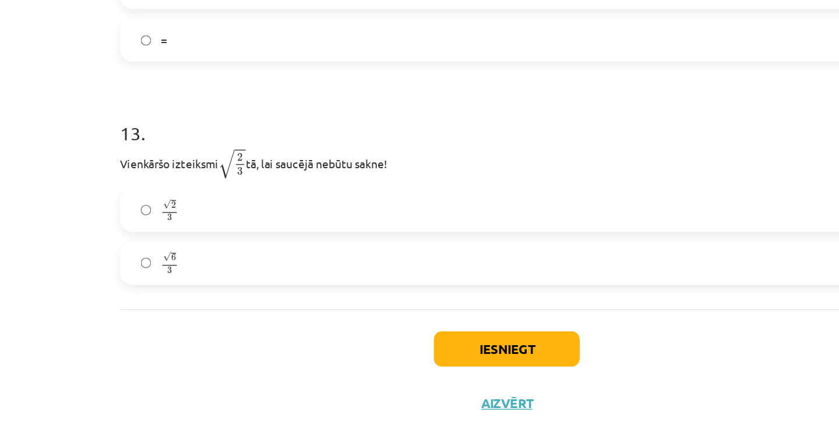
click at [204, 306] on label "√ 6 3 6 3" at bounding box center [419, 306] width 560 height 29
click at [406, 367] on button "Iesniegt" at bounding box center [419, 369] width 106 height 26
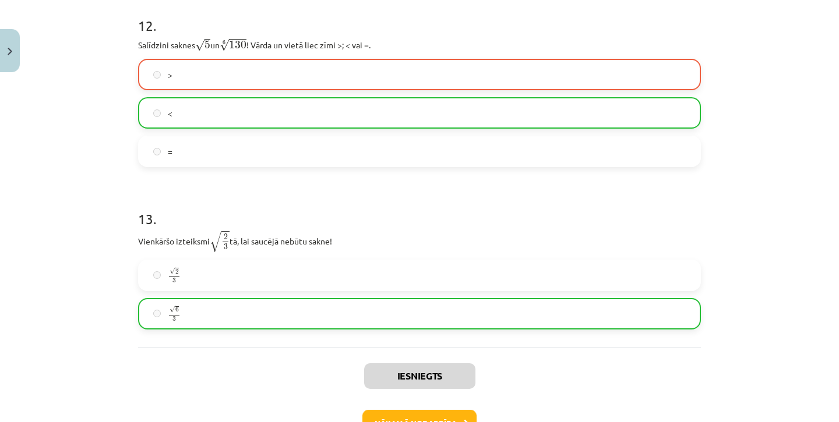
scroll to position [2645, 0]
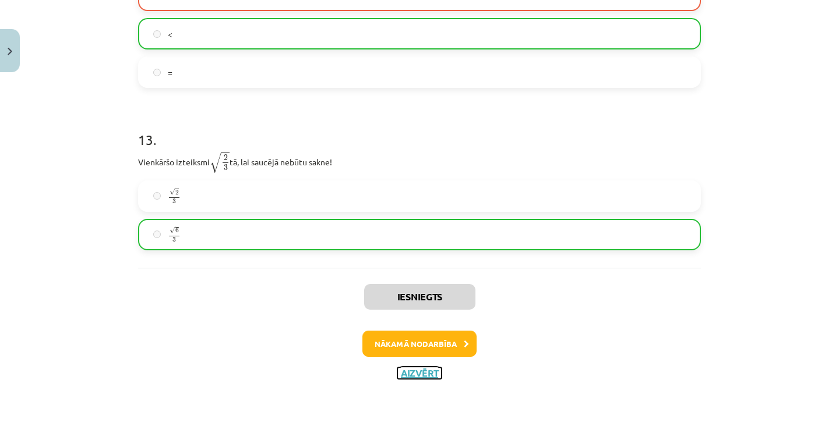
click at [427, 375] on button "Aizvērt" at bounding box center [419, 374] width 44 height 12
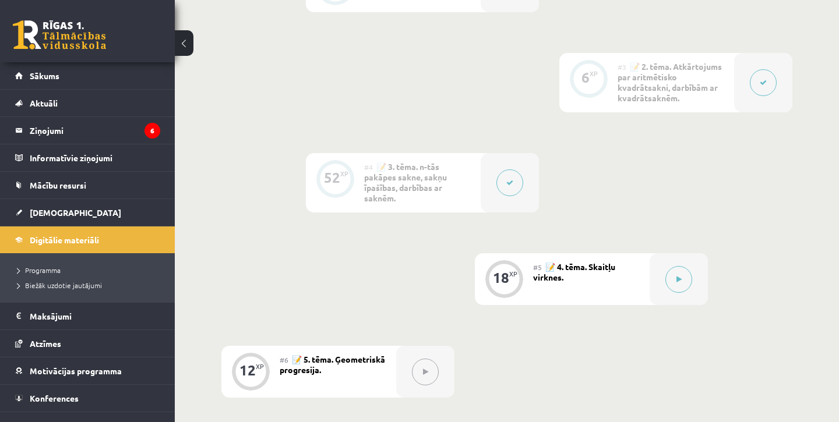
scroll to position [545, 0]
click at [663, 255] on div at bounding box center [678, 279] width 58 height 52
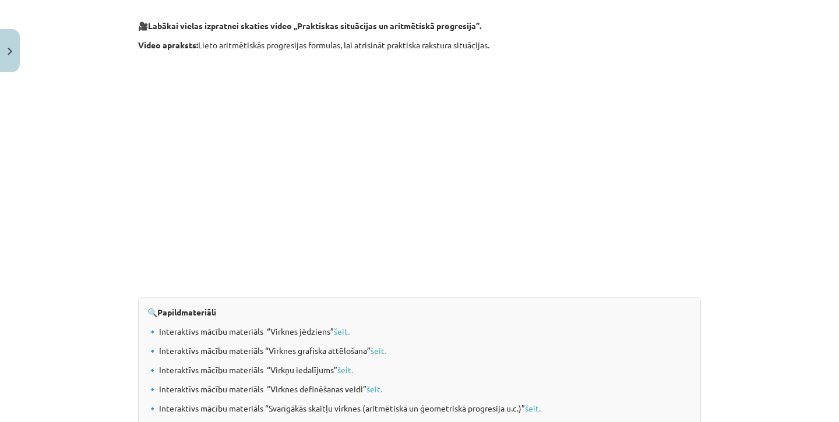
scroll to position [1210, 0]
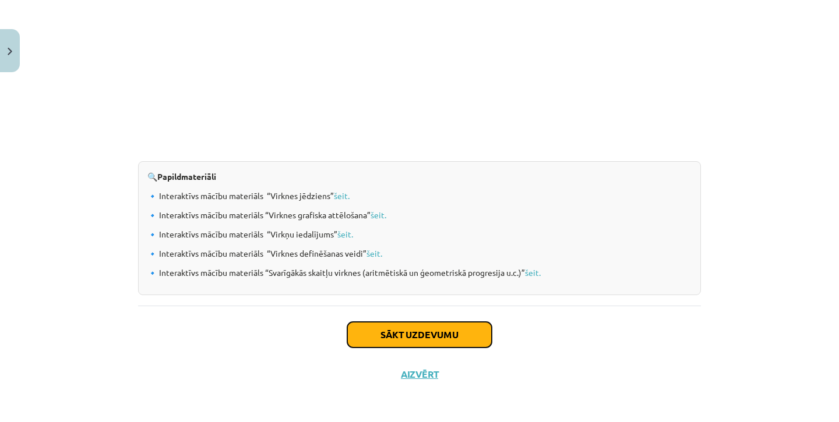
click at [423, 334] on button "Sākt uzdevumu" at bounding box center [419, 335] width 144 height 26
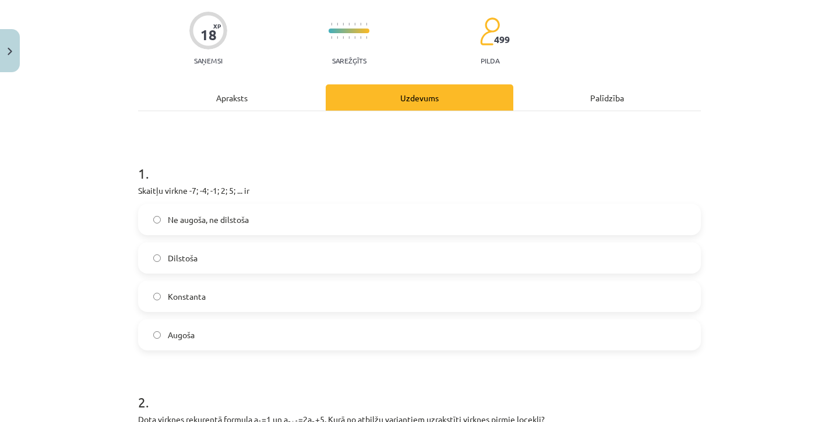
scroll to position [86, 0]
click at [211, 103] on div "Apraksts" at bounding box center [232, 99] width 188 height 26
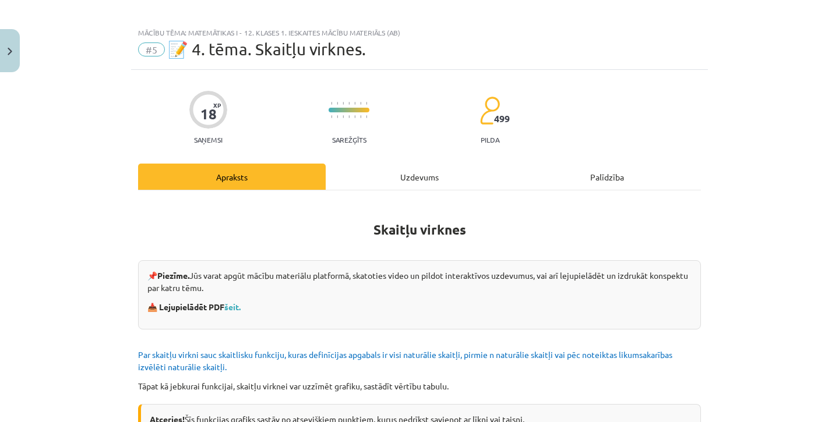
scroll to position [7, 0]
click at [426, 181] on div "Uzdevums" at bounding box center [420, 177] width 188 height 26
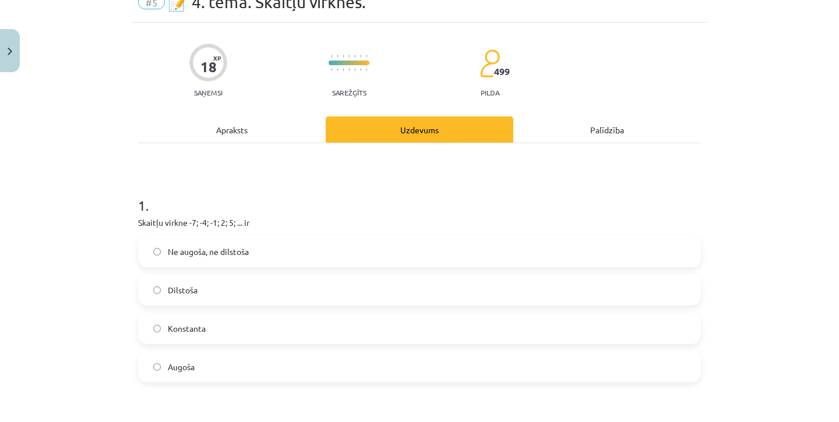
scroll to position [48, 0]
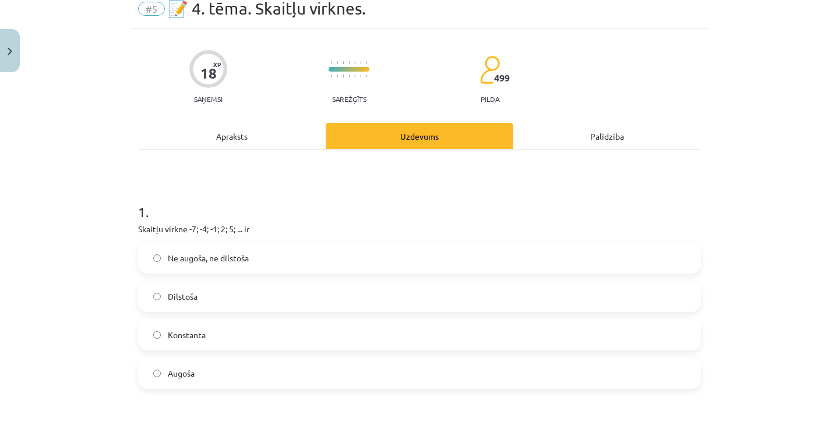
click at [217, 137] on div "Apraksts" at bounding box center [232, 136] width 188 height 26
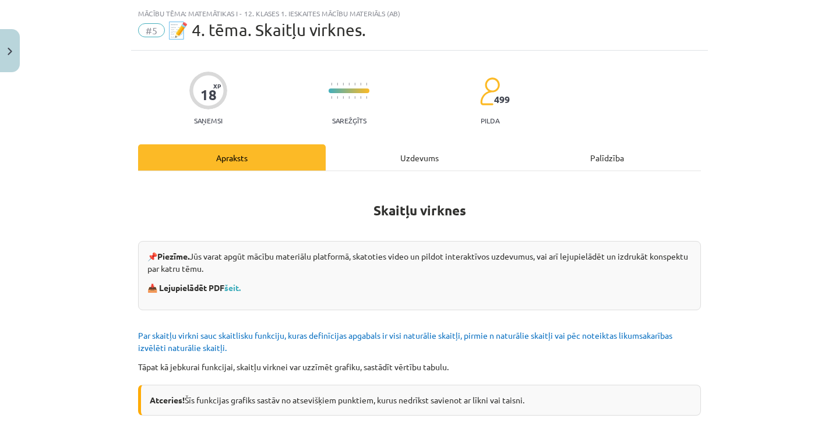
scroll to position [21, 0]
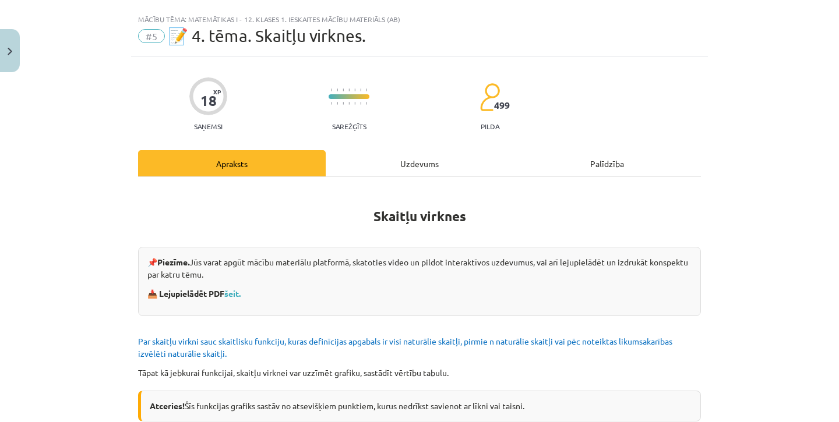
click at [415, 165] on div "Uzdevums" at bounding box center [420, 163] width 188 height 26
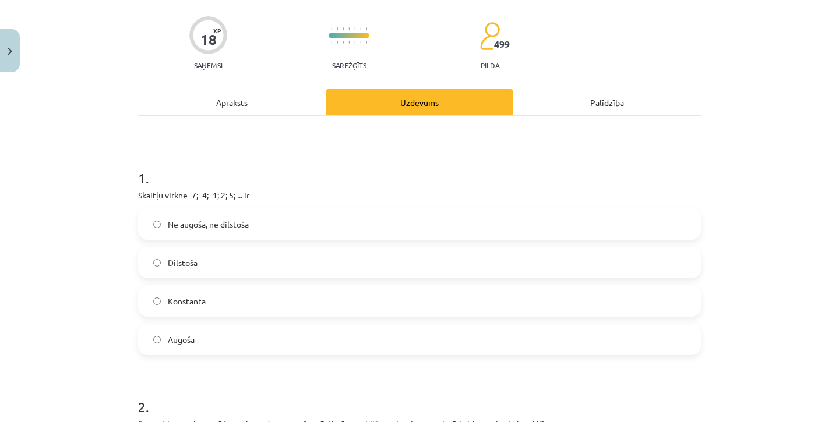
scroll to position [83, 0]
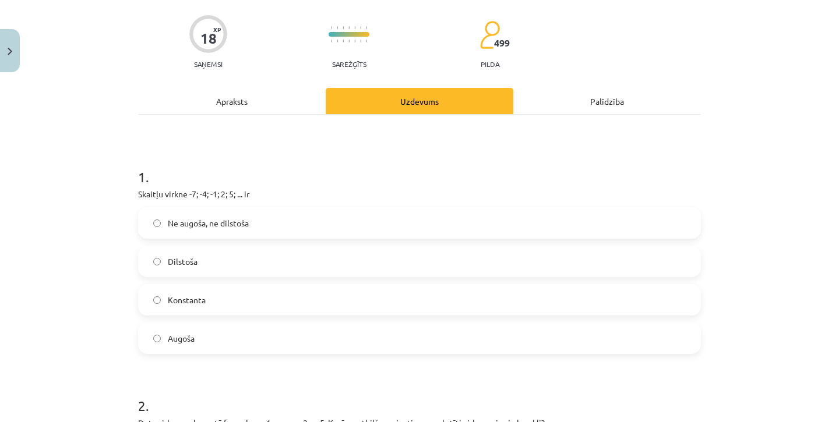
click at [239, 100] on div "Apraksts" at bounding box center [232, 101] width 188 height 26
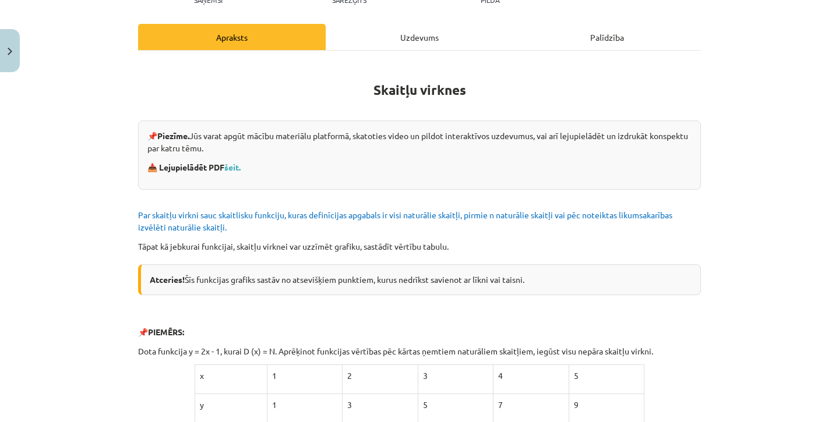
scroll to position [147, 0]
click at [406, 39] on div "Uzdevums" at bounding box center [420, 37] width 188 height 26
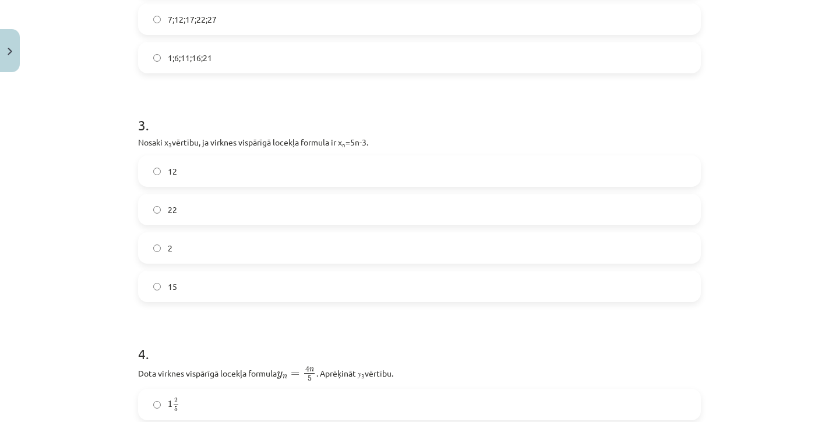
scroll to position [594, 0]
click at [161, 170] on label "12" at bounding box center [419, 170] width 560 height 29
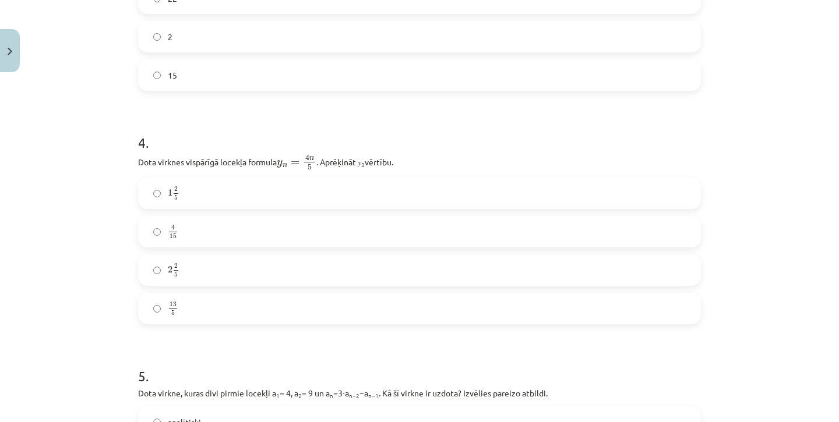
scroll to position [817, 0]
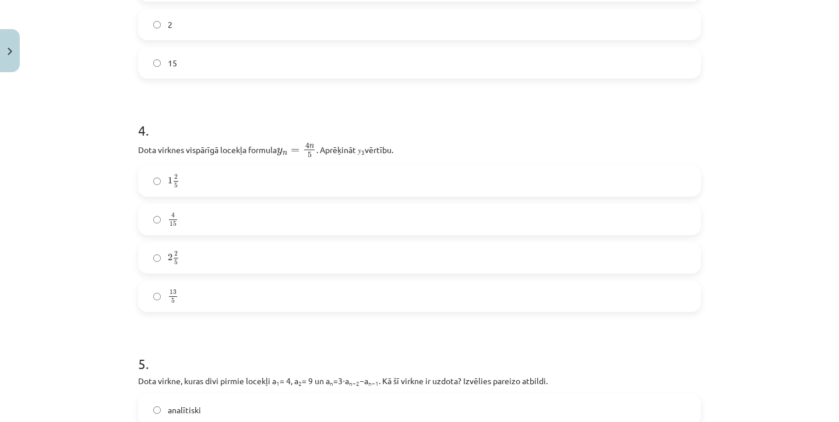
click at [260, 273] on div "2 2 5 2 2 5" at bounding box center [419, 257] width 563 height 31
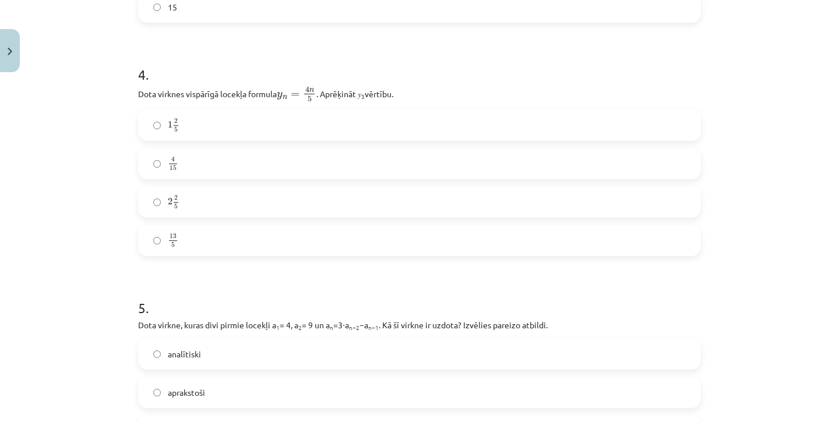
scroll to position [874, 0]
click at [193, 199] on label "2 2 5 2 2 5" at bounding box center [419, 200] width 560 height 29
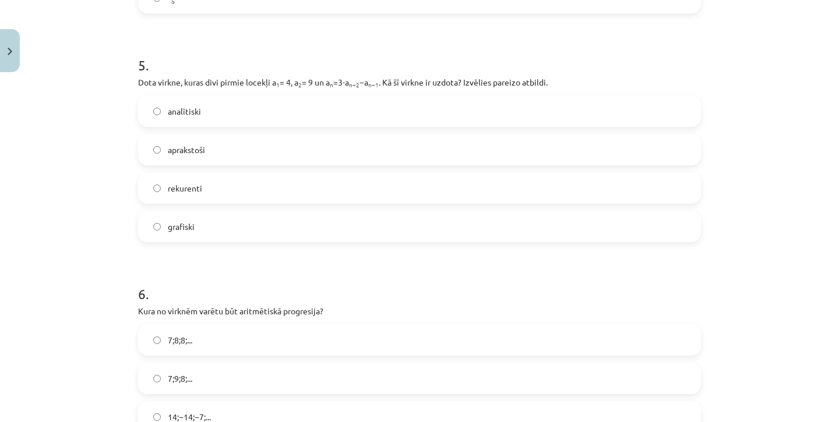
scroll to position [1124, 0]
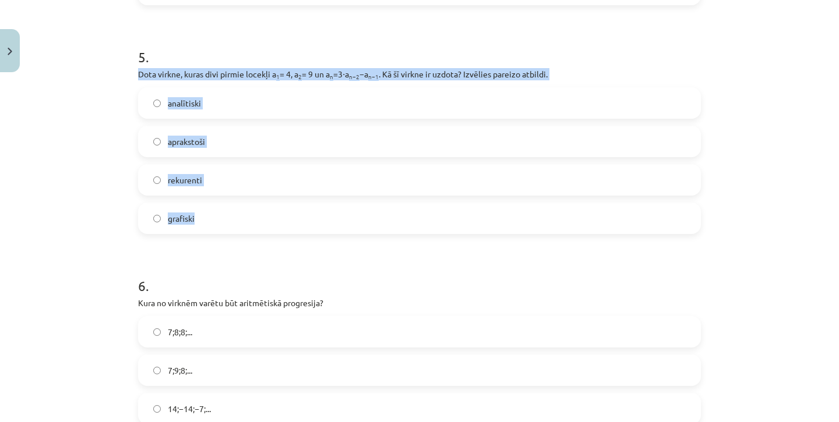
drag, startPoint x: 138, startPoint y: 72, endPoint x: 213, endPoint y: 216, distance: 162.6
click at [213, 216] on div "5 . Dota virkne, kuras divi pirmie locekļi a 1 = 4, a 2 = 9 un a n =3⋅a n−2 −a …" at bounding box center [419, 132] width 563 height 206
copy div "Dota virkne, kuras divi pirmie locekļi a 1 = 4, a 2 = 9 un a n =3⋅a n−2 −a n−1 …"
click at [220, 177] on label "rekurenti" at bounding box center [419, 179] width 560 height 29
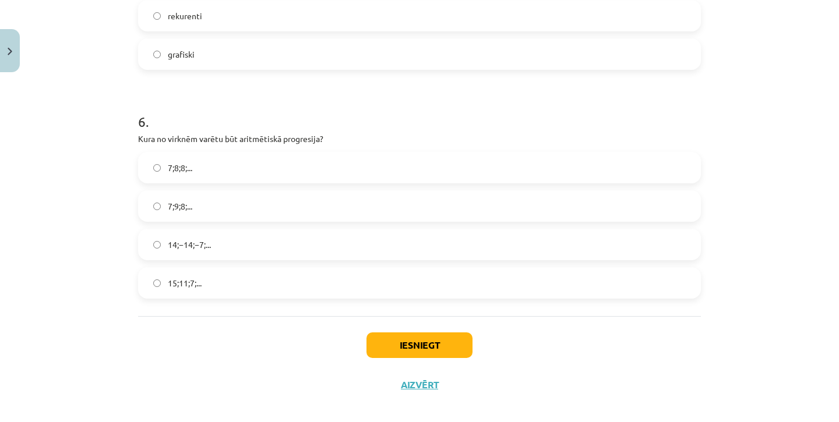
scroll to position [1291, 0]
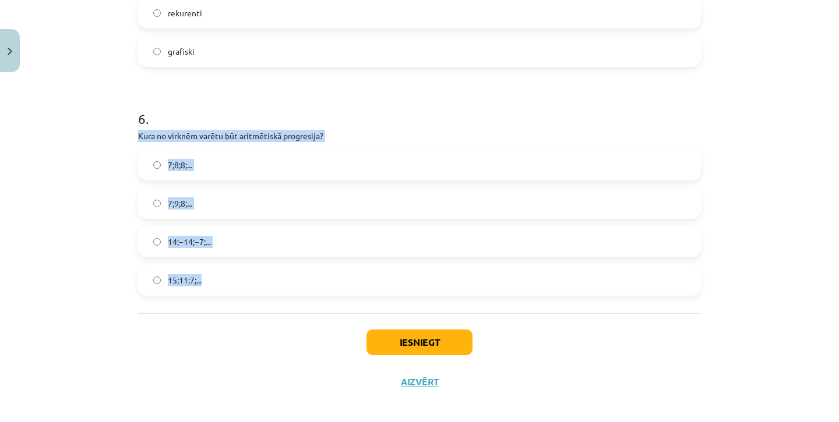
drag, startPoint x: 137, startPoint y: 135, endPoint x: 235, endPoint y: 299, distance: 190.4
copy div "Kura no virknēm varētu būt aritmētiskā progresija? 7;8;8;... 7;9;8;... 14;−14;−…"
click at [103, 228] on div "Mācību tēma: Matemātikas i - 12. klases 1. ieskaites mācību materiāls (ab) #5 📝…" at bounding box center [419, 211] width 839 height 422
drag, startPoint x: 137, startPoint y: 136, endPoint x: 224, endPoint y: 282, distance: 170.0
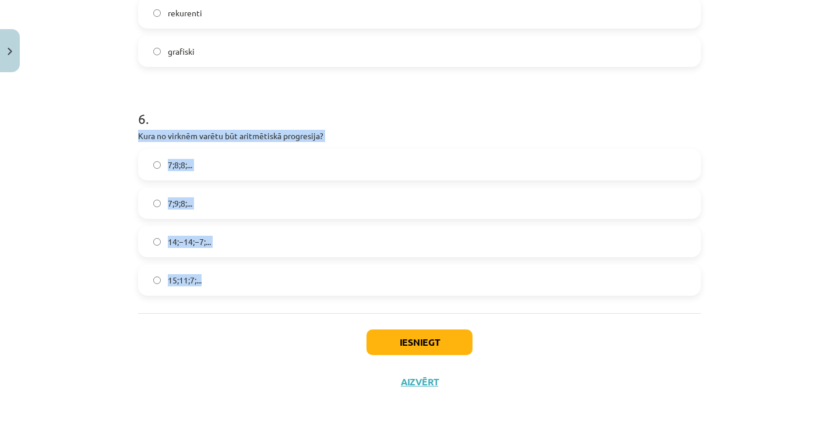
click at [224, 282] on div "6 . Kura no virknēm varētu būt aritmētiskā progresija? 7;8;8;... 7;9;8;... 14;−…" at bounding box center [419, 193] width 563 height 206
copy div "Kura no virknēm varētu būt aritmētiskā progresija? 7;8;8;... 7;9;8;... 14;−14;−…"
click at [179, 276] on span "15;11;7;..." at bounding box center [185, 280] width 34 height 12
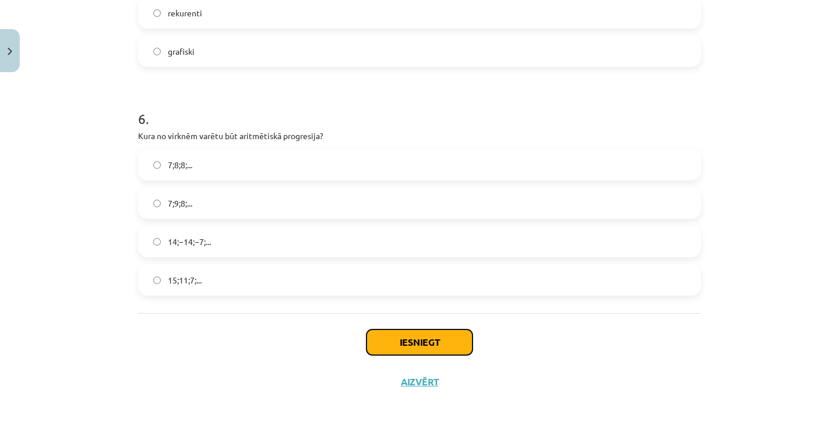
click at [403, 341] on button "Iesniegt" at bounding box center [419, 343] width 106 height 26
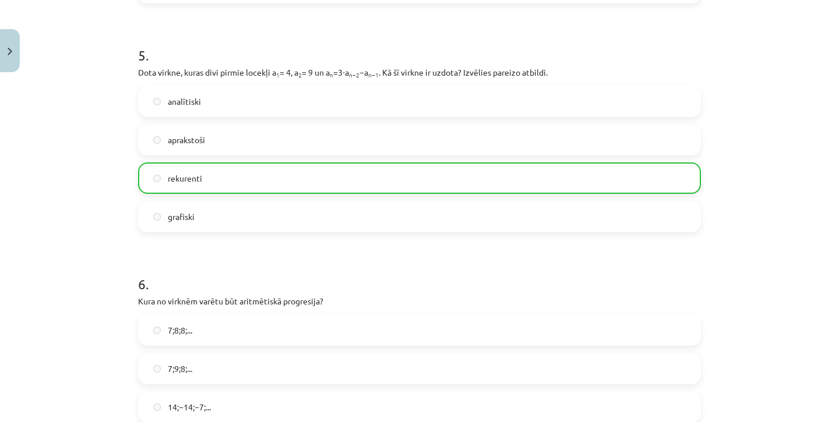
scroll to position [1336, 0]
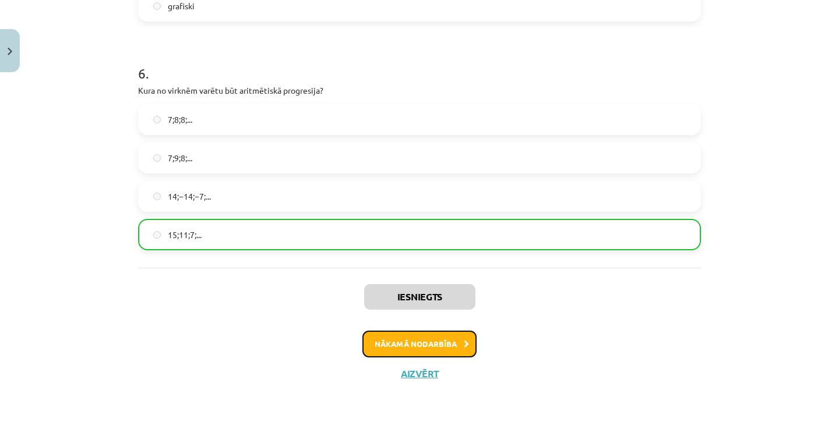
click at [403, 341] on button "Nākamā nodarbība" at bounding box center [419, 344] width 114 height 27
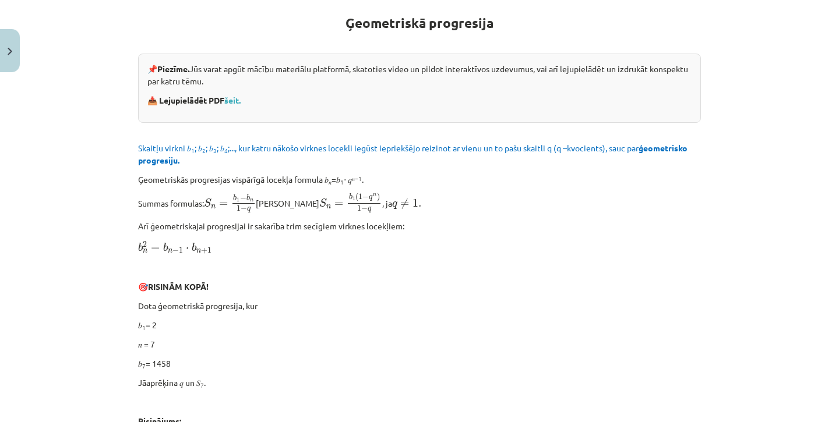
scroll to position [29, 0]
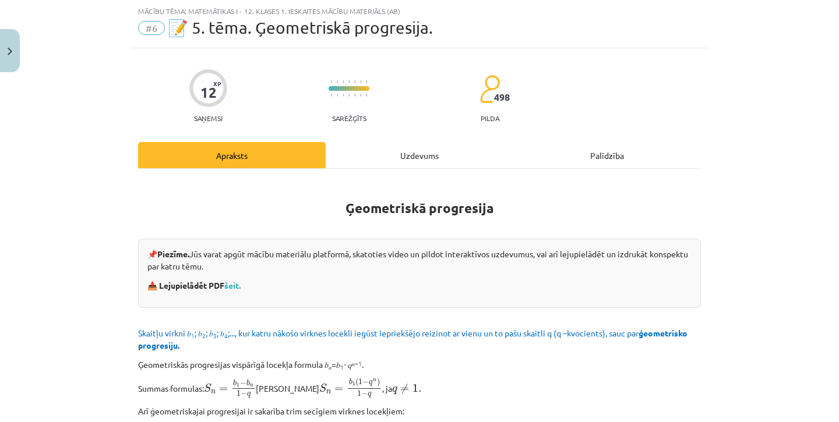
click at [405, 155] on div "Uzdevums" at bounding box center [420, 155] width 188 height 26
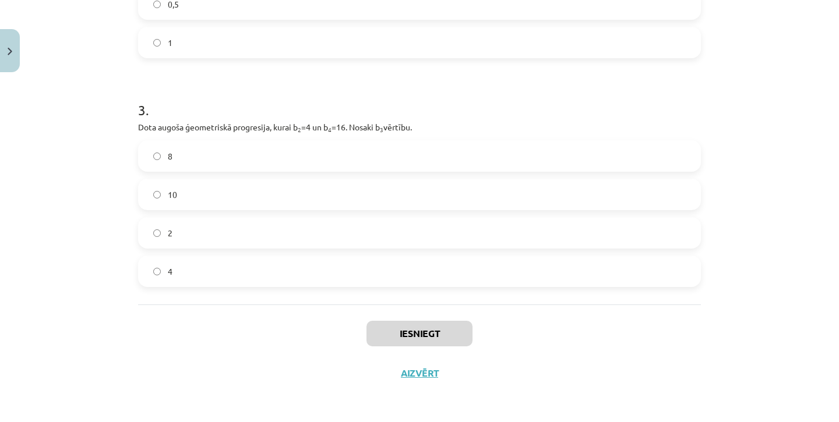
scroll to position [0, 0]
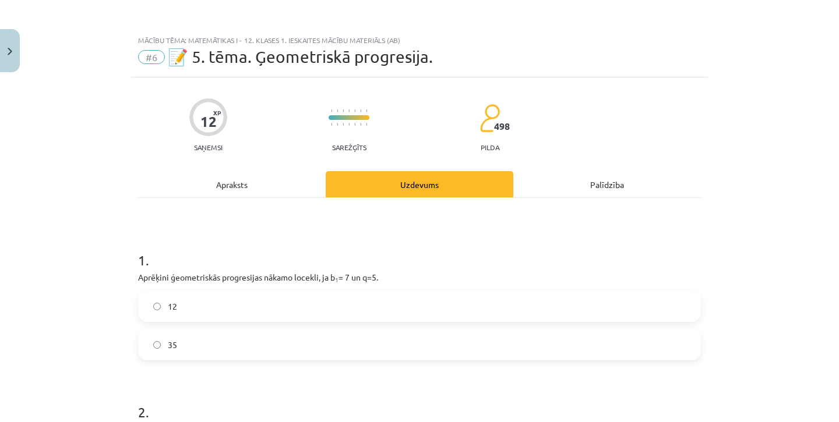
click at [243, 186] on div "Apraksts" at bounding box center [232, 184] width 188 height 26
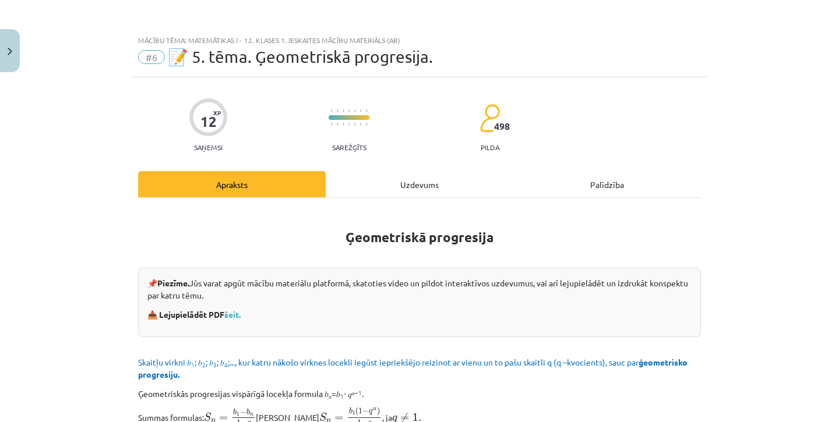
click at [413, 186] on div "Uzdevums" at bounding box center [420, 184] width 188 height 26
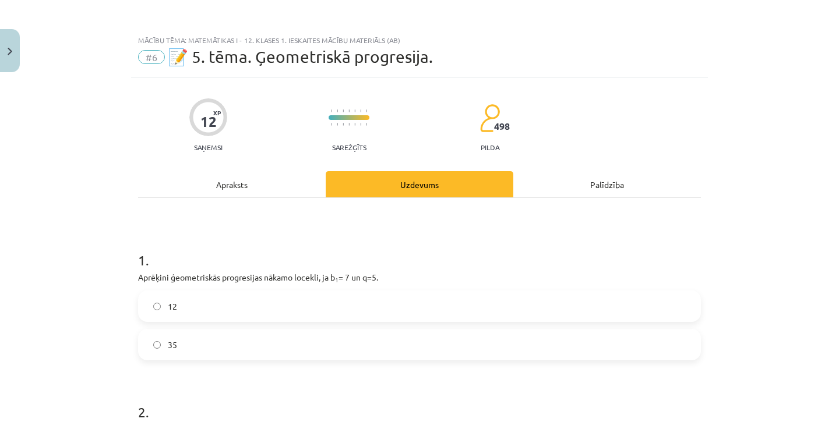
scroll to position [29, 0]
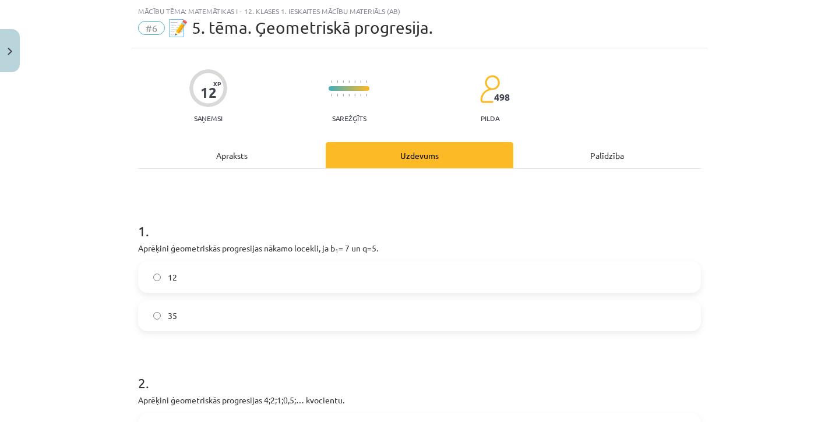
click at [240, 160] on div "Apraksts" at bounding box center [232, 155] width 188 height 26
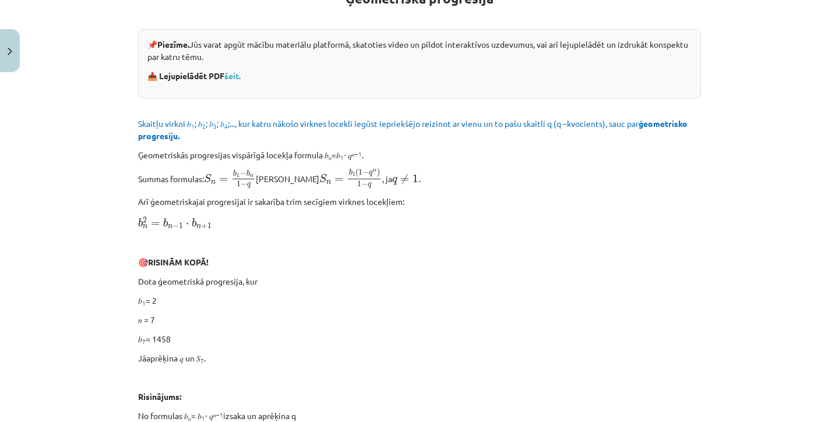
scroll to position [0, 0]
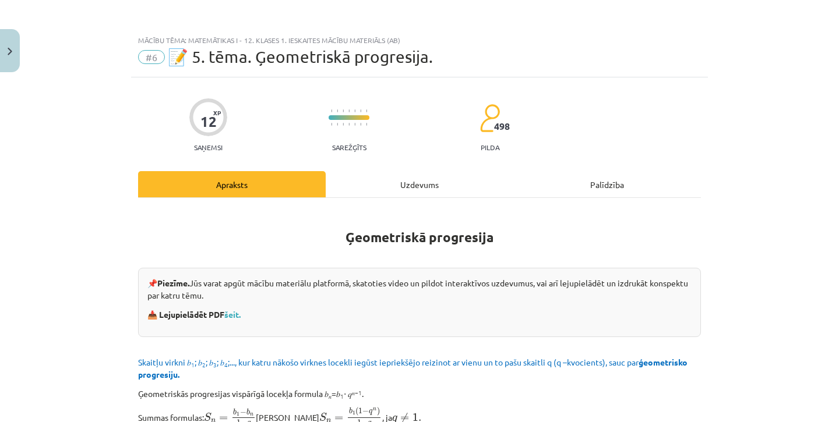
click at [429, 179] on div "Uzdevums" at bounding box center [420, 184] width 188 height 26
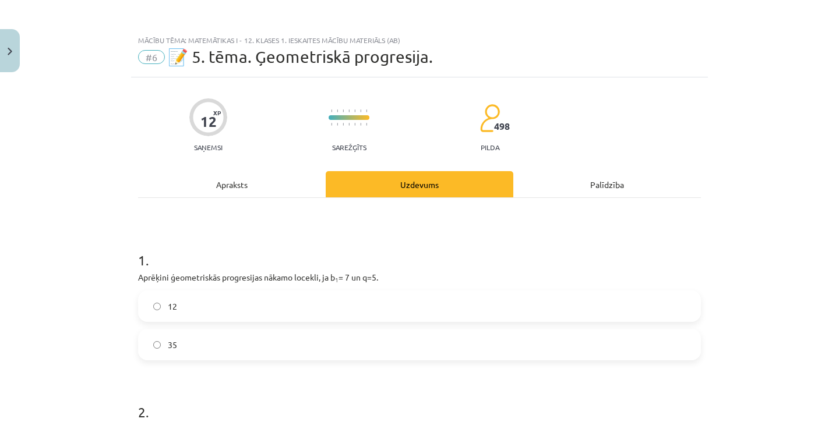
click at [235, 183] on div "Apraksts" at bounding box center [232, 184] width 188 height 26
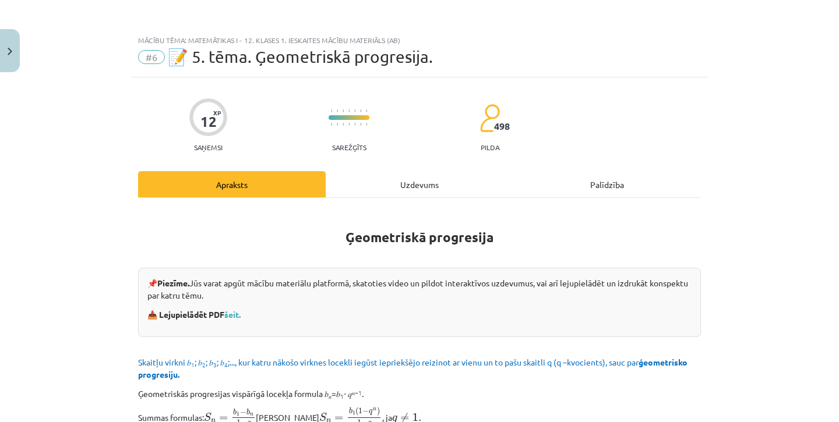
click at [422, 186] on div "Uzdevums" at bounding box center [420, 184] width 188 height 26
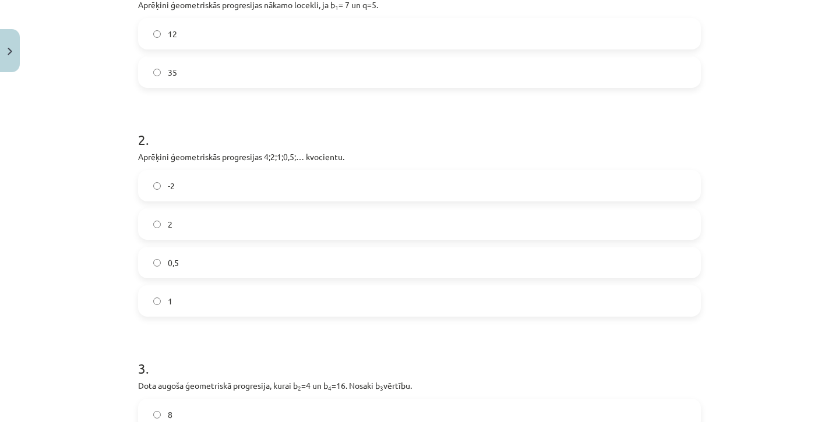
scroll to position [277, 0]
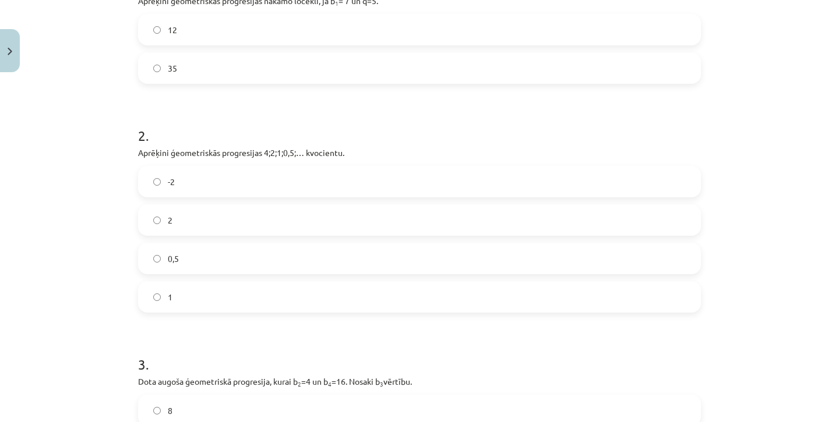
click at [161, 259] on label "0,5" at bounding box center [419, 258] width 560 height 29
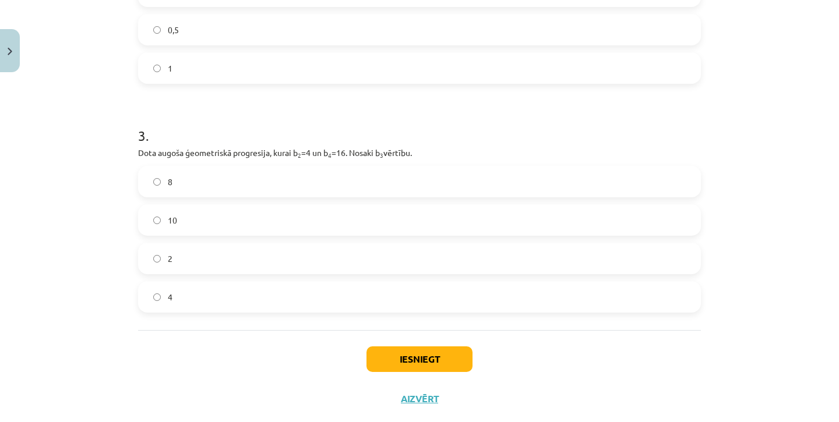
scroll to position [504, 0]
click at [170, 171] on label "8" at bounding box center [419, 183] width 560 height 29
click at [407, 351] on button "Iesniegt" at bounding box center [419, 361] width 106 height 26
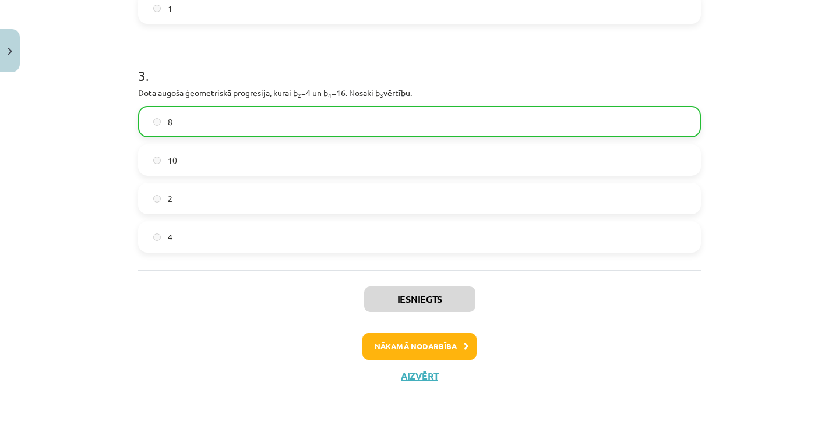
scroll to position [569, 0]
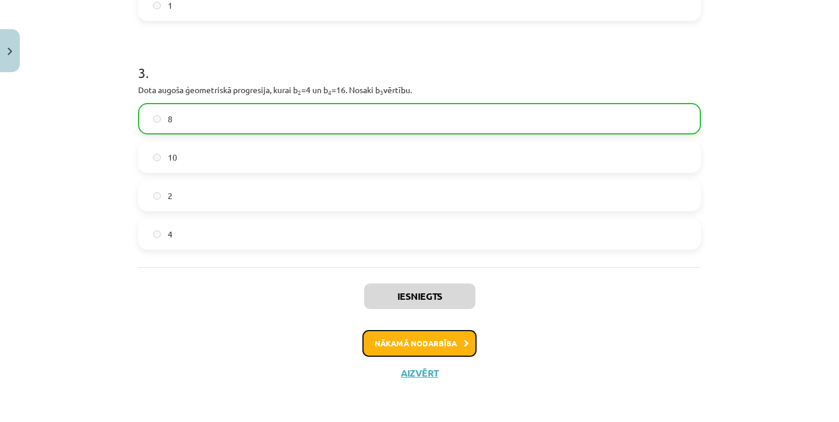
click at [407, 339] on button "Nākamā nodarbība" at bounding box center [419, 343] width 114 height 27
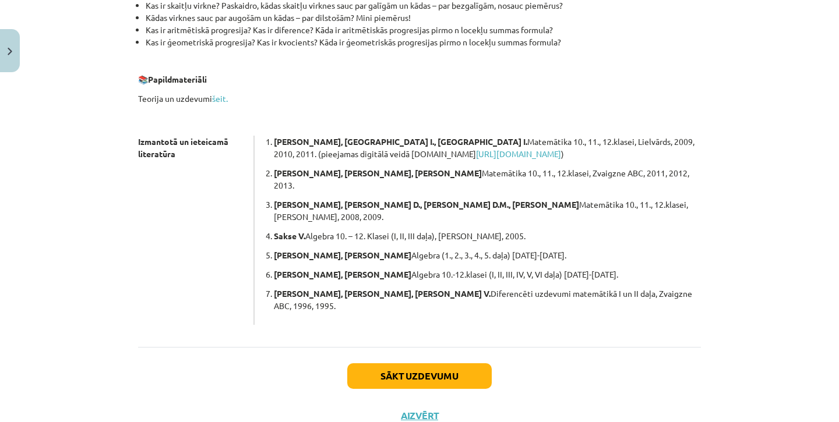
scroll to position [313, 0]
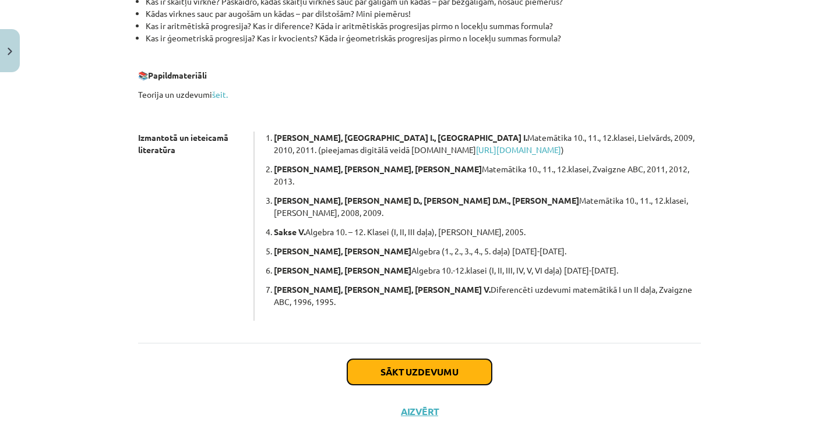
click at [412, 359] on button "Sākt uzdevumu" at bounding box center [419, 372] width 144 height 26
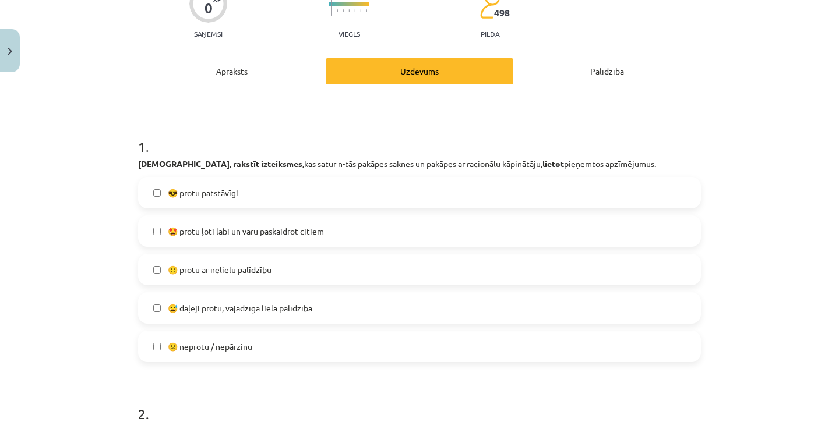
scroll to position [117, 0]
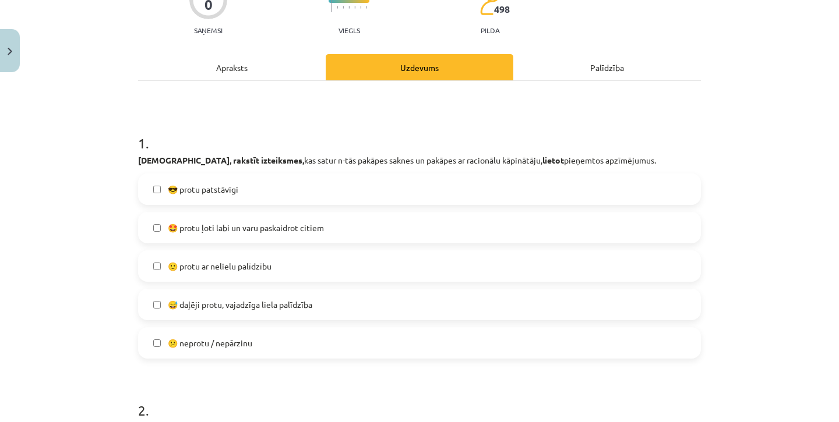
click at [162, 304] on label "😅 daļēji protu, vajadzīga liela palīdzība" at bounding box center [419, 304] width 560 height 29
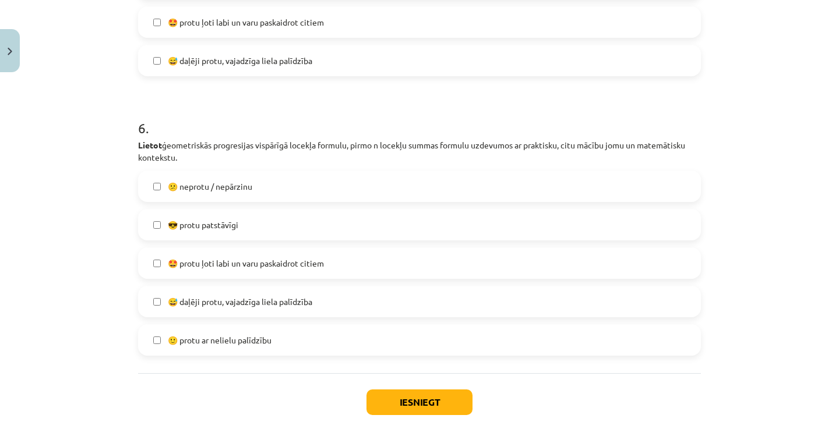
scroll to position [1494, 0]
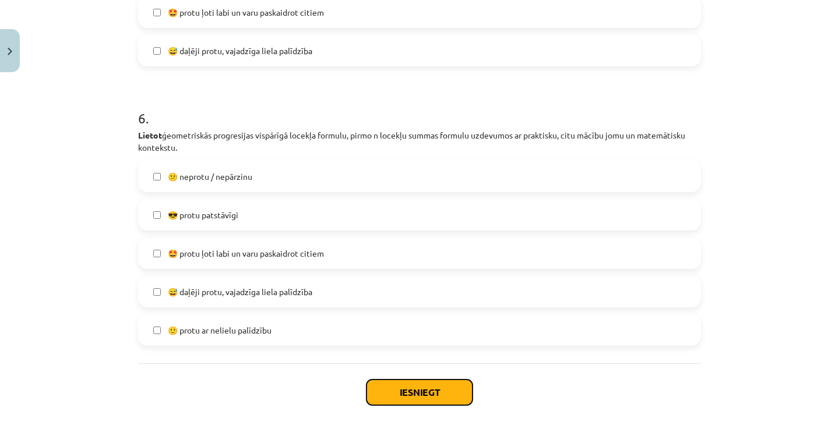
click at [393, 390] on button "Iesniegt" at bounding box center [419, 393] width 106 height 26
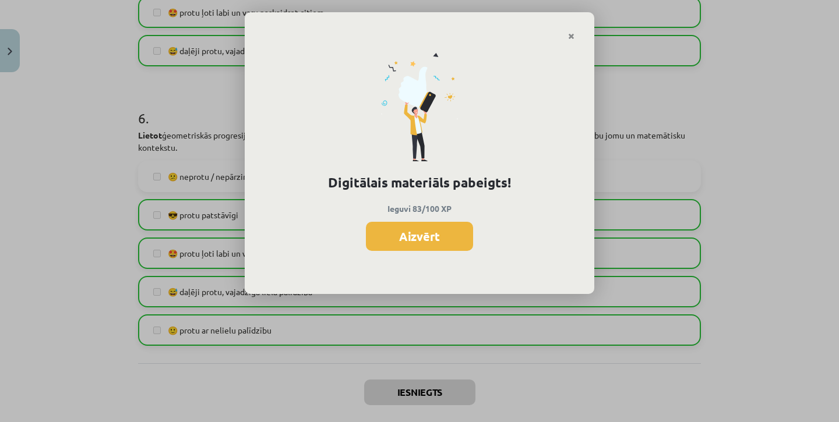
scroll to position [544, 0]
click at [400, 238] on button "Aizvērt" at bounding box center [419, 236] width 107 height 29
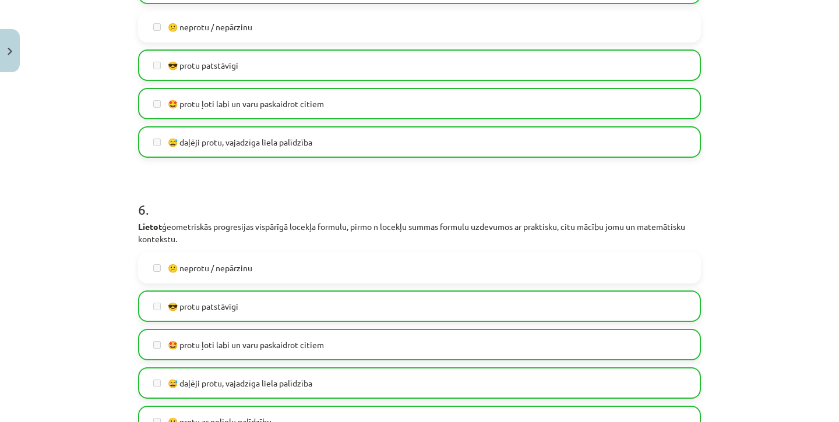
scroll to position [1553, 0]
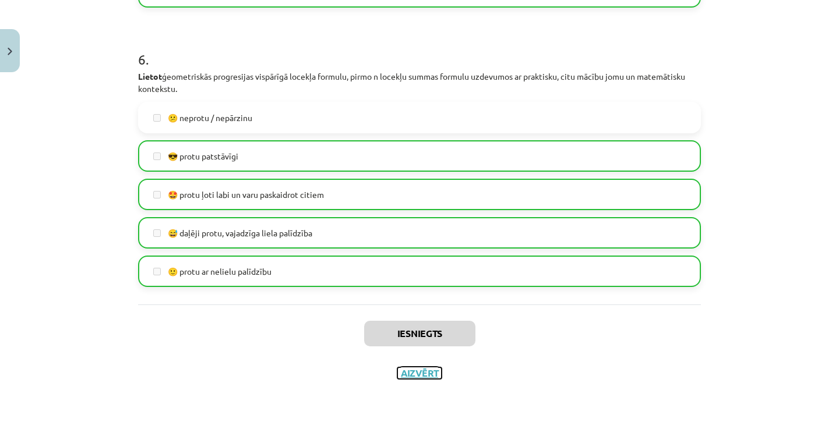
click at [423, 377] on button "Aizvērt" at bounding box center [419, 374] width 44 height 12
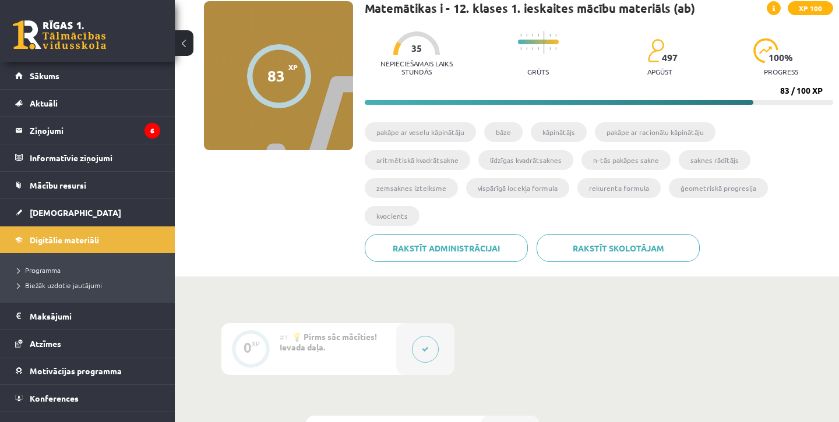
scroll to position [0, 0]
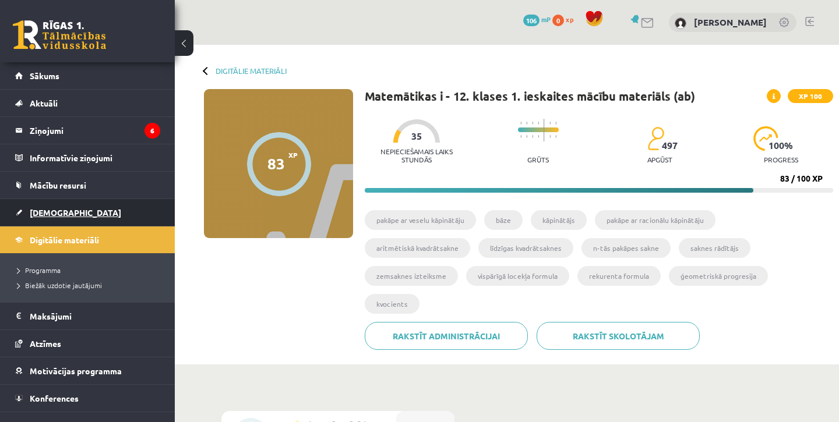
click at [51, 212] on span "[DEMOGRAPHIC_DATA]" at bounding box center [75, 212] width 91 height 10
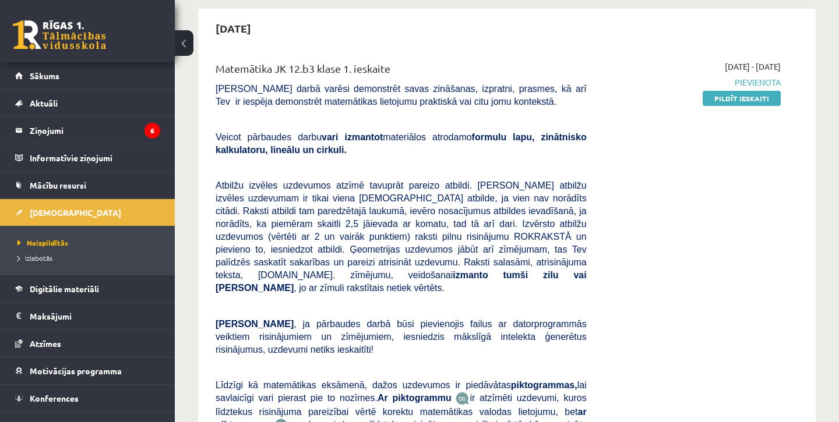
scroll to position [108, 0]
